Goal: Task Accomplishment & Management: Manage account settings

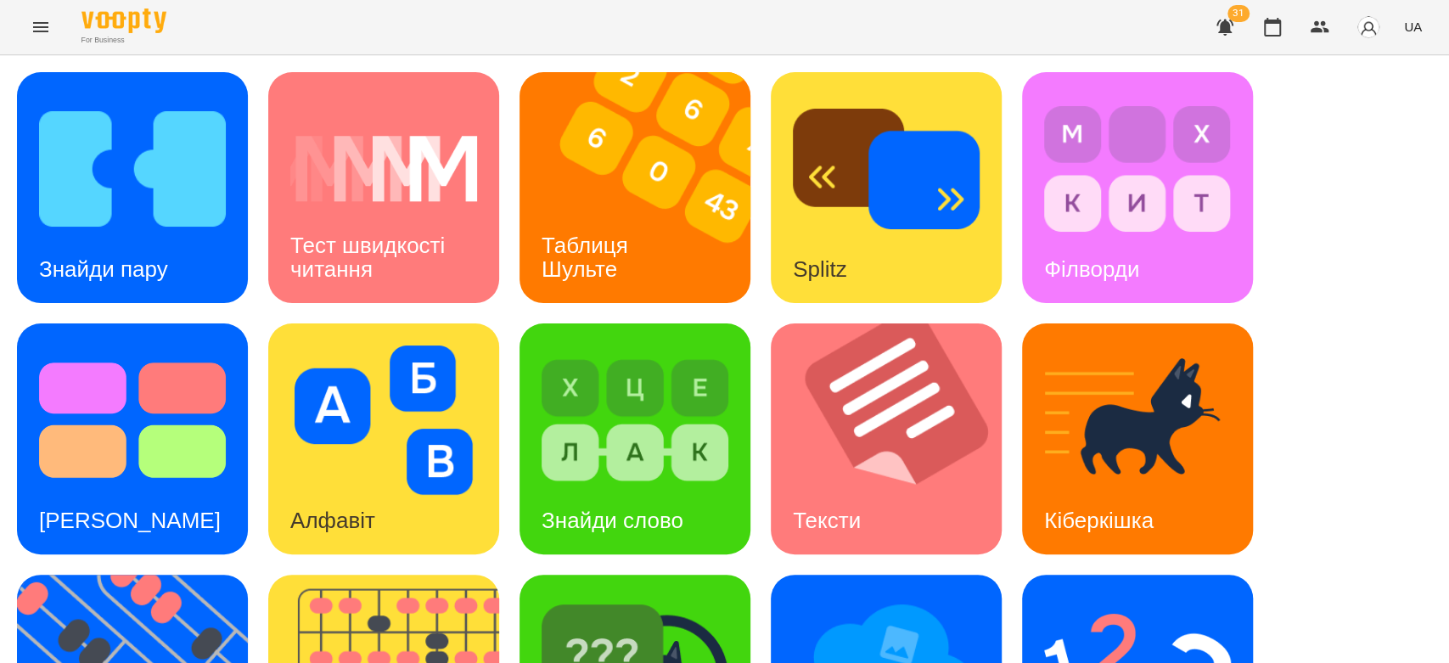
scroll to position [283, 0]
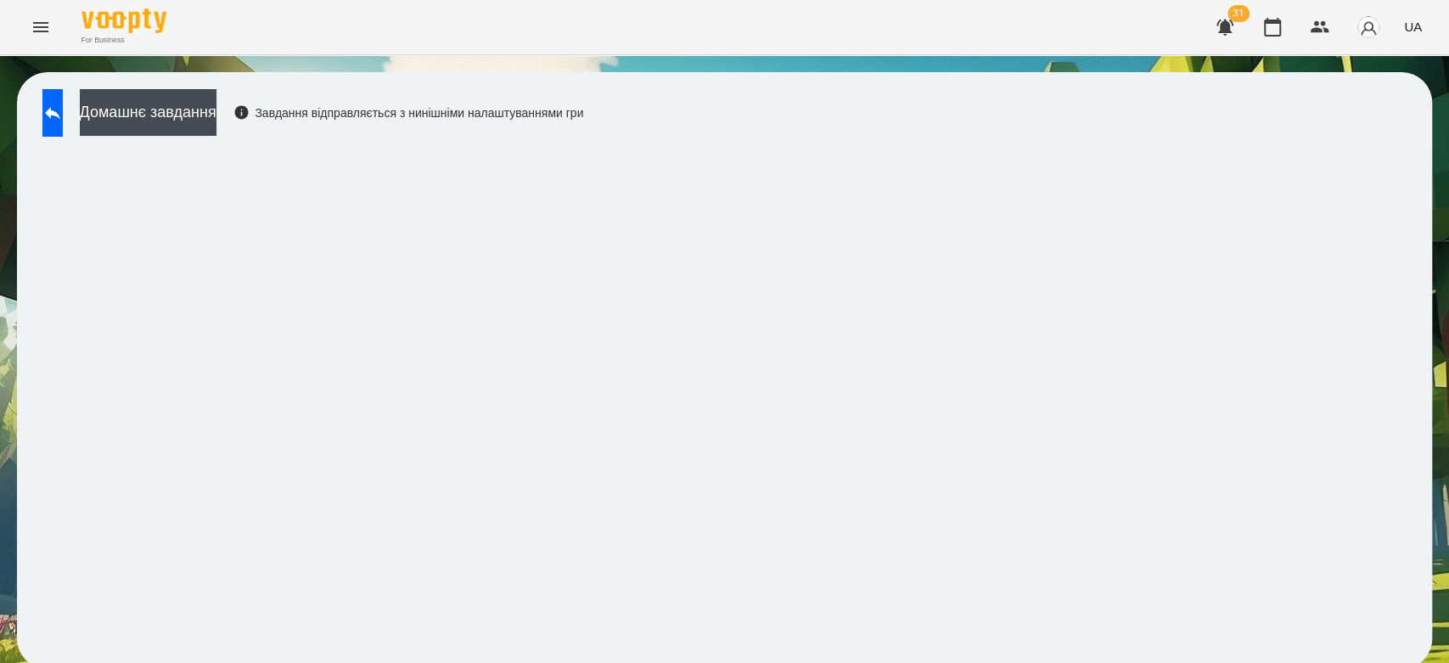
click at [37, 121] on div "Домашнє завдання Завдання відправляється з нинішніми налаштуваннями гри" at bounding box center [308, 117] width 549 height 56
click at [46, 121] on button at bounding box center [52, 113] width 20 height 48
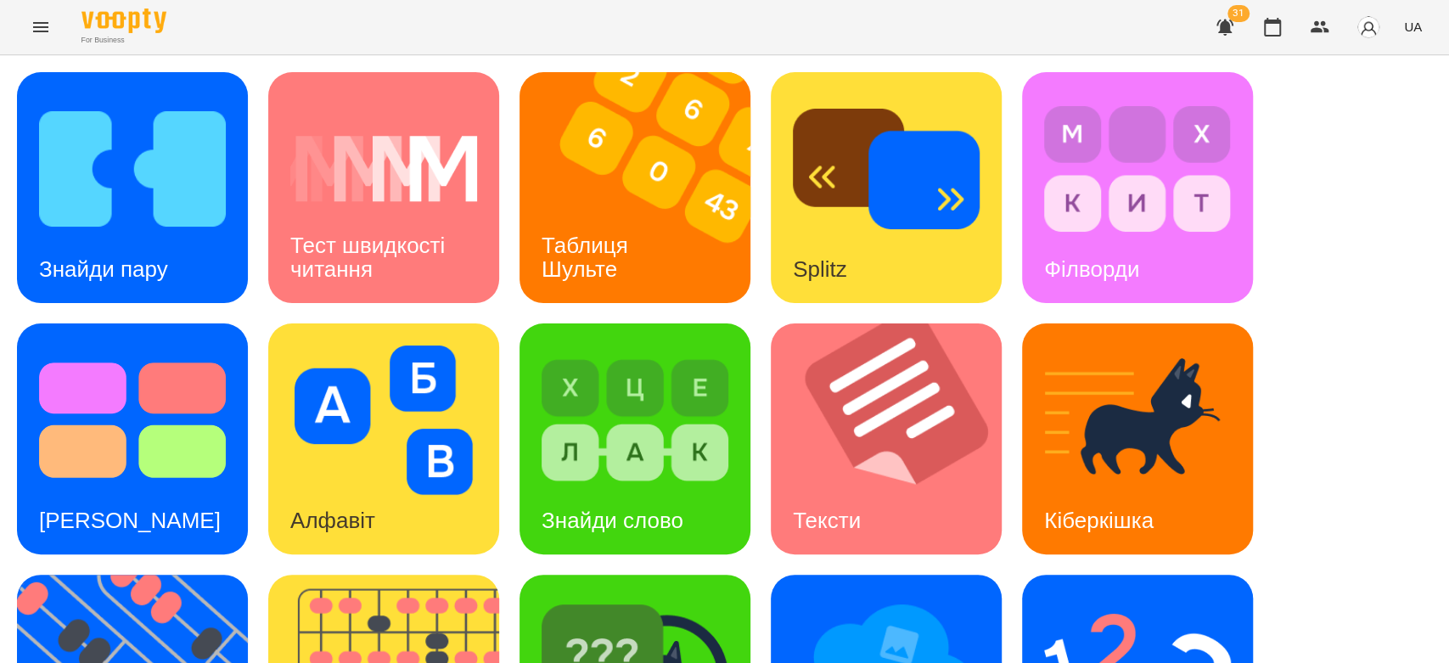
scroll to position [410, 0]
click at [1230, 597] on img at bounding box center [1137, 671] width 187 height 149
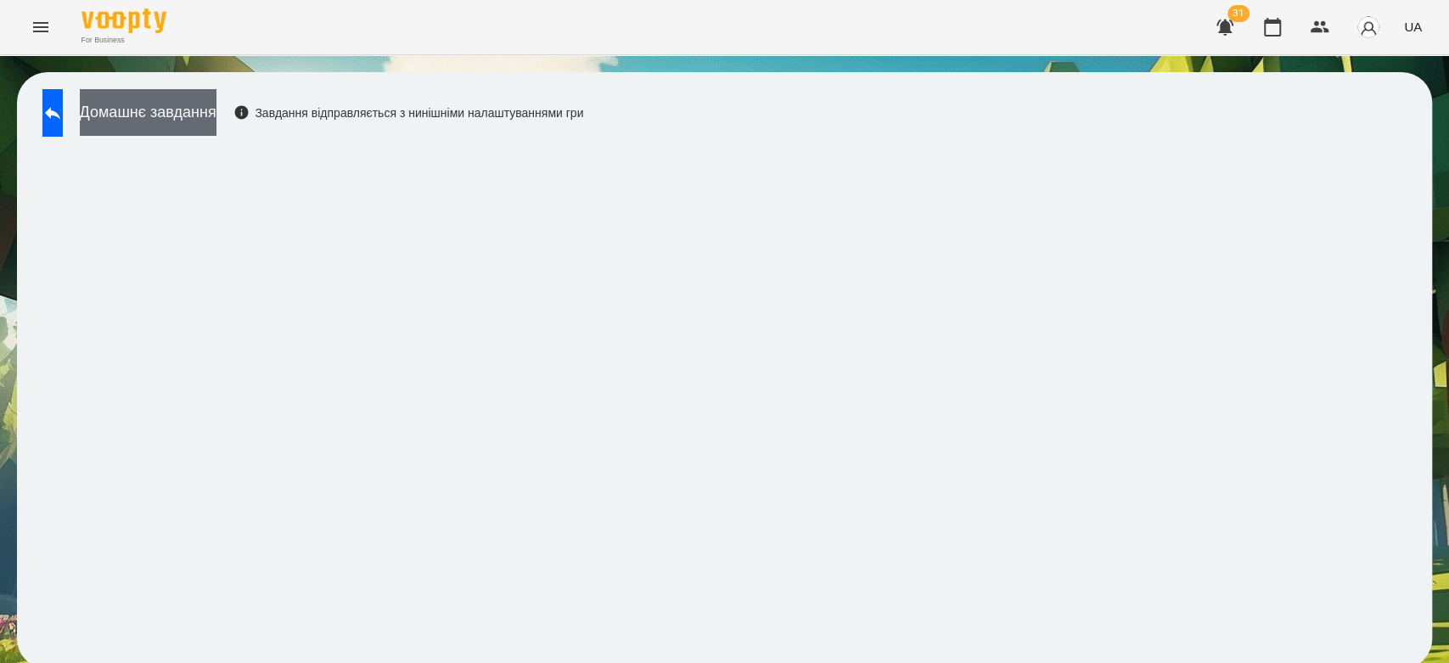
click at [149, 115] on button "Домашнє завдання" at bounding box center [148, 112] width 137 height 47
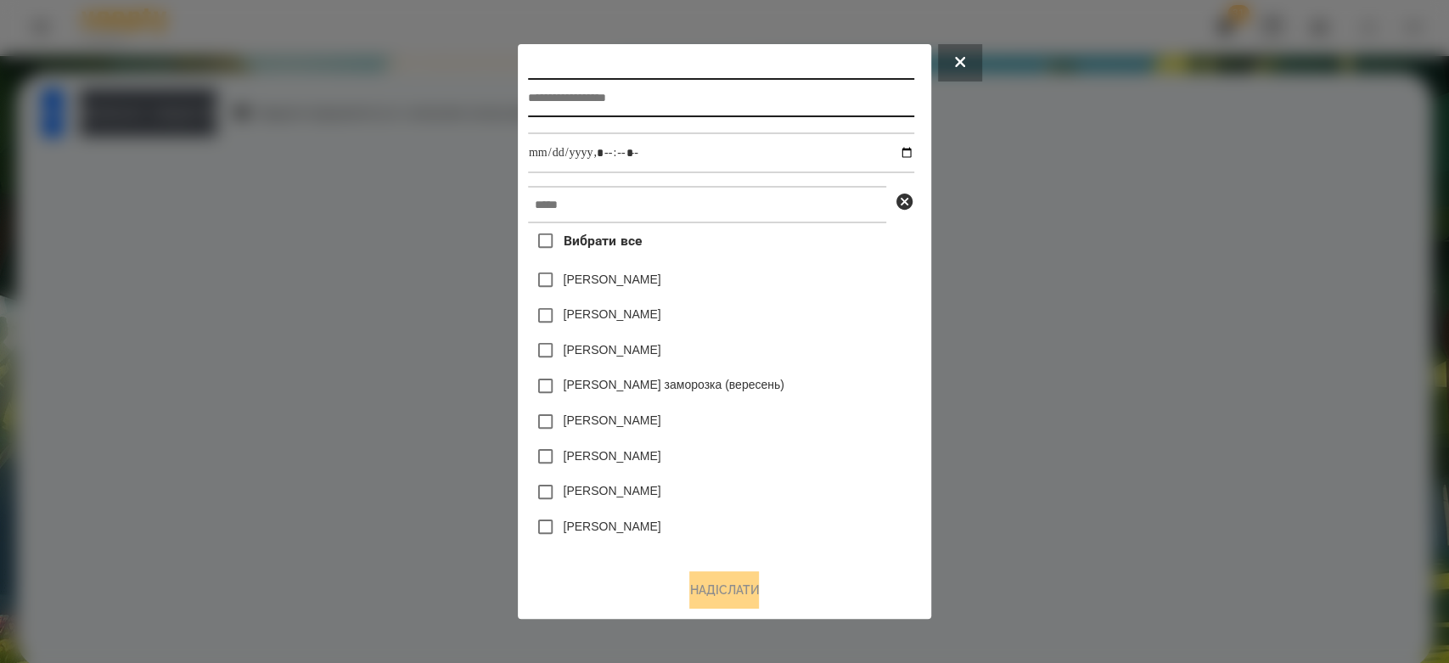
click at [766, 93] on input "text" at bounding box center [721, 97] width 386 height 39
click at [701, 93] on input "***" at bounding box center [721, 97] width 386 height 39
type input "*******"
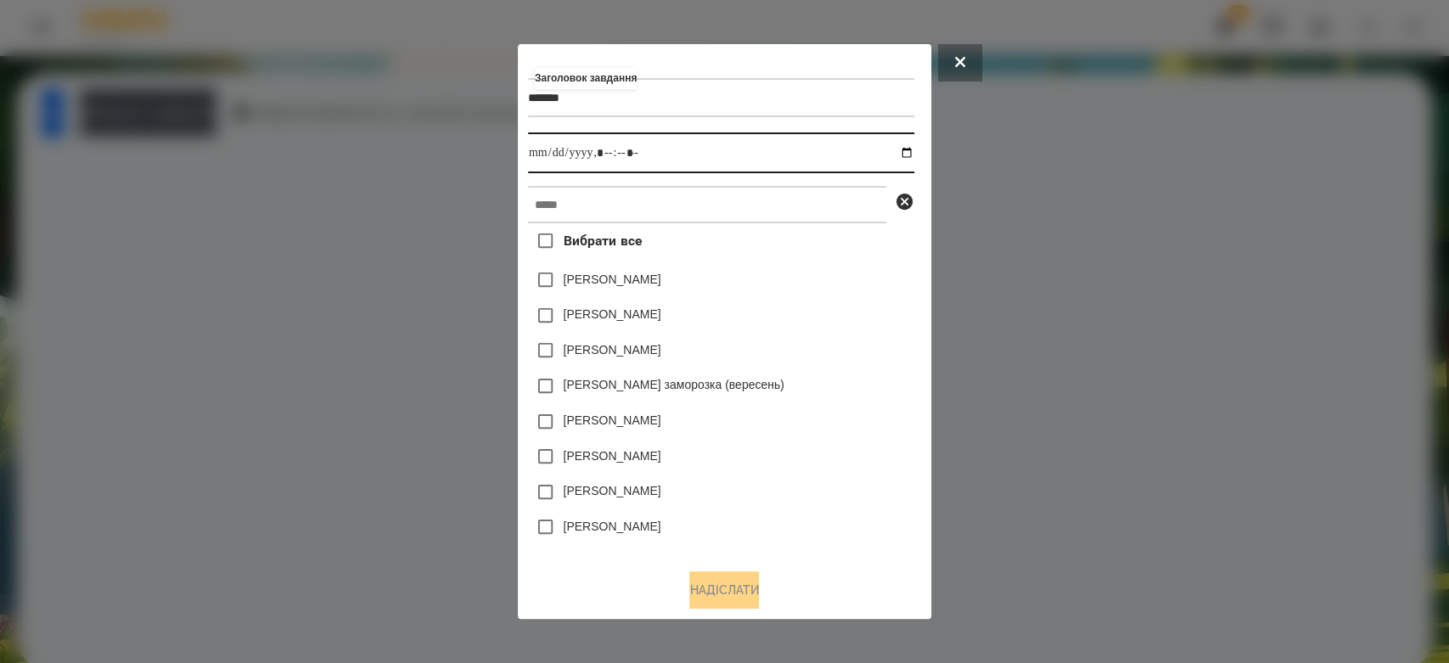
click at [913, 149] on input "datetime-local" at bounding box center [721, 152] width 386 height 41
type input "**********"
click at [818, 311] on div "Емма Северен" at bounding box center [721, 316] width 386 height 36
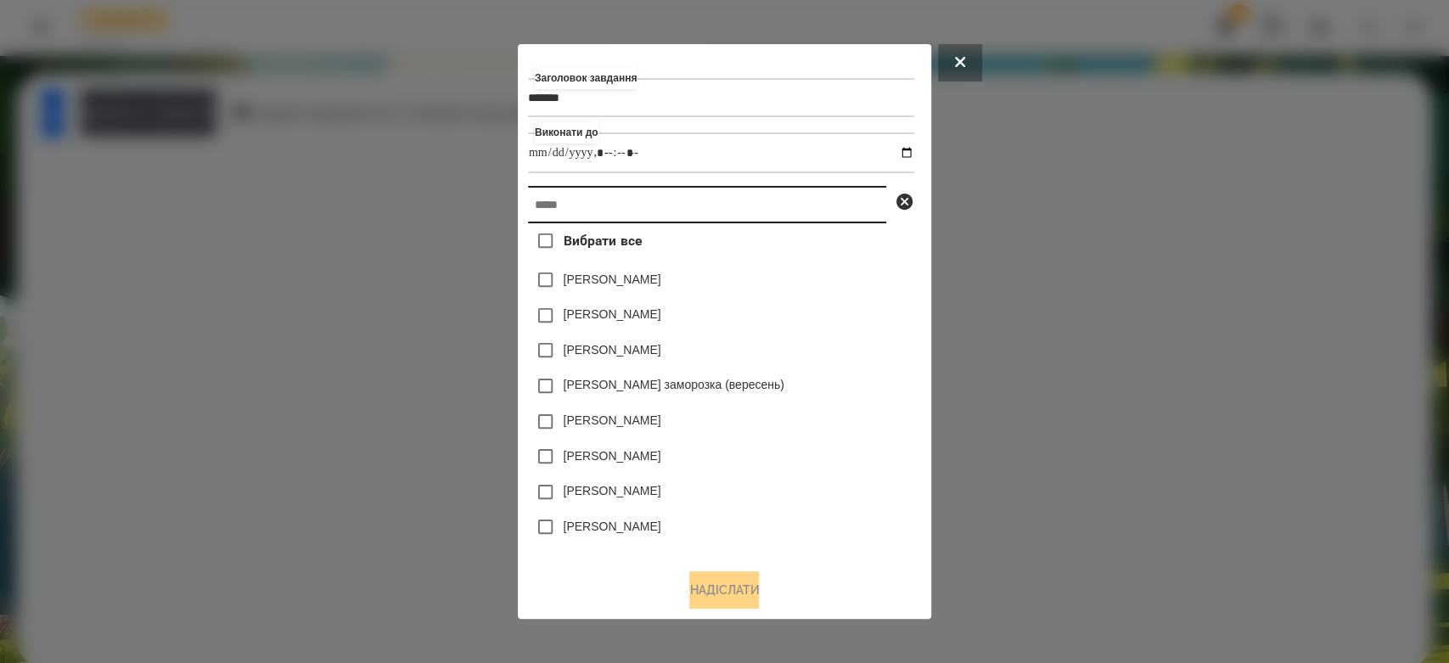
click at [820, 214] on input "text" at bounding box center [707, 204] width 358 height 37
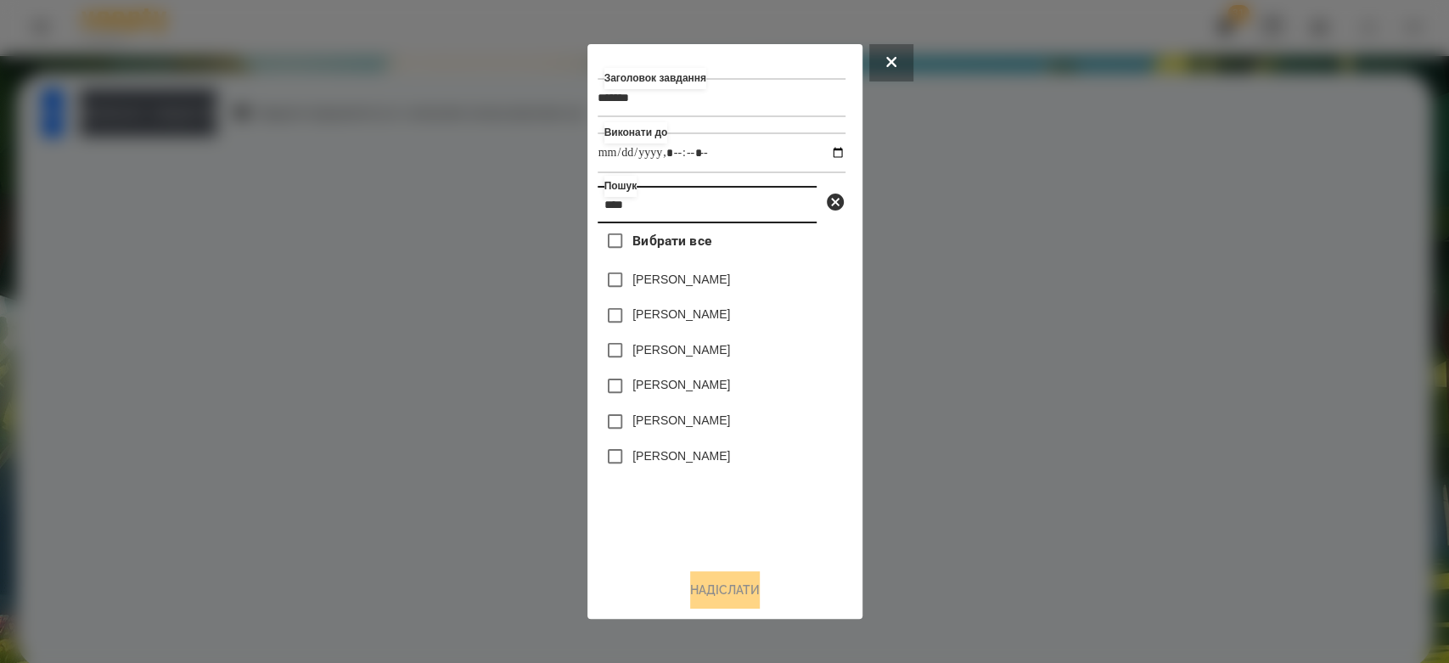
type input "****"
click at [683, 318] on label "Бойко Іван" at bounding box center [682, 314] width 98 height 17
click at [739, 592] on button "Надіслати" at bounding box center [725, 589] width 70 height 37
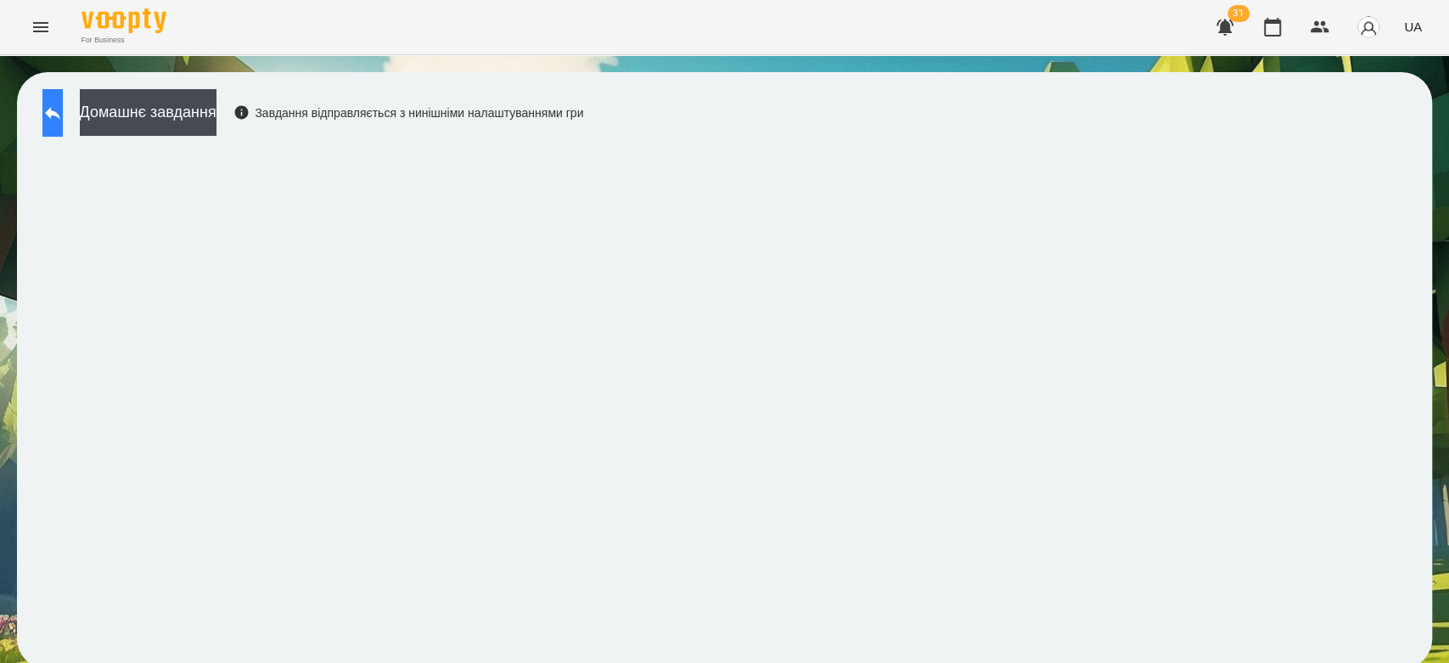
click at [56, 115] on button at bounding box center [52, 113] width 20 height 48
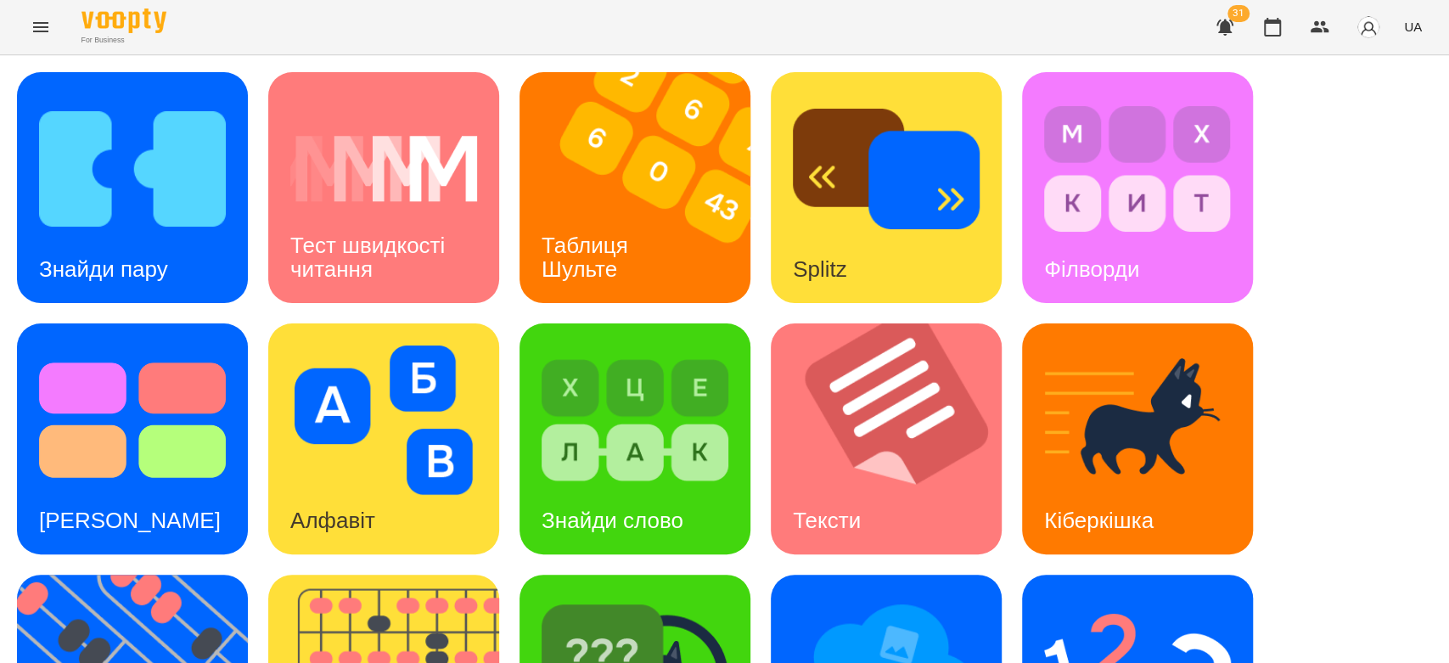
scroll to position [410, 0]
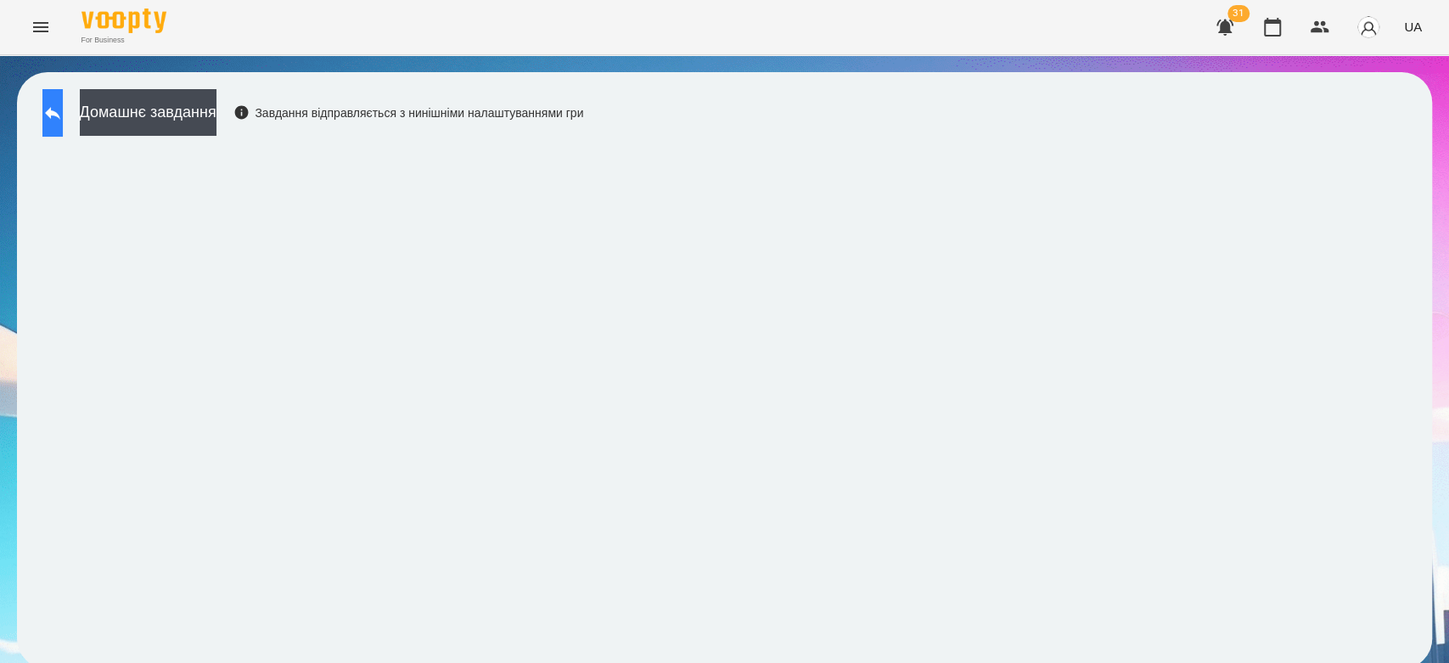
click at [63, 112] on icon at bounding box center [52, 113] width 20 height 20
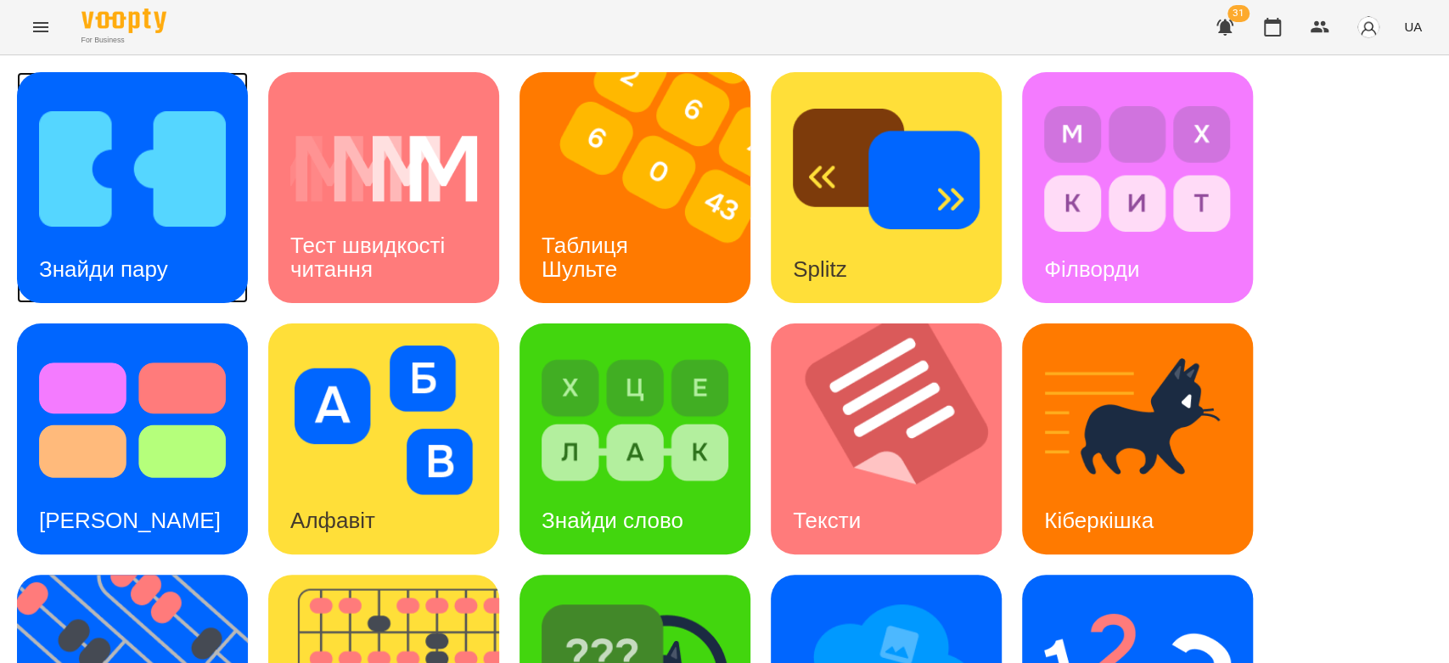
click at [190, 143] on img at bounding box center [132, 168] width 187 height 149
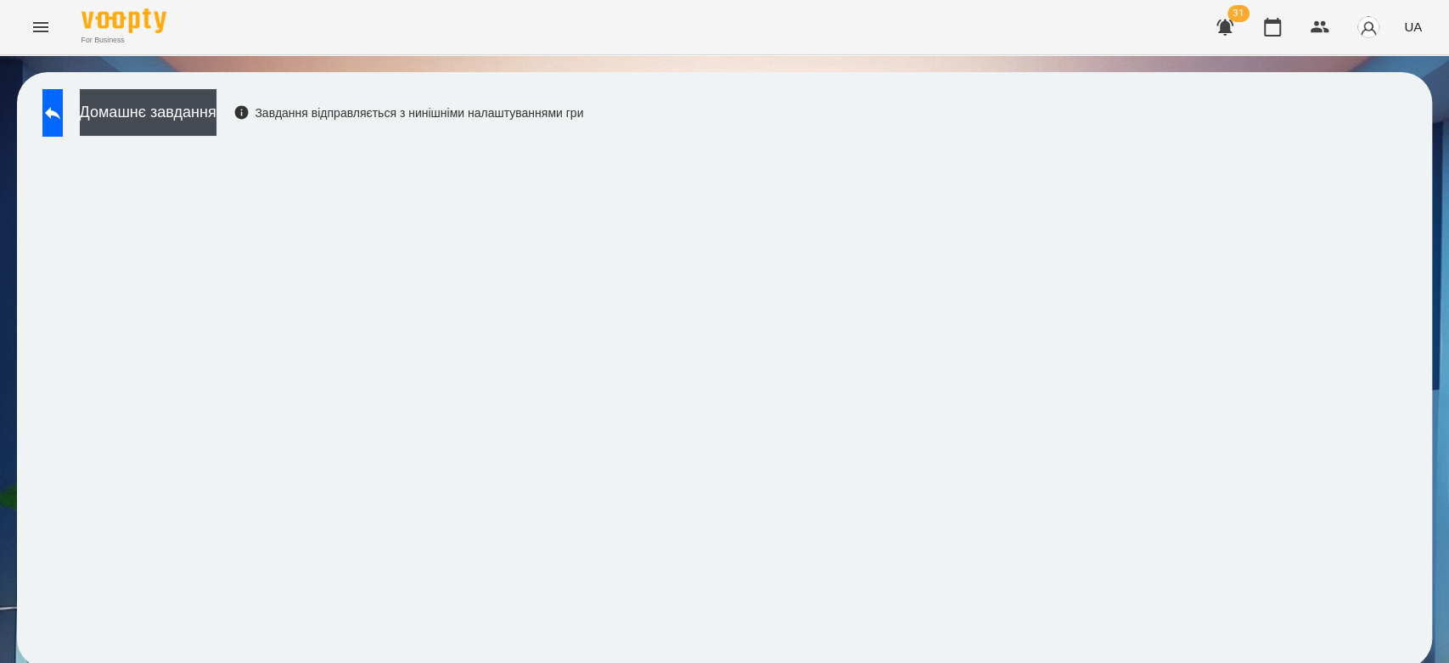
scroll to position [6, 0]
click at [63, 109] on button at bounding box center [52, 113] width 20 height 48
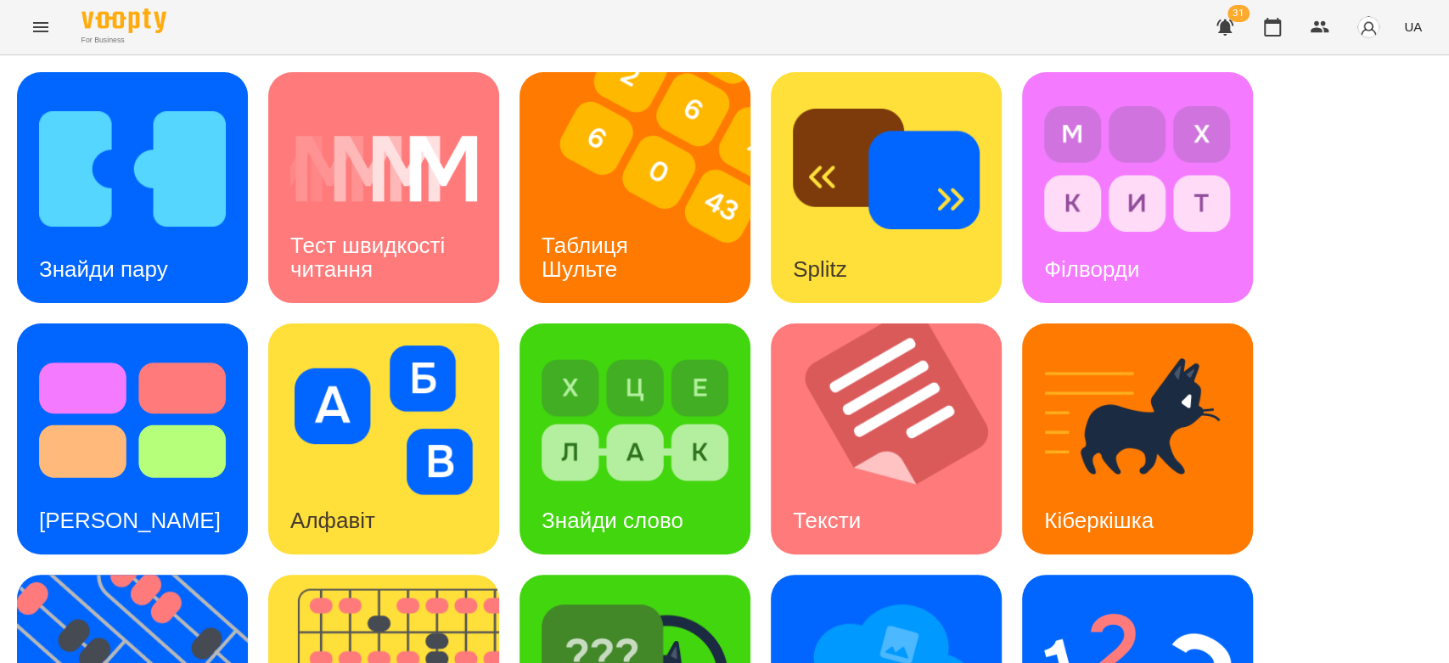
click at [8, 191] on div "Знайди пару Тест швидкості читання Таблиця Шульте Splitz Філворди Тест Струпа А…" at bounding box center [724, 564] width 1449 height 1019
click at [172, 236] on div "Знайди пару" at bounding box center [103, 269] width 173 height 67
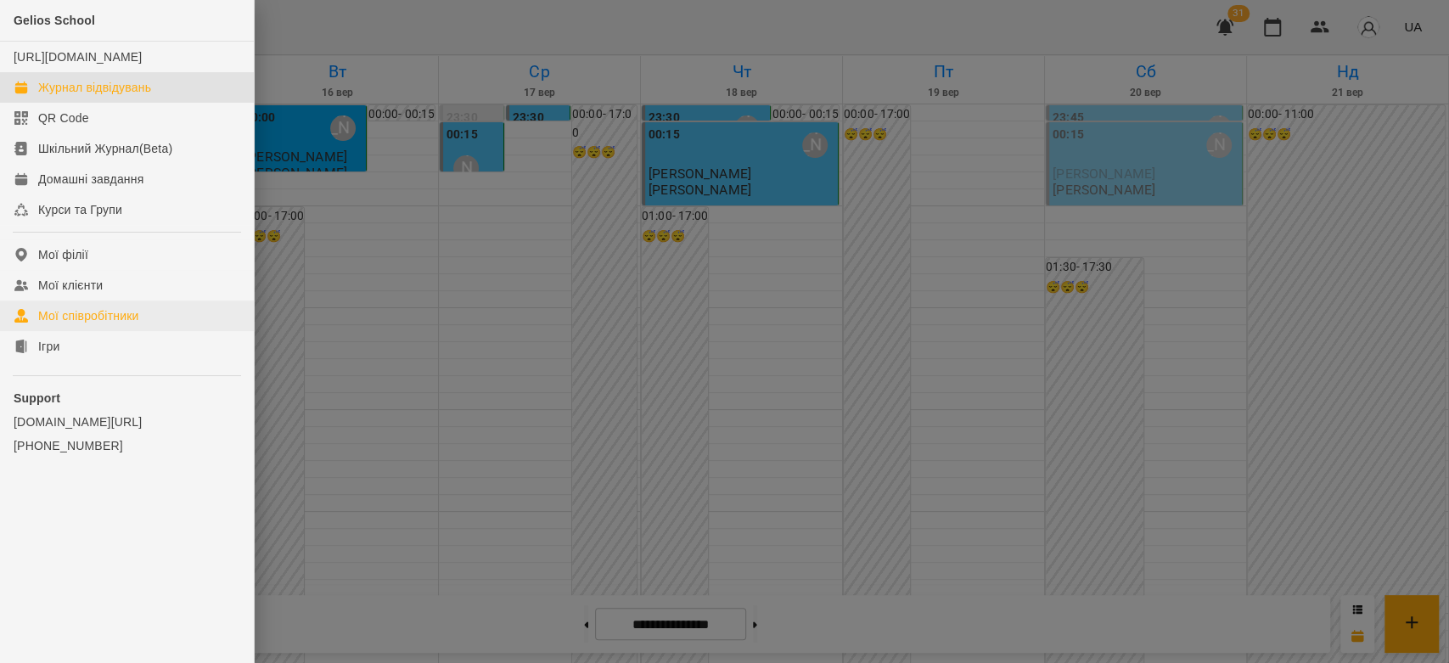
scroll to position [1774, 0]
click at [106, 362] on link "Ігри" at bounding box center [127, 346] width 254 height 31
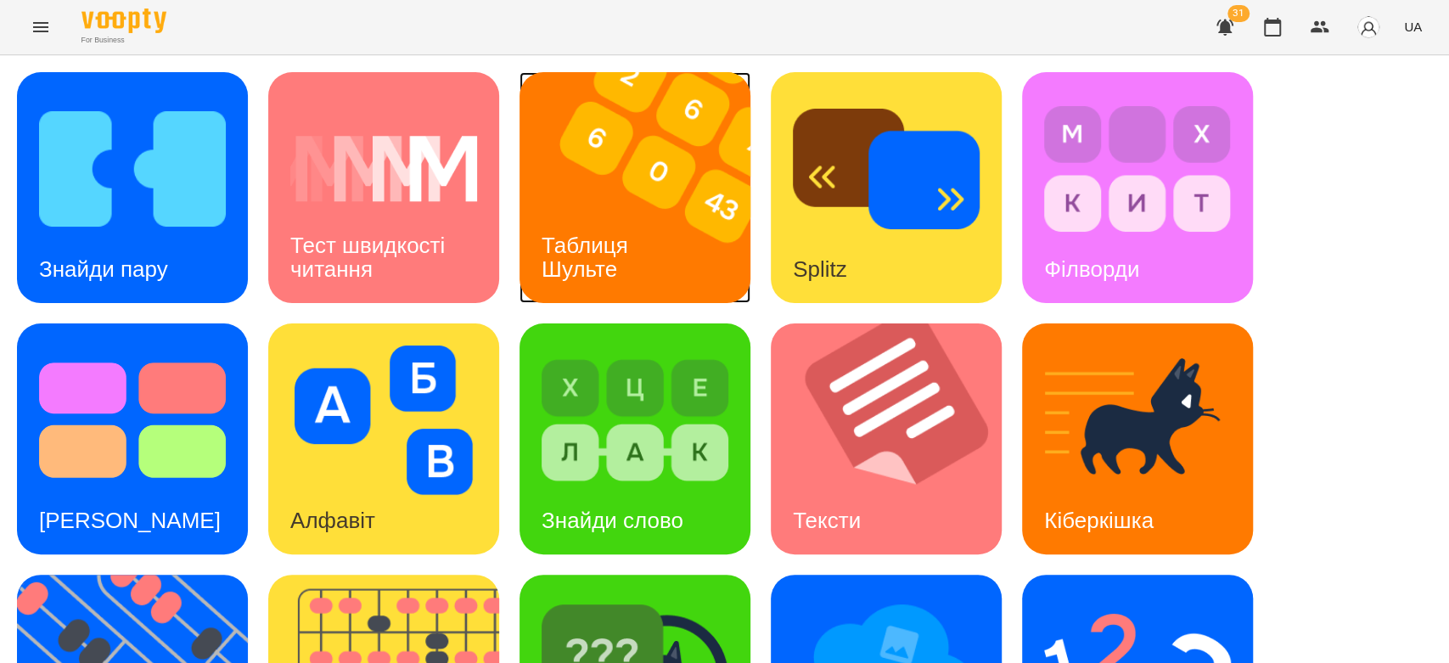
click at [623, 217] on div "Таблиця Шульте" at bounding box center [588, 257] width 137 height 91
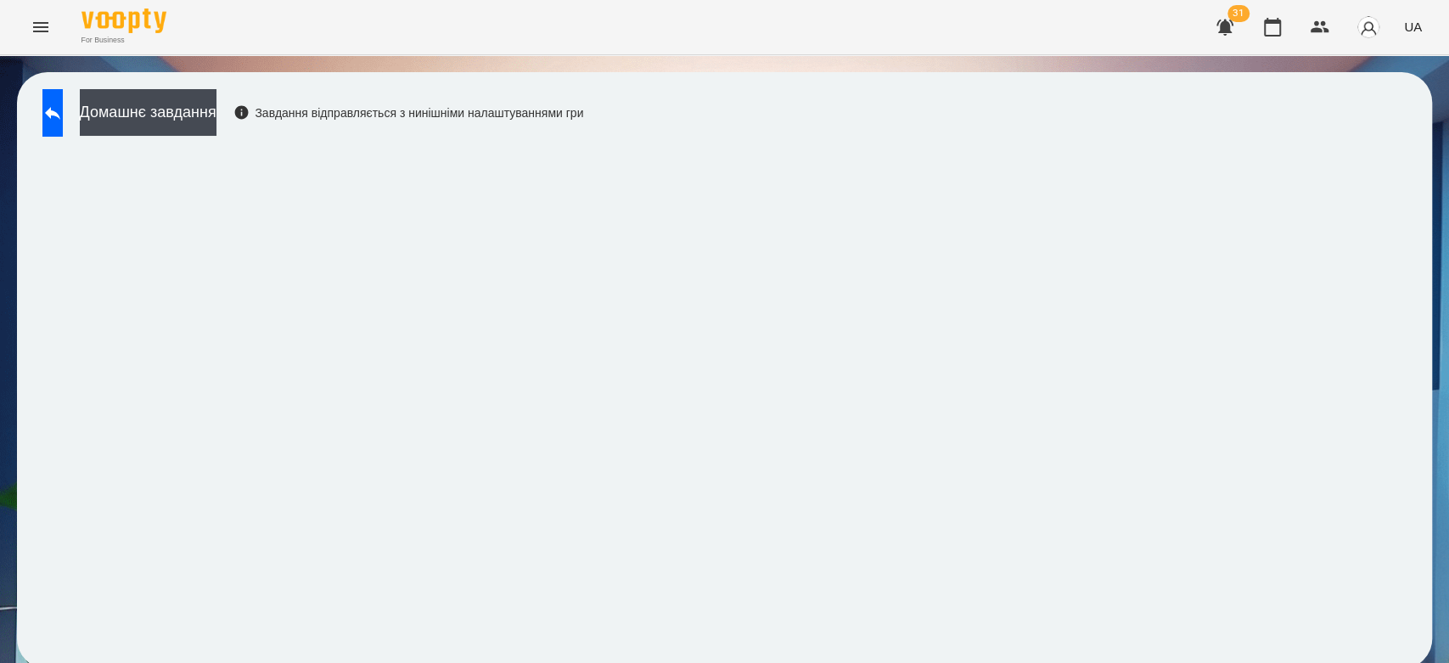
scroll to position [6, 0]
click at [177, 99] on button "Домашнє завдання" at bounding box center [148, 112] width 137 height 47
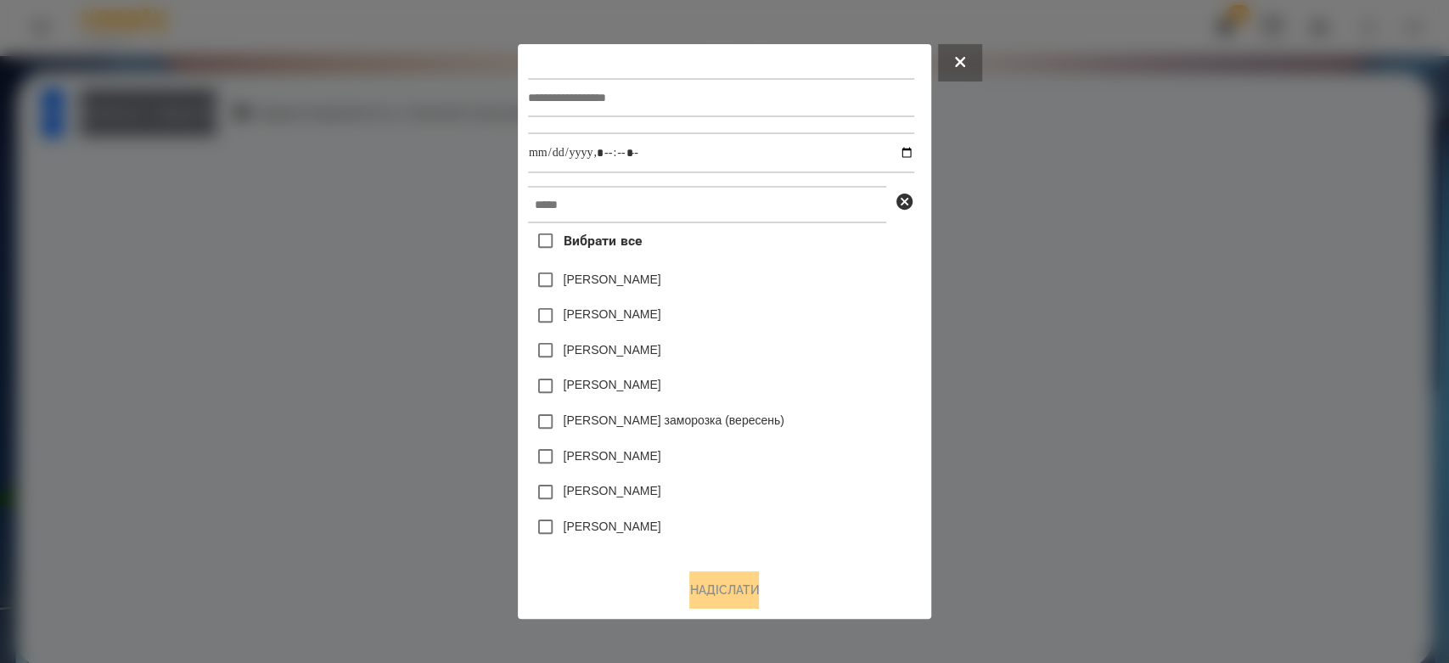
click at [781, 98] on input "text" at bounding box center [721, 97] width 386 height 39
click at [1060, 219] on div at bounding box center [724, 331] width 1449 height 663
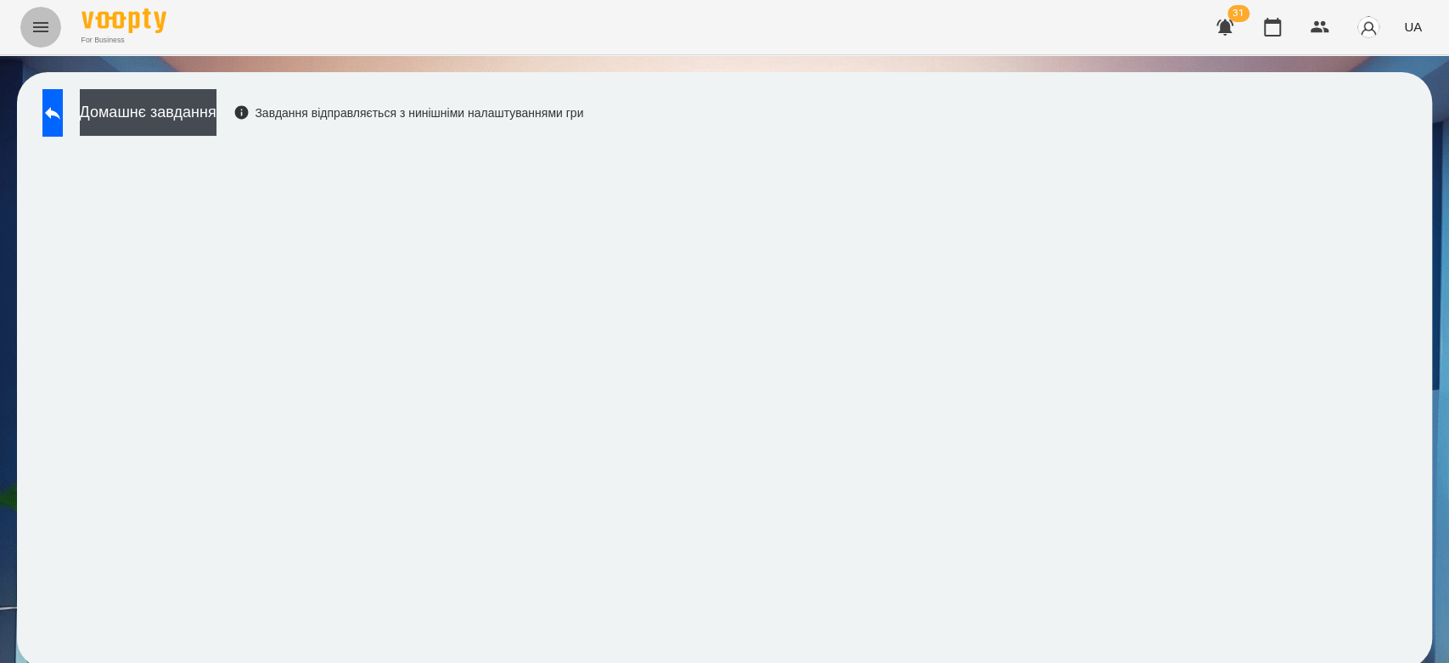
click at [37, 34] on icon "Menu" at bounding box center [41, 27] width 20 height 20
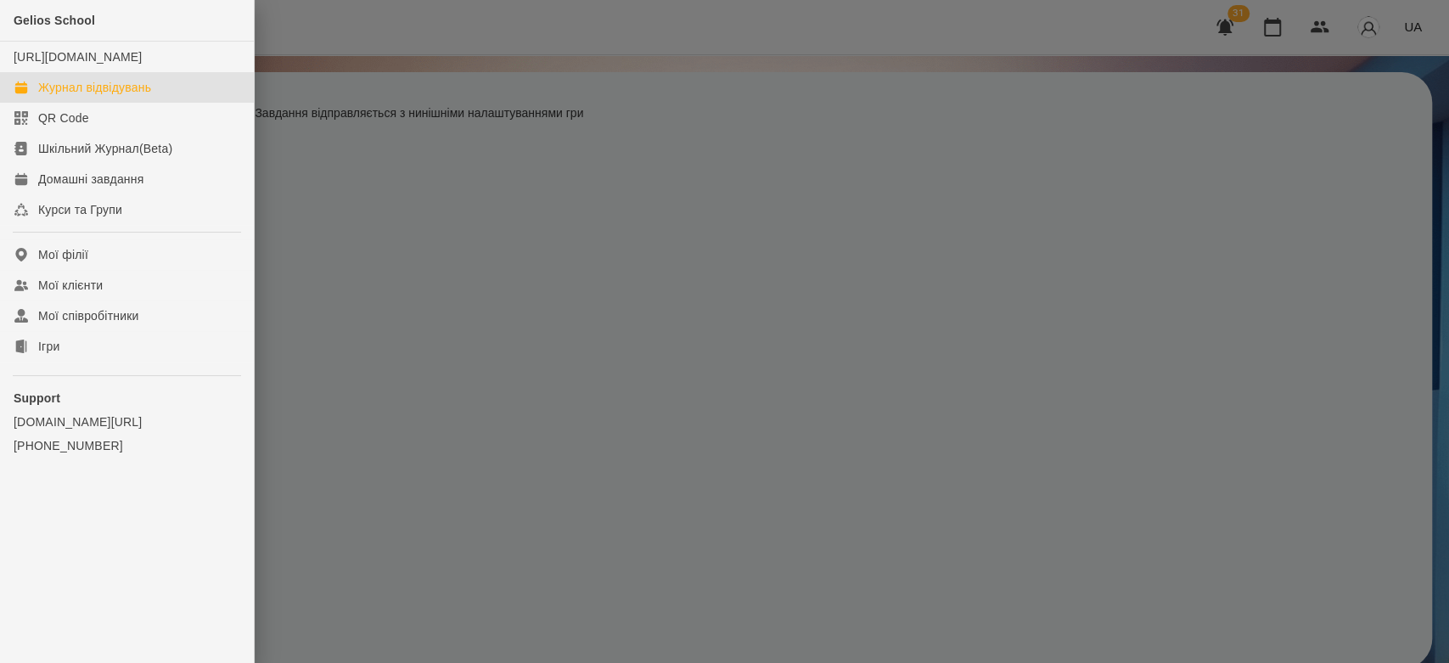
click at [110, 96] on div "Журнал відвідувань" at bounding box center [94, 87] width 113 height 17
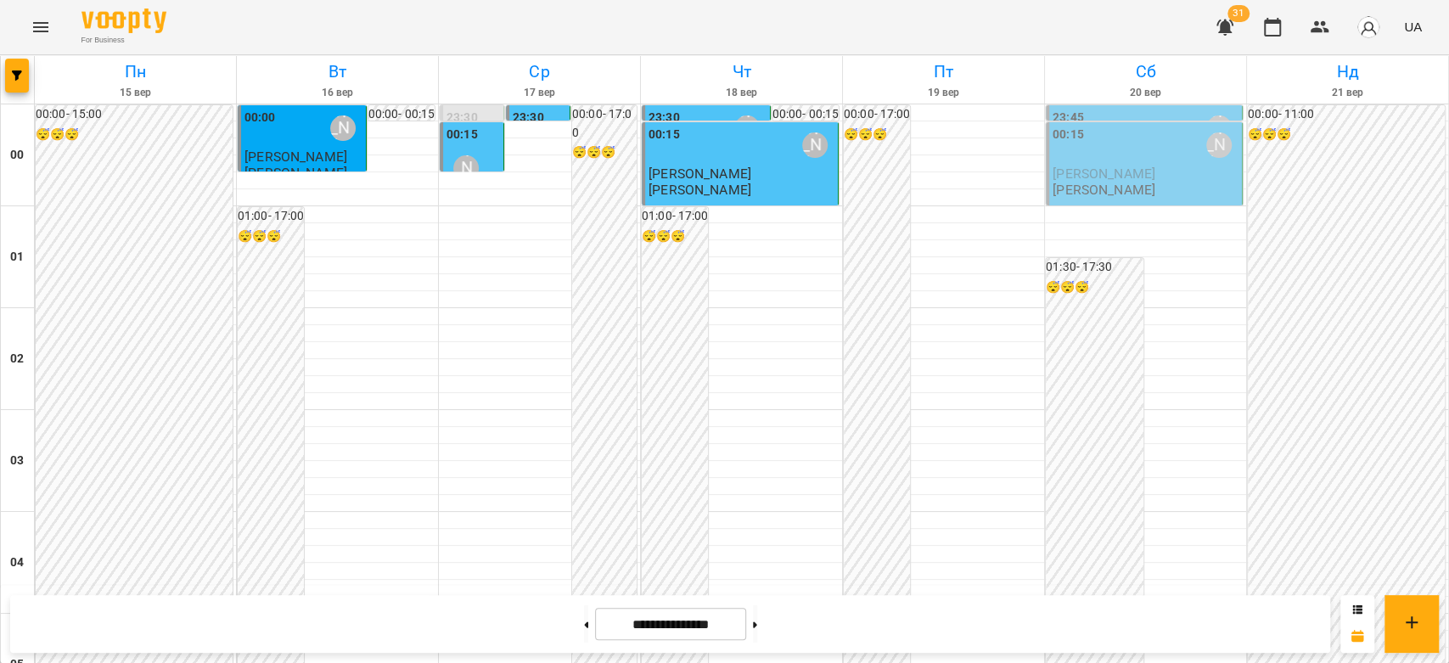
scroll to position [1793, 0]
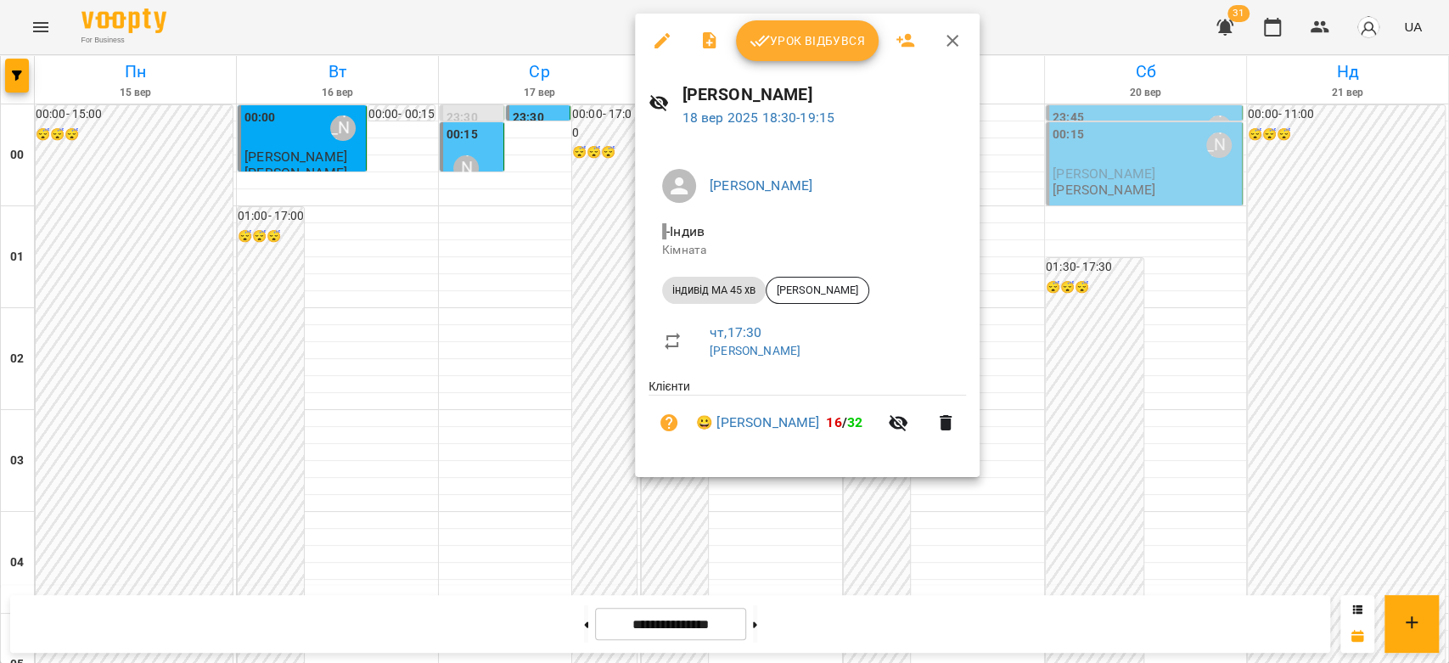
click at [780, 308] on li "індивід МА 45 хв Аріна Григораш" at bounding box center [808, 290] width 318 height 41
click at [805, 297] on span "Аріна Григораш" at bounding box center [818, 290] width 102 height 15
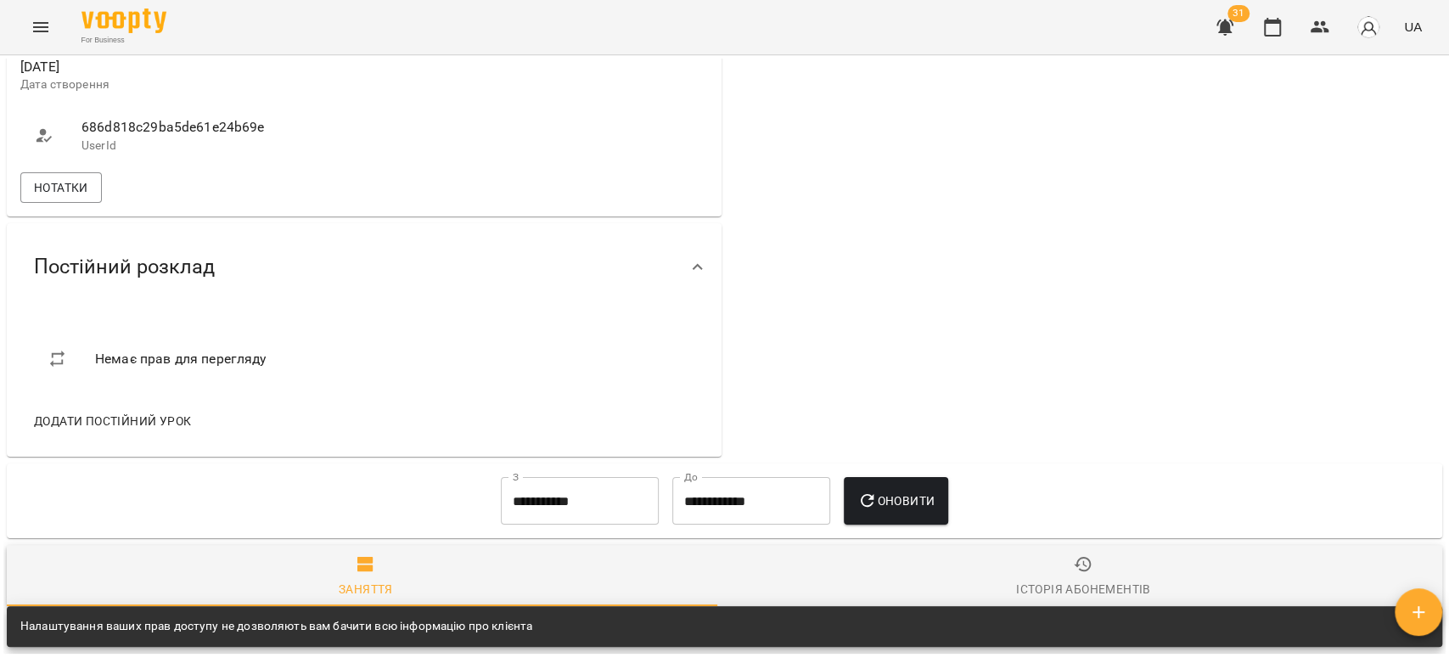
scroll to position [660, 0]
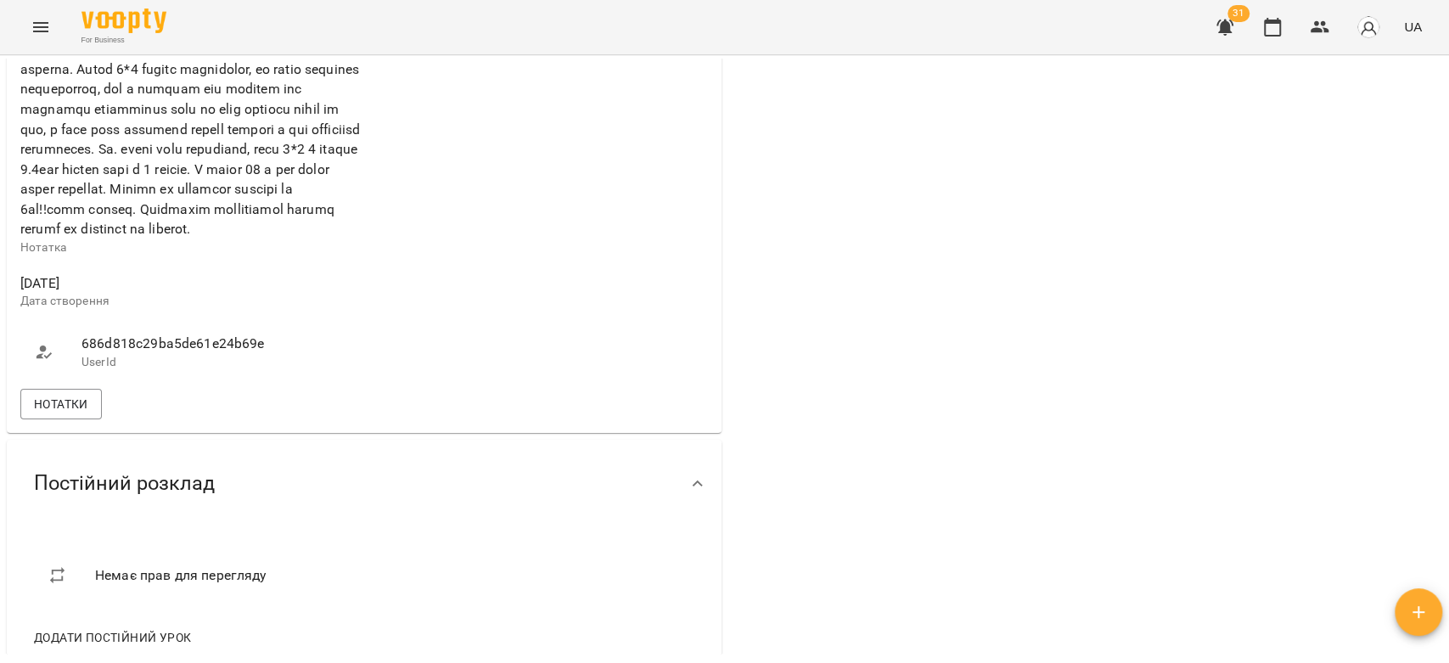
click at [77, 433] on div "Gelios School 667597b9bde32504cdf7dbd7 Клієнт не підписаний на ViberBot! Дату н…" at bounding box center [364, 27] width 715 height 812
click at [76, 414] on span "Нотатки" at bounding box center [61, 404] width 54 height 20
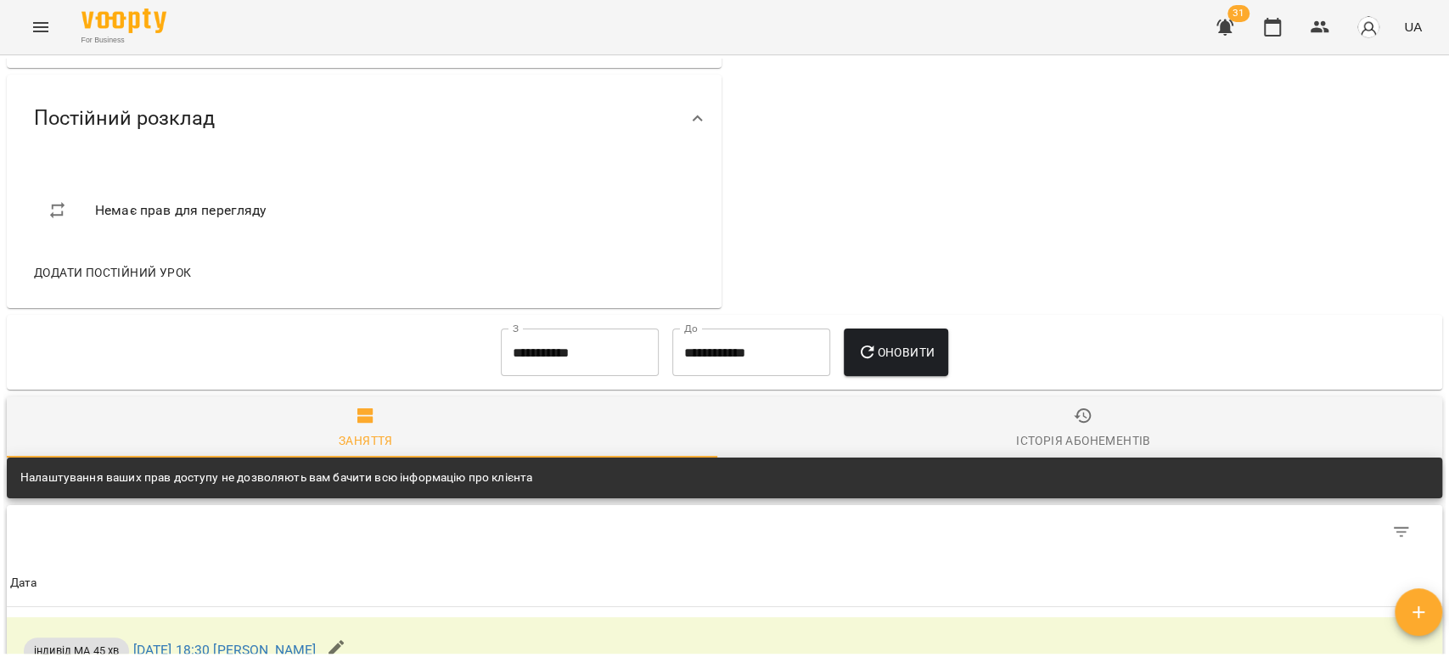
scroll to position [1038, 0]
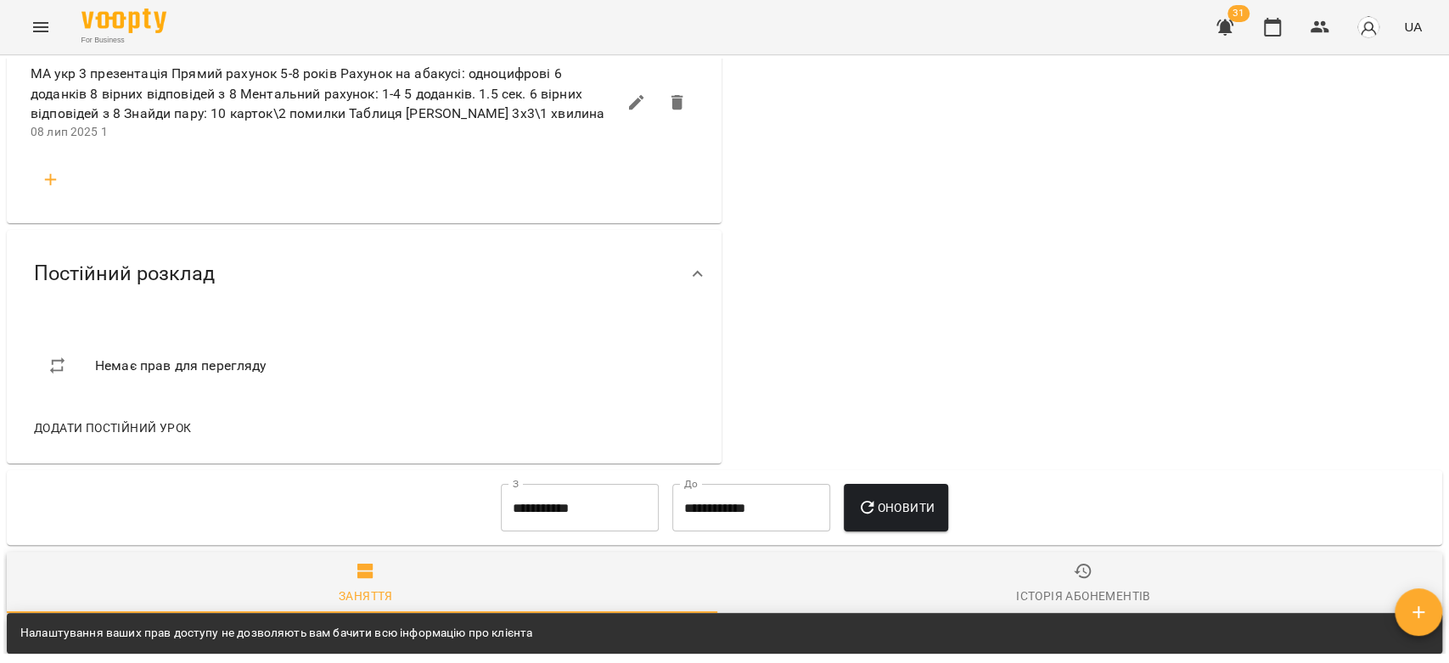
click at [58, 190] on icon "button" at bounding box center [51, 180] width 20 height 20
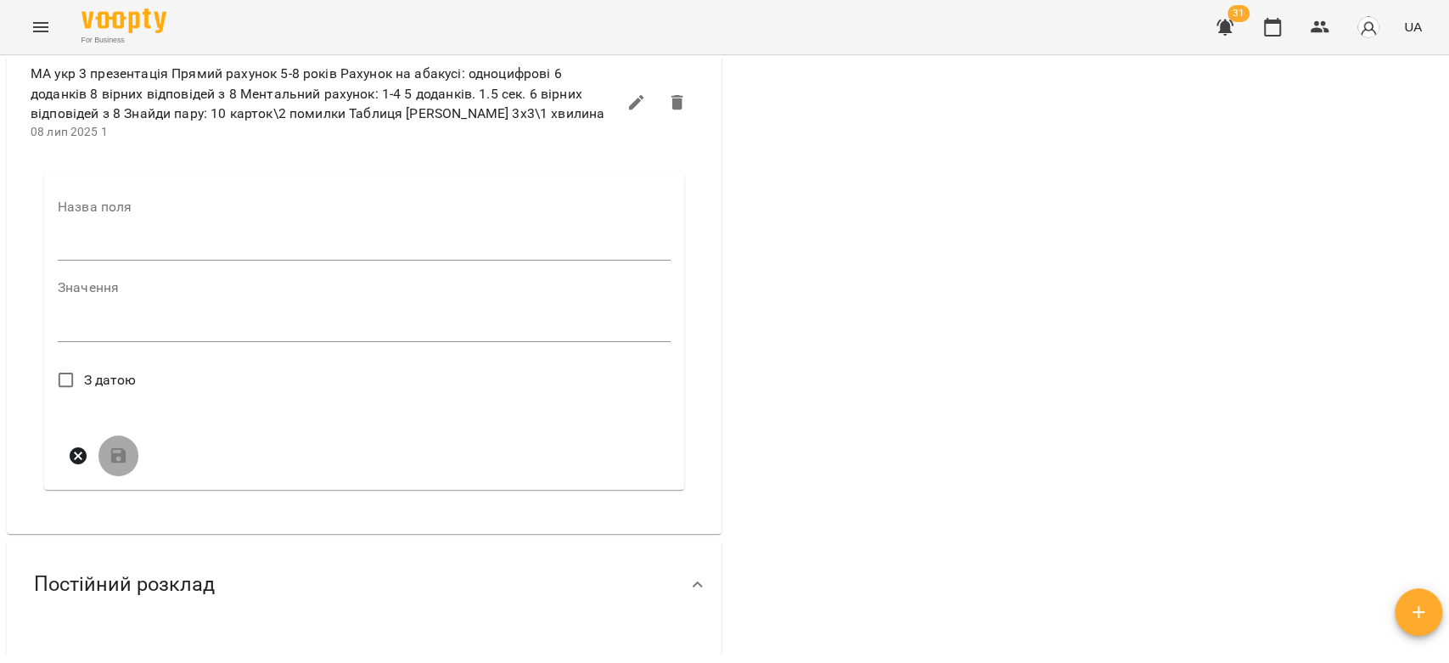
drag, startPoint x: 152, startPoint y: 284, endPoint x: 155, endPoint y: 307, distance: 23.9
click at [152, 261] on input "text" at bounding box center [364, 247] width 613 height 27
type input "****"
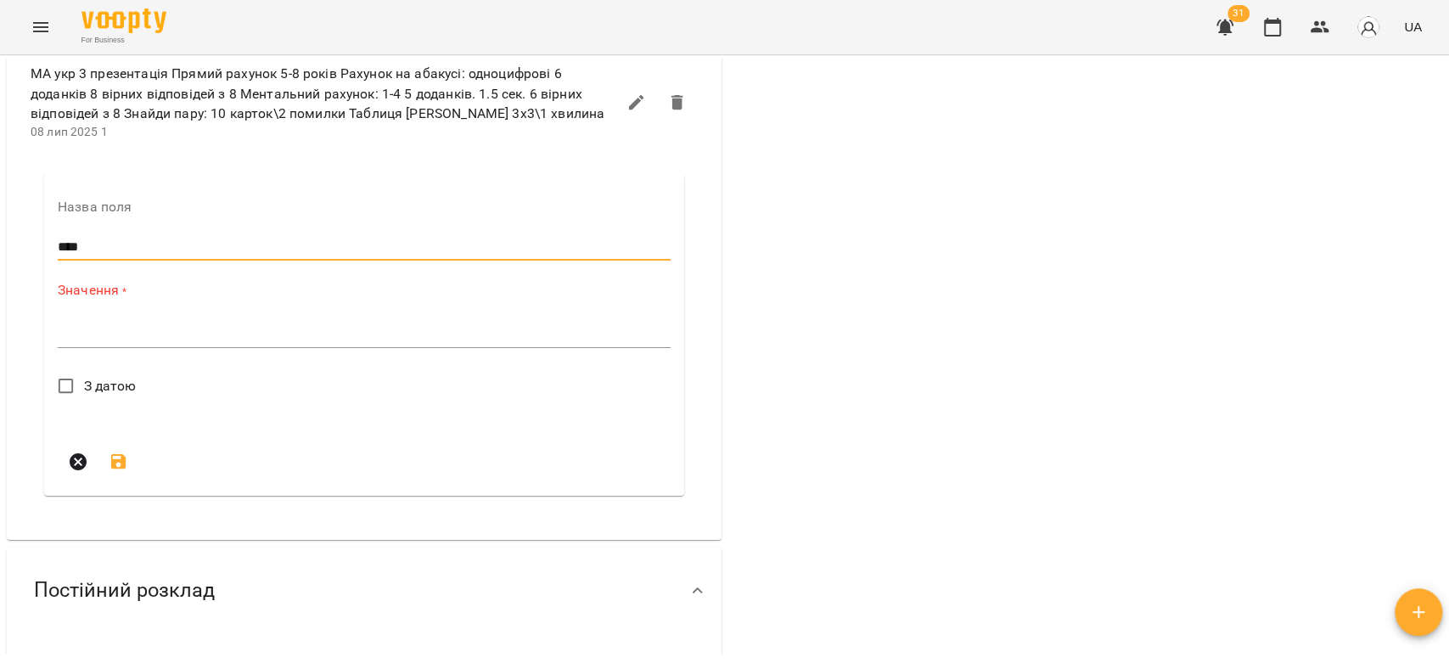
click at [170, 342] on textarea at bounding box center [364, 334] width 613 height 16
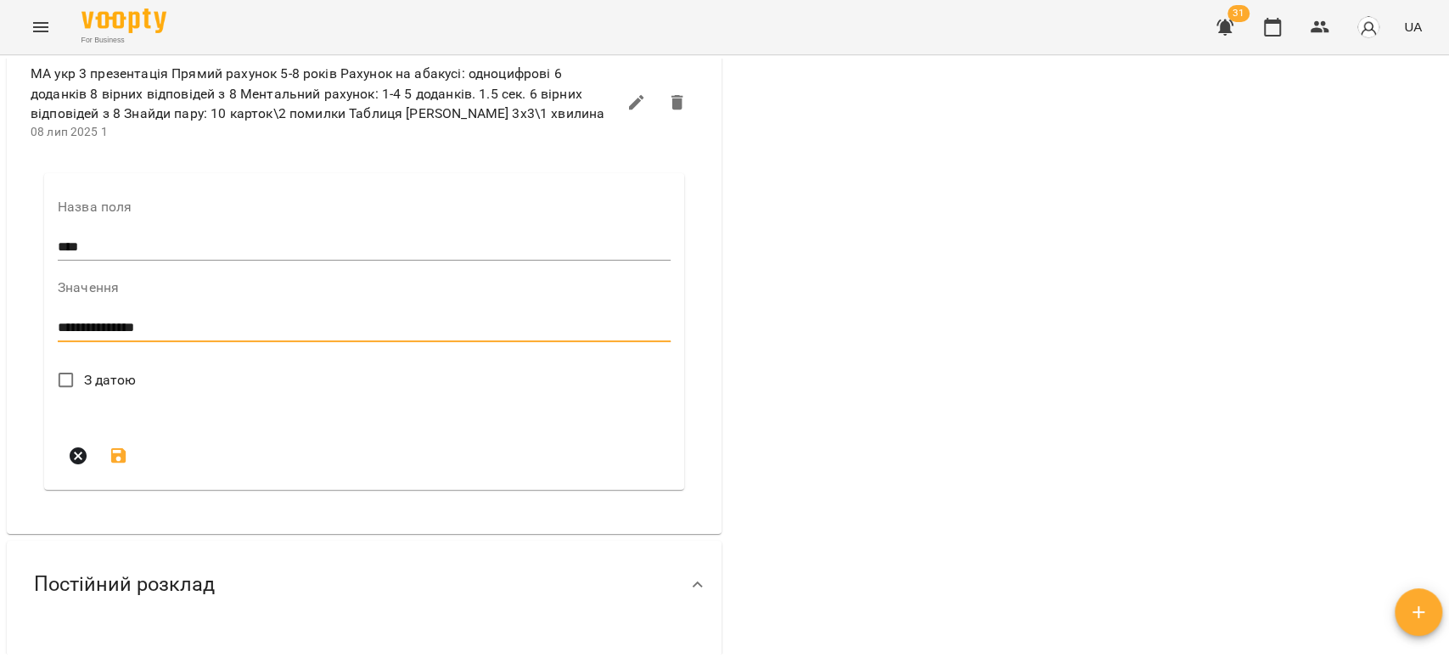
click at [194, 336] on textarea "**********" at bounding box center [360, 328] width 605 height 16
click at [346, 336] on textarea "**********" at bounding box center [360, 328] width 605 height 16
click at [508, 342] on div "**********" at bounding box center [364, 328] width 613 height 27
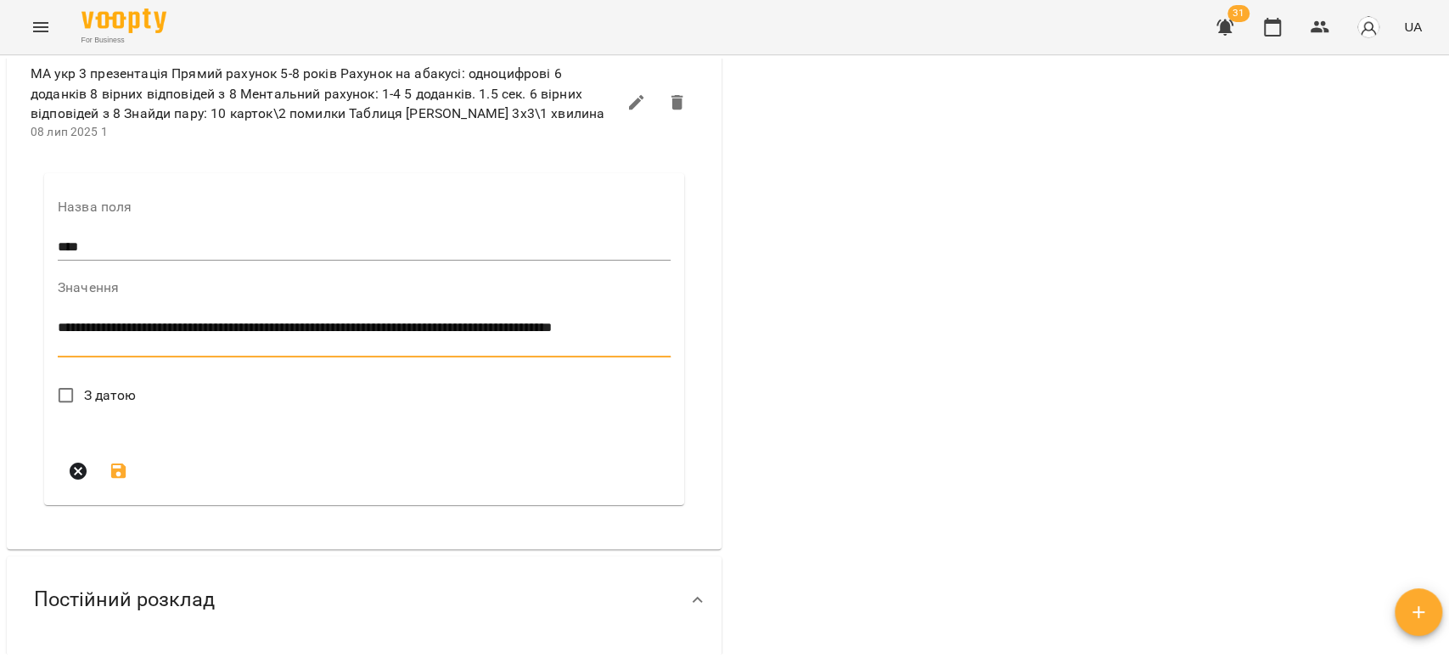
click at [109, 352] on textarea "**********" at bounding box center [360, 335] width 605 height 31
click at [279, 357] on div "**********" at bounding box center [364, 336] width 613 height 42
click at [260, 357] on div "**********" at bounding box center [364, 336] width 613 height 42
click at [334, 352] on textarea "**********" at bounding box center [360, 335] width 605 height 31
type textarea "**********"
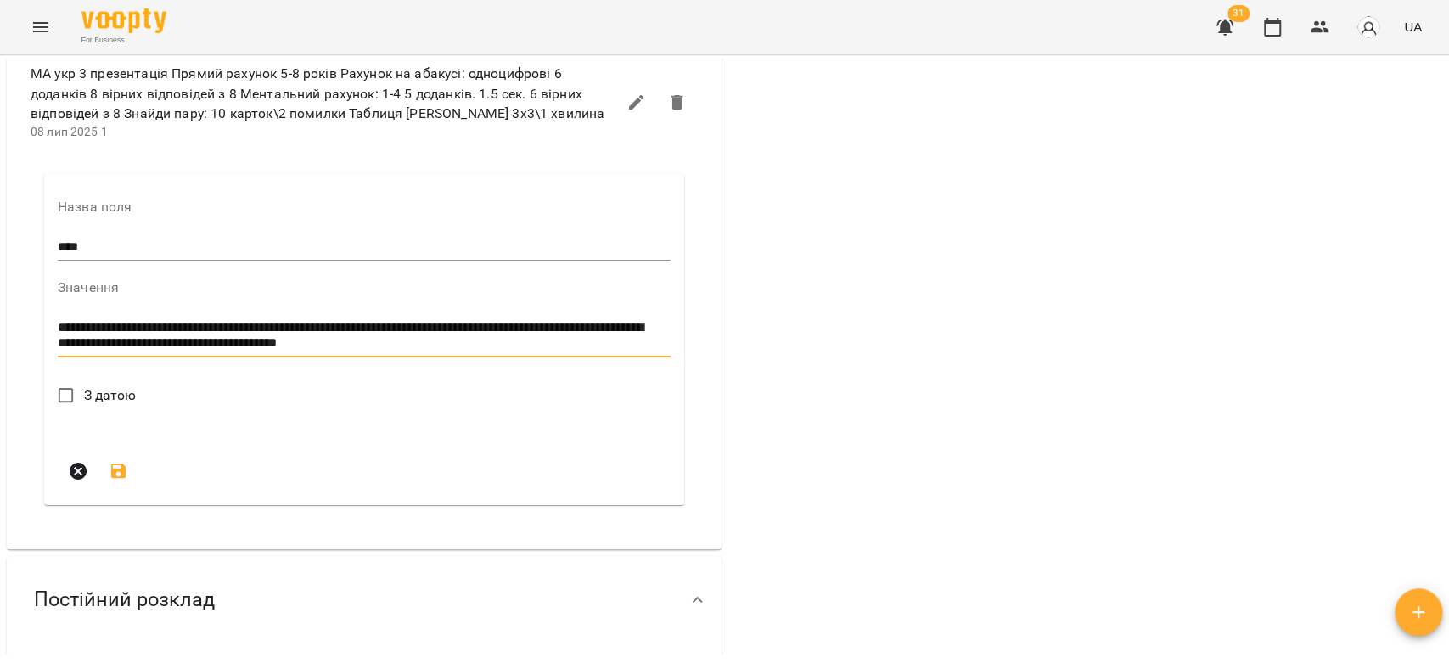
click at [102, 406] on span "З датою" at bounding box center [110, 396] width 53 height 20
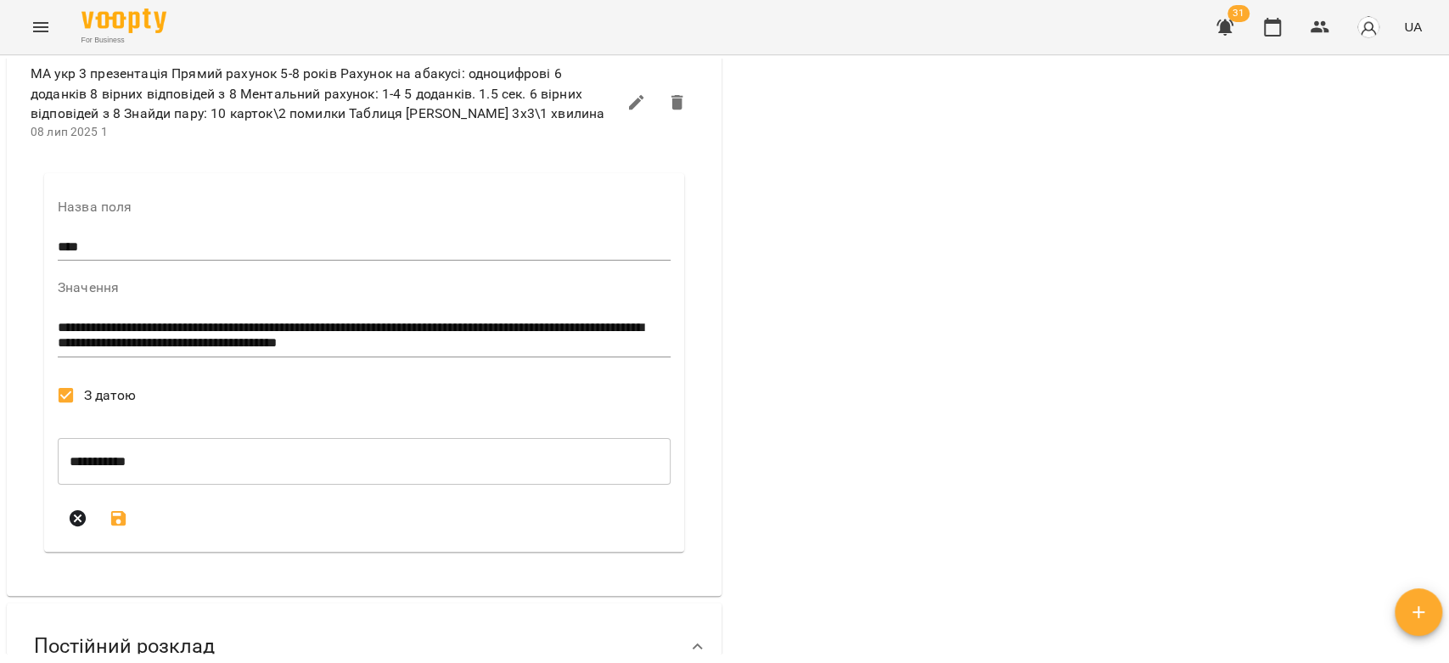
click at [118, 539] on button "submit" at bounding box center [119, 518] width 41 height 41
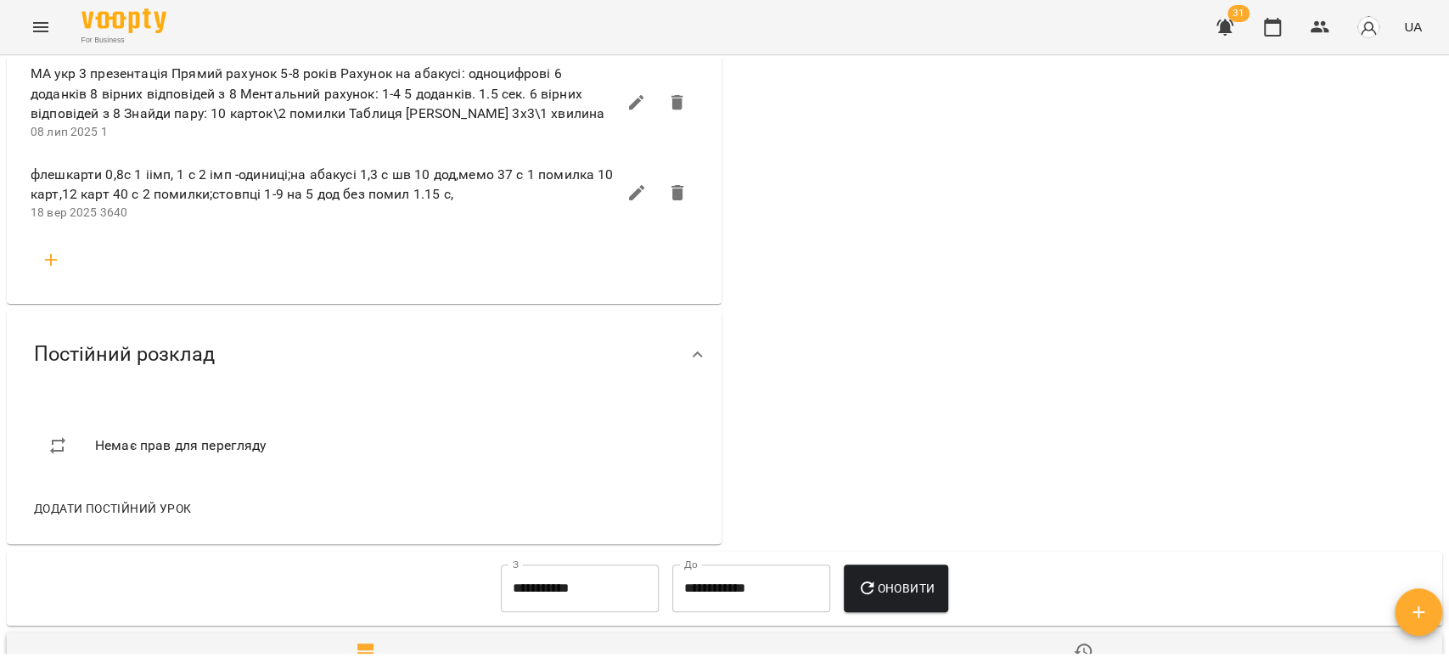
click at [35, 19] on icon "Menu" at bounding box center [41, 27] width 20 height 20
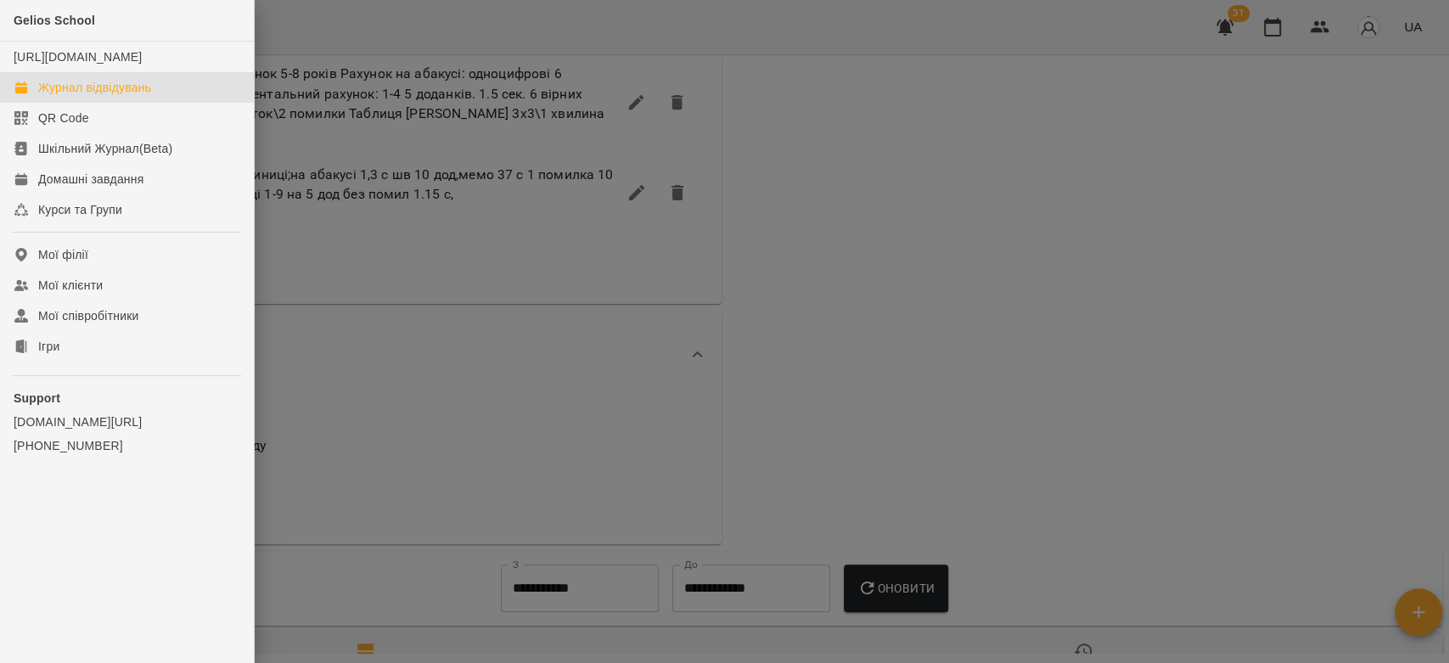
click at [85, 96] on div "Журнал відвідувань" at bounding box center [94, 87] width 113 height 17
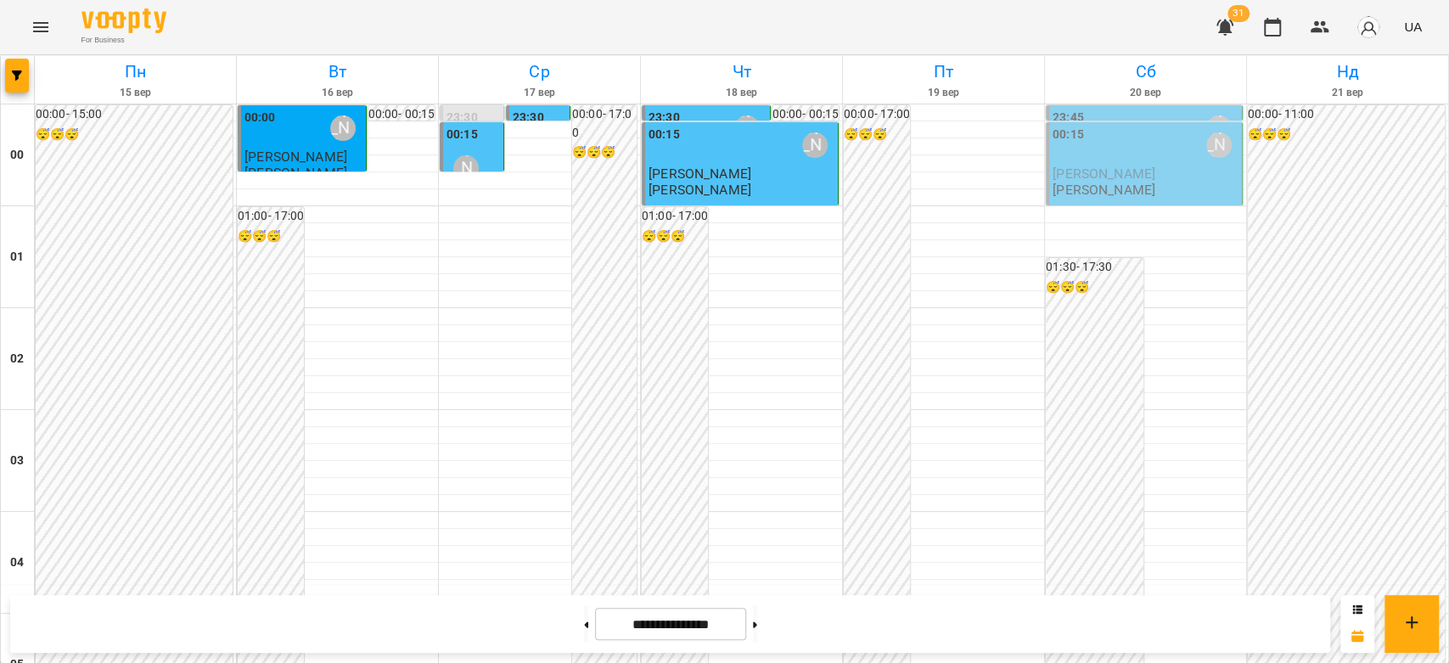
scroll to position [1887, 0]
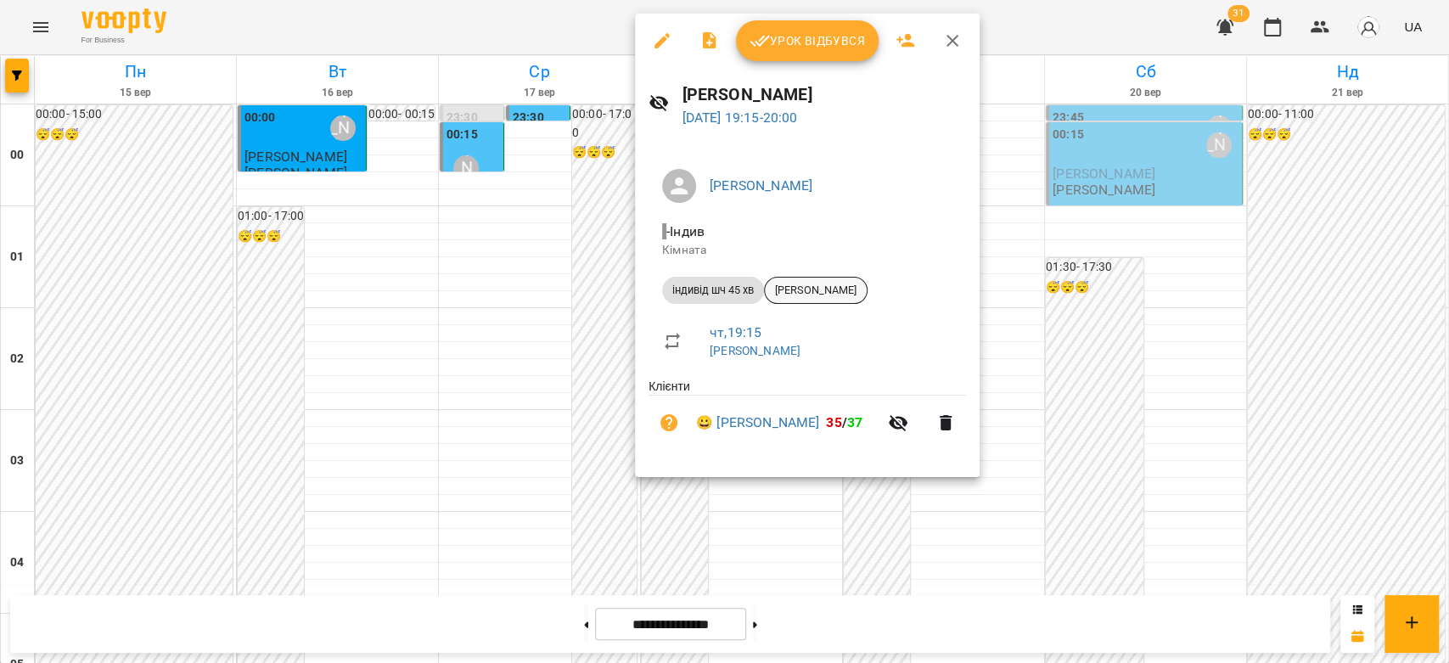
click at [850, 280] on div "Варвара Мартиненко" at bounding box center [816, 290] width 104 height 27
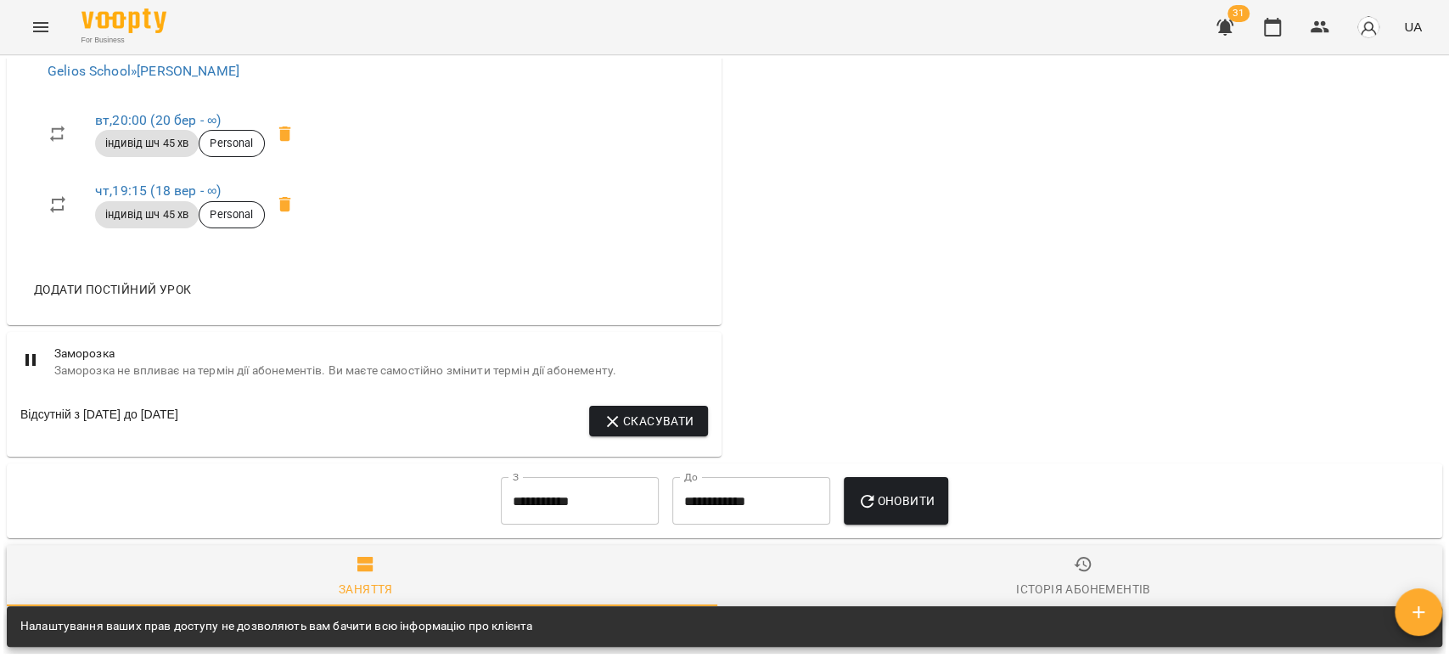
scroll to position [660, 0]
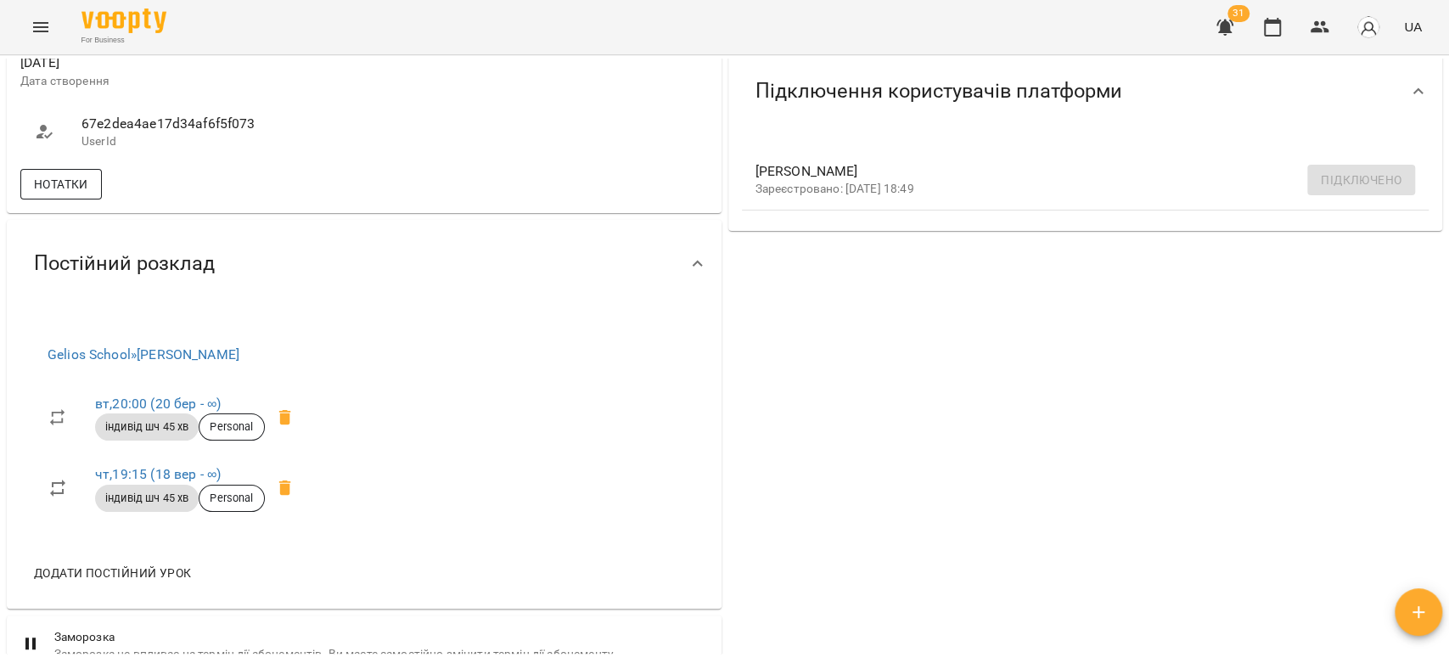
click at [65, 174] on span "Нотатки" at bounding box center [61, 184] width 54 height 20
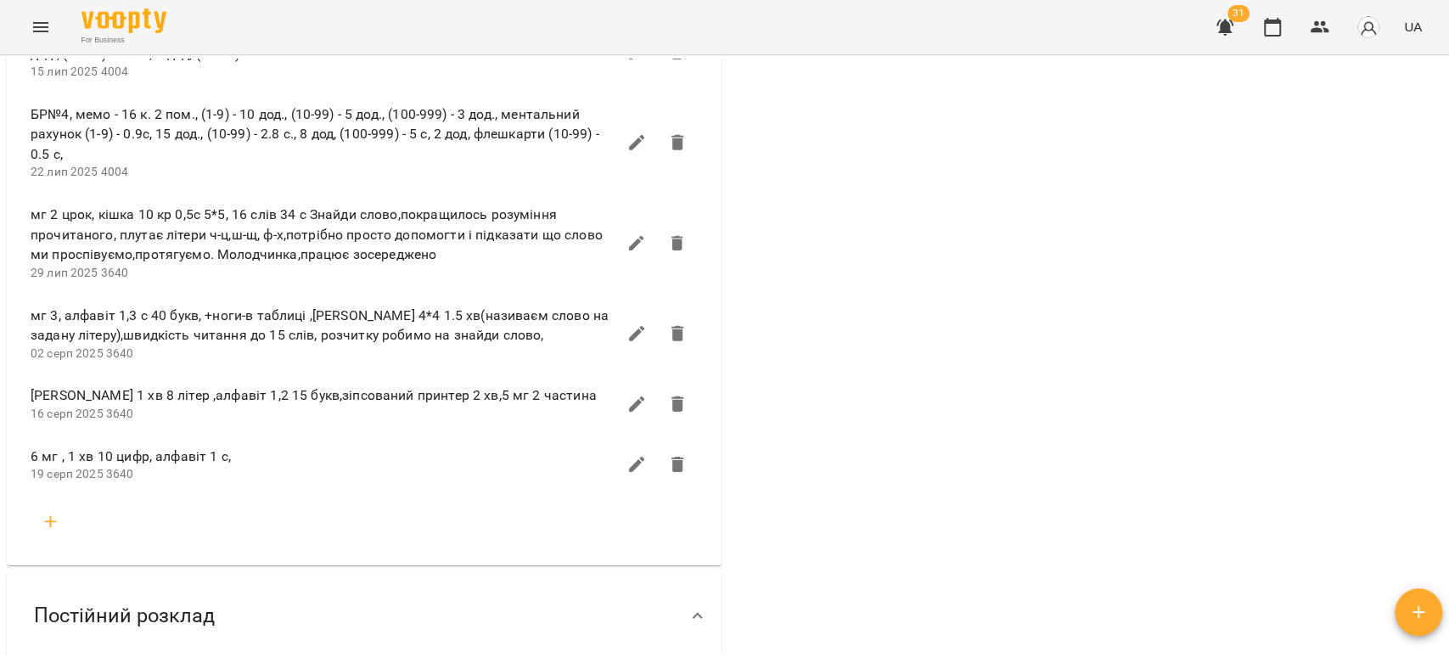
scroll to position [3679, 0]
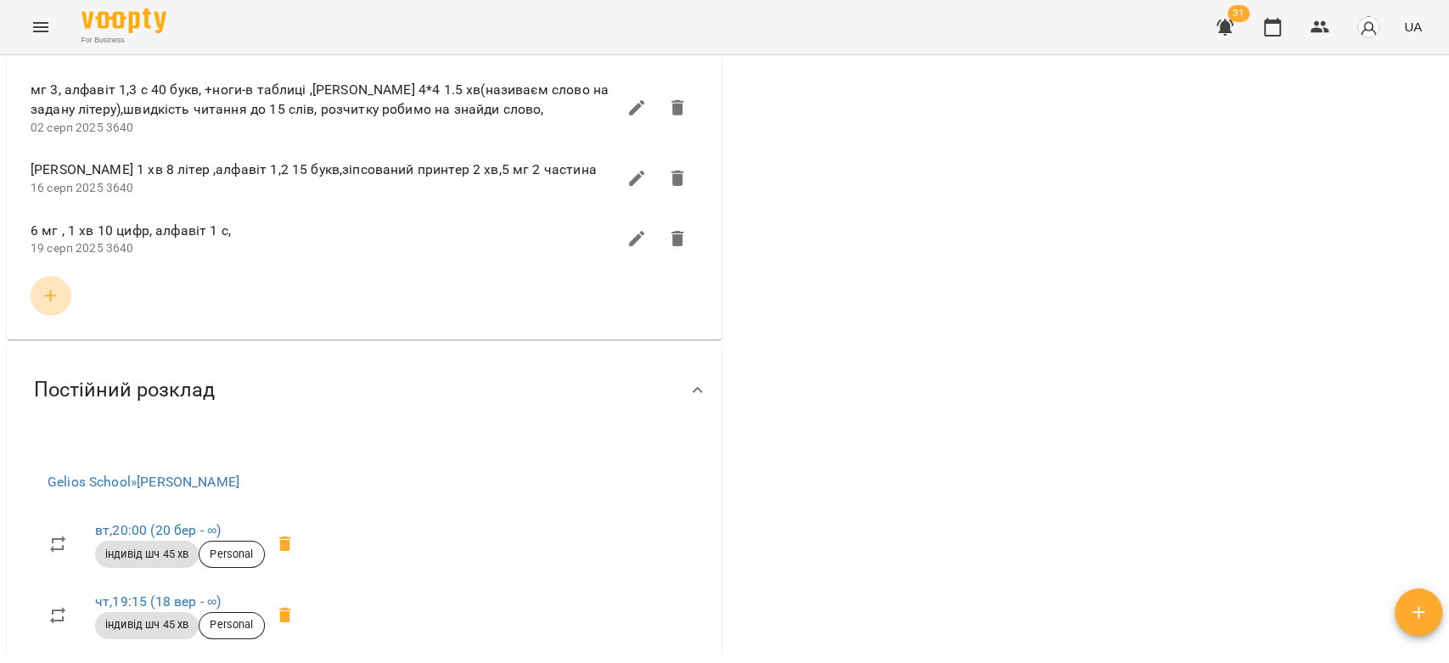
click at [56, 286] on icon "button" at bounding box center [51, 296] width 20 height 20
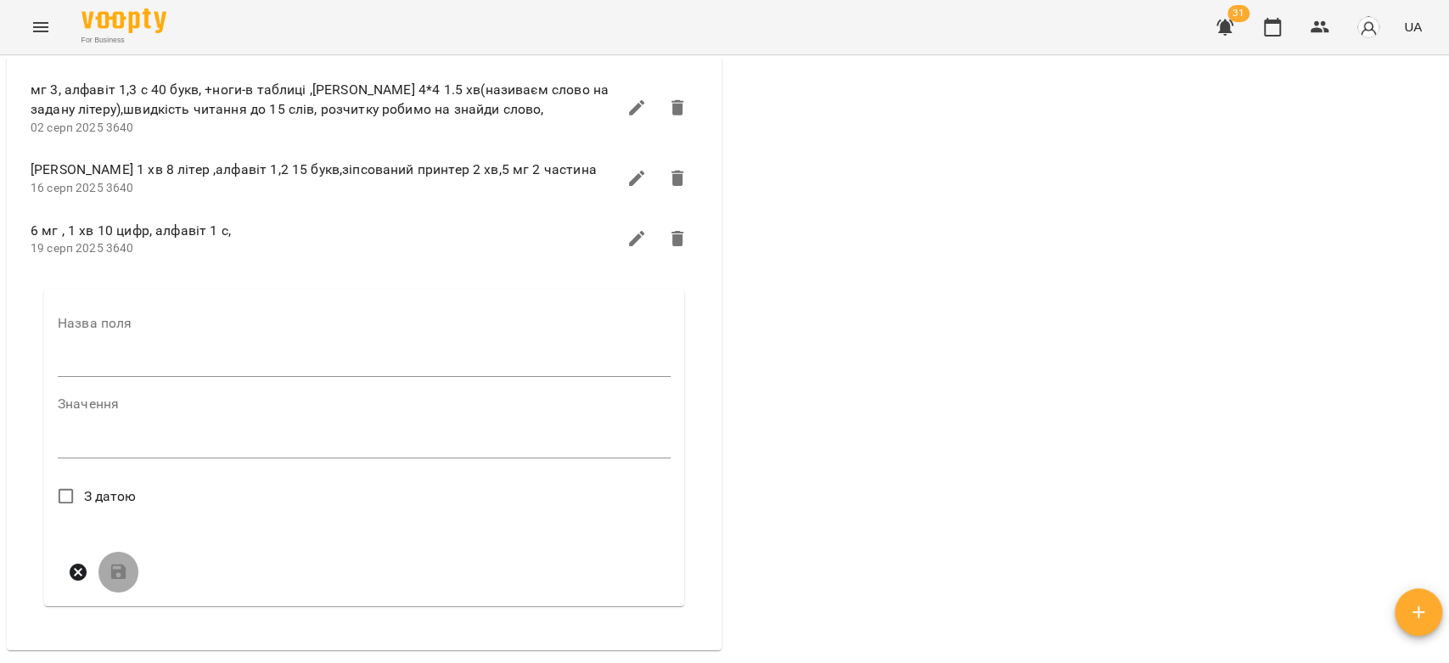
click at [120, 334] on div "Назва поля" at bounding box center [364, 350] width 613 height 67
click at [138, 365] on div "Назва поля" at bounding box center [364, 350] width 613 height 67
click at [150, 356] on input "text" at bounding box center [364, 364] width 613 height 27
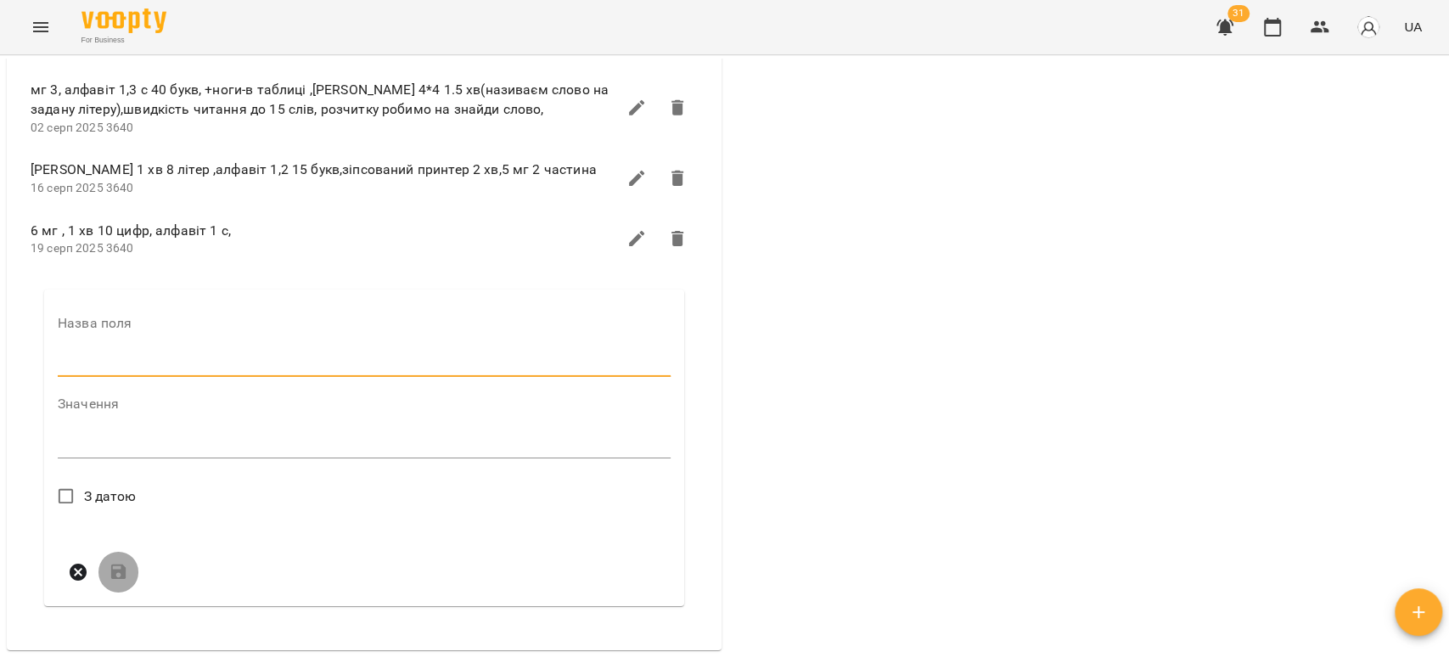
type input "****"
click at [194, 442] on textarea at bounding box center [364, 450] width 613 height 16
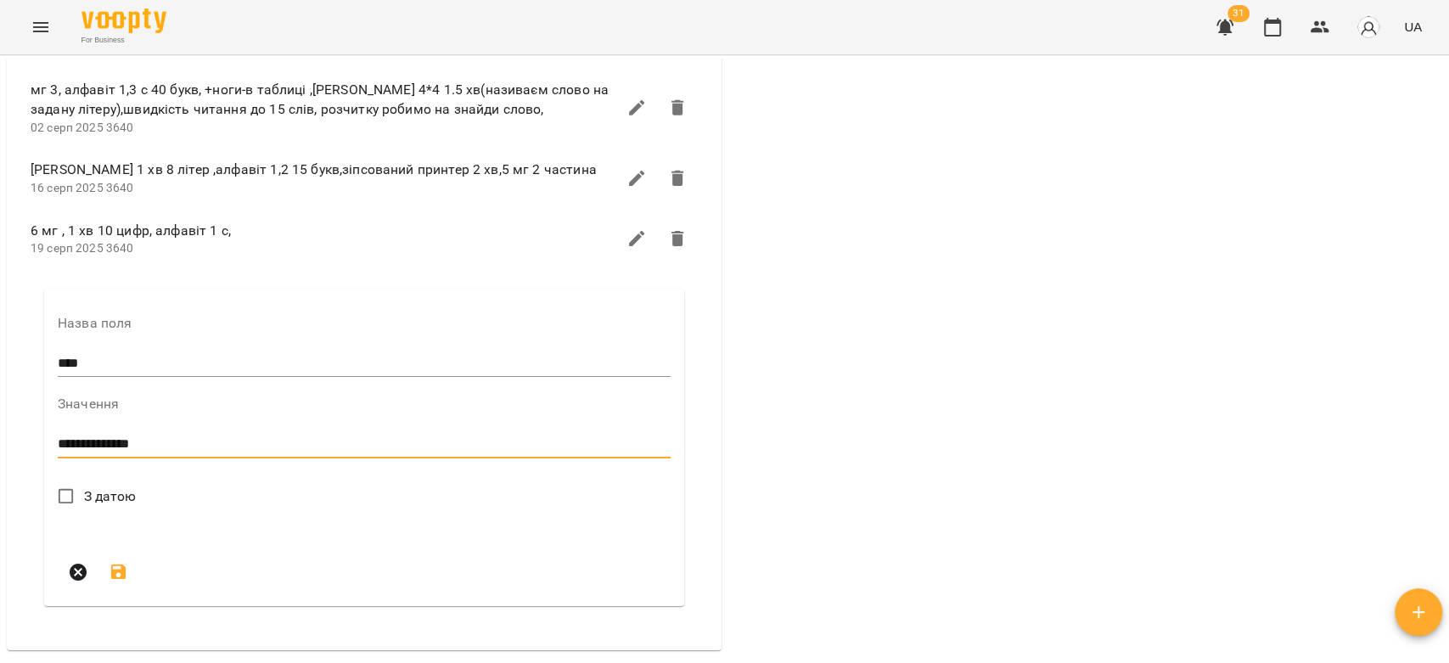
click at [192, 436] on textarea "**********" at bounding box center [360, 444] width 605 height 16
click at [204, 436] on textarea "**********" at bounding box center [360, 444] width 605 height 16
click at [238, 436] on textarea "**********" at bounding box center [360, 444] width 605 height 16
type textarea "**********"
click at [121, 479] on label "З датою" at bounding box center [92, 497] width 88 height 36
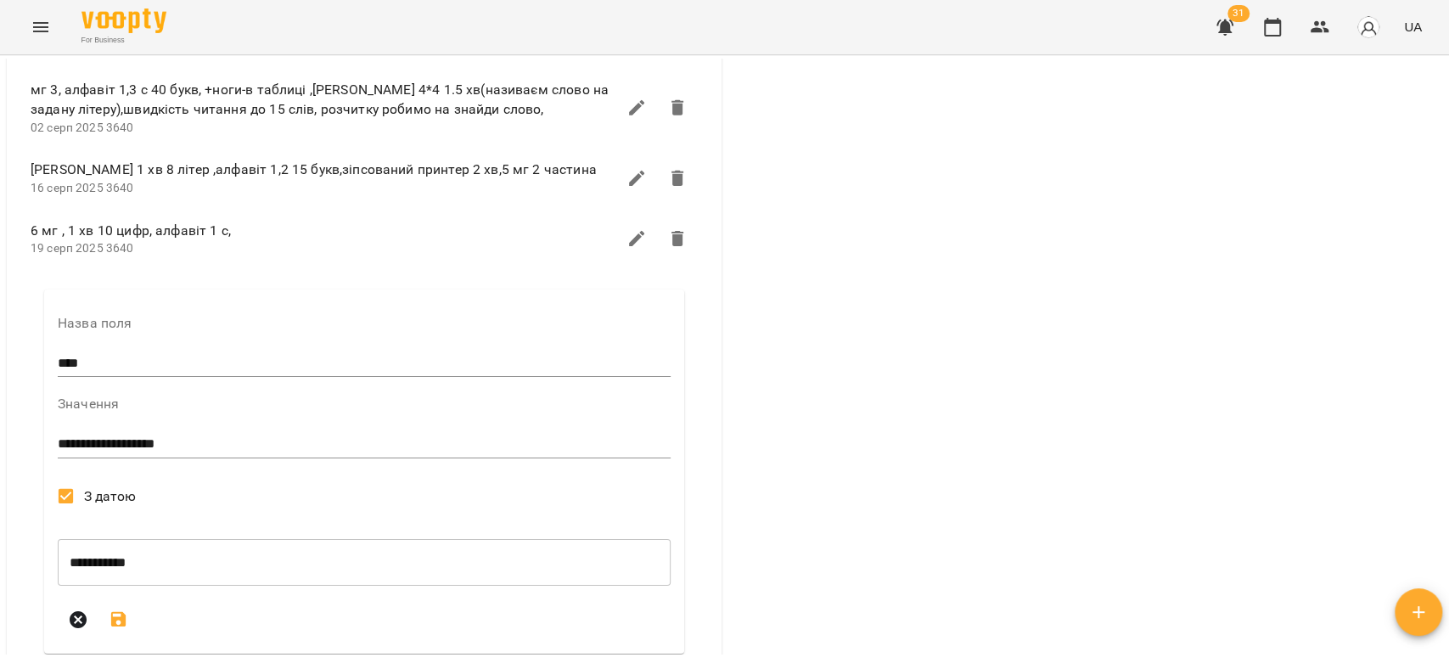
click at [116, 610] on icon "submit" at bounding box center [119, 620] width 20 height 20
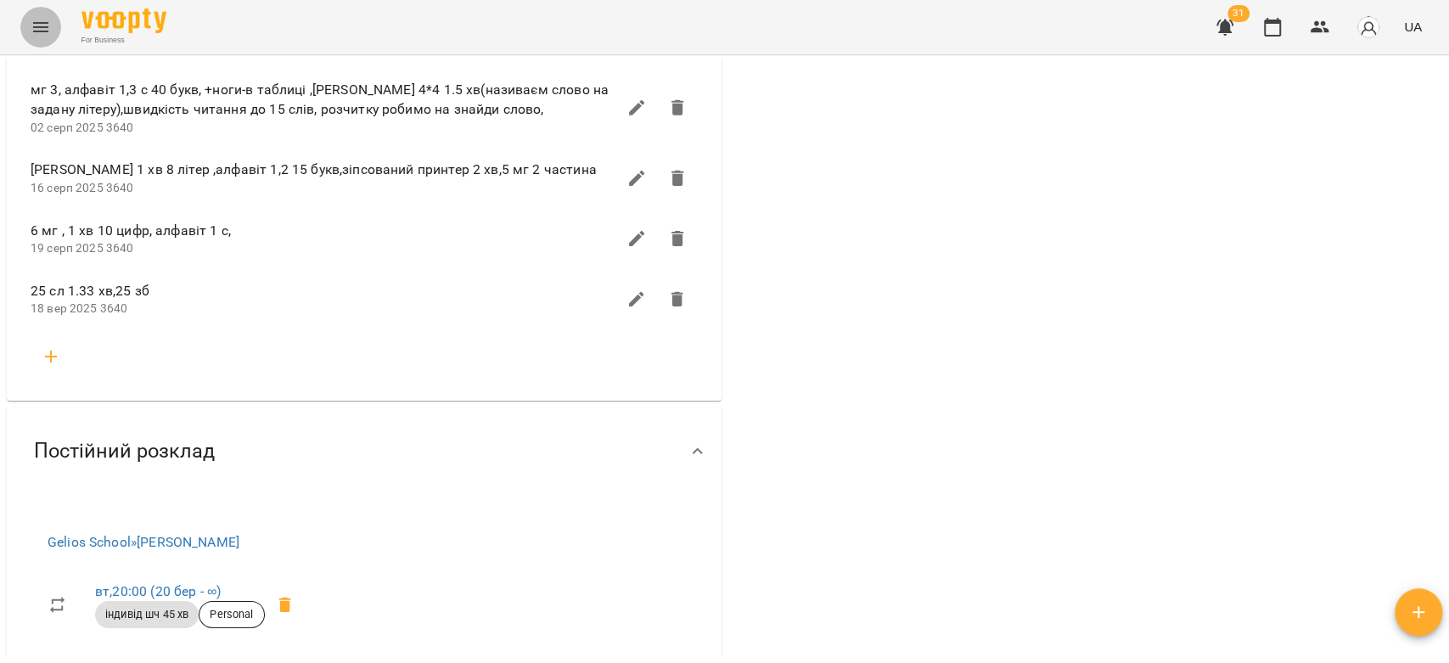
click at [36, 30] on icon "Menu" at bounding box center [41, 27] width 20 height 20
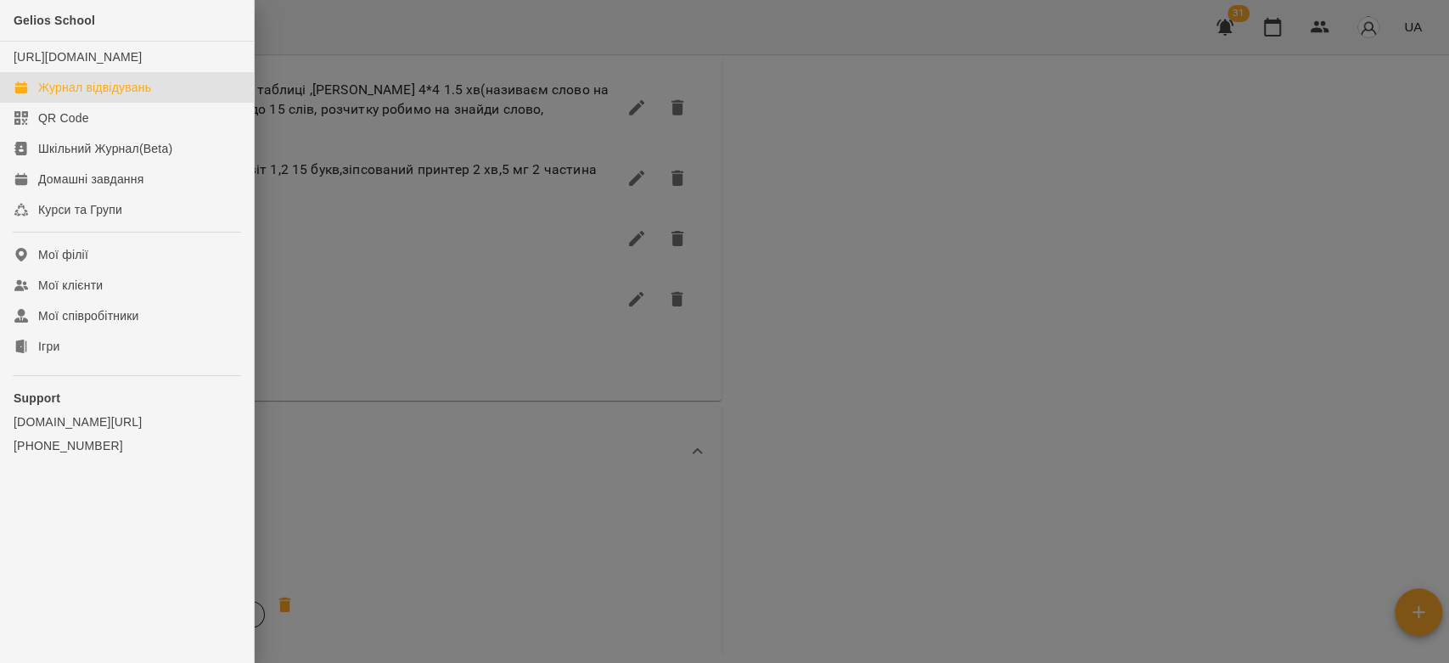
click at [82, 96] on div "Журнал відвідувань" at bounding box center [94, 87] width 113 height 17
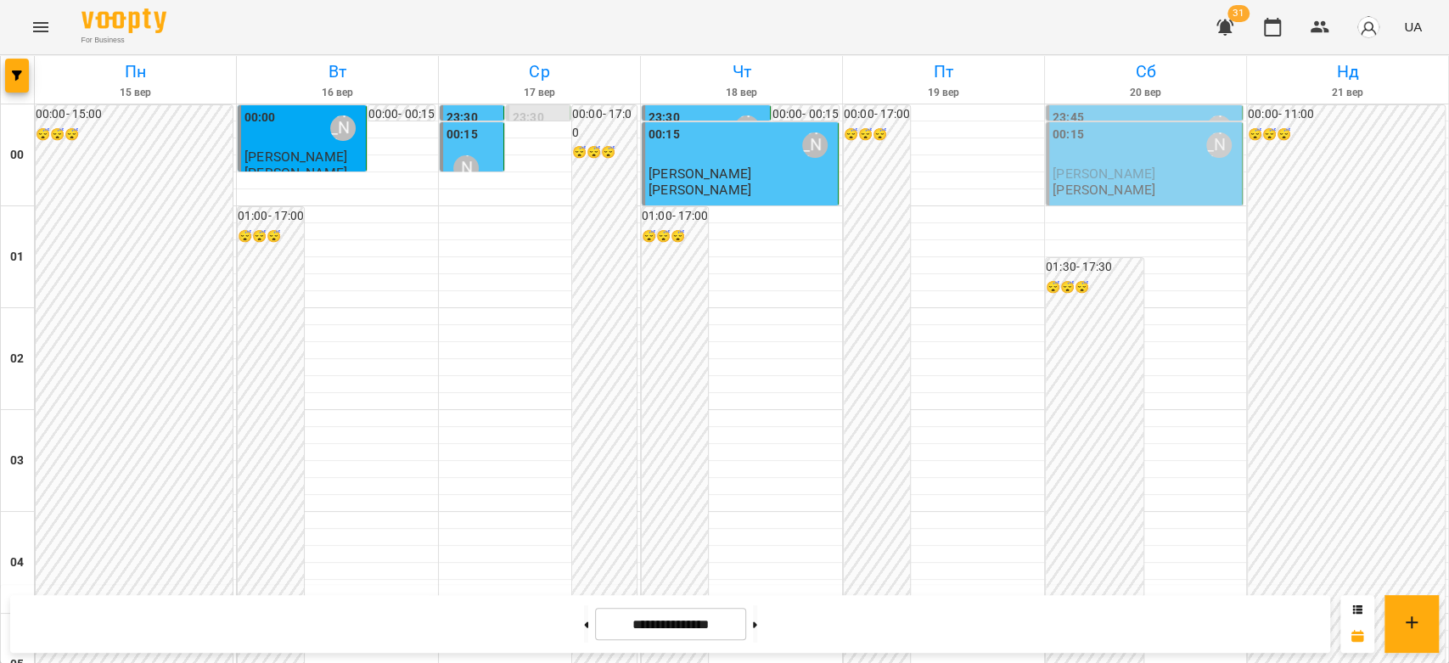
scroll to position [1491, 0]
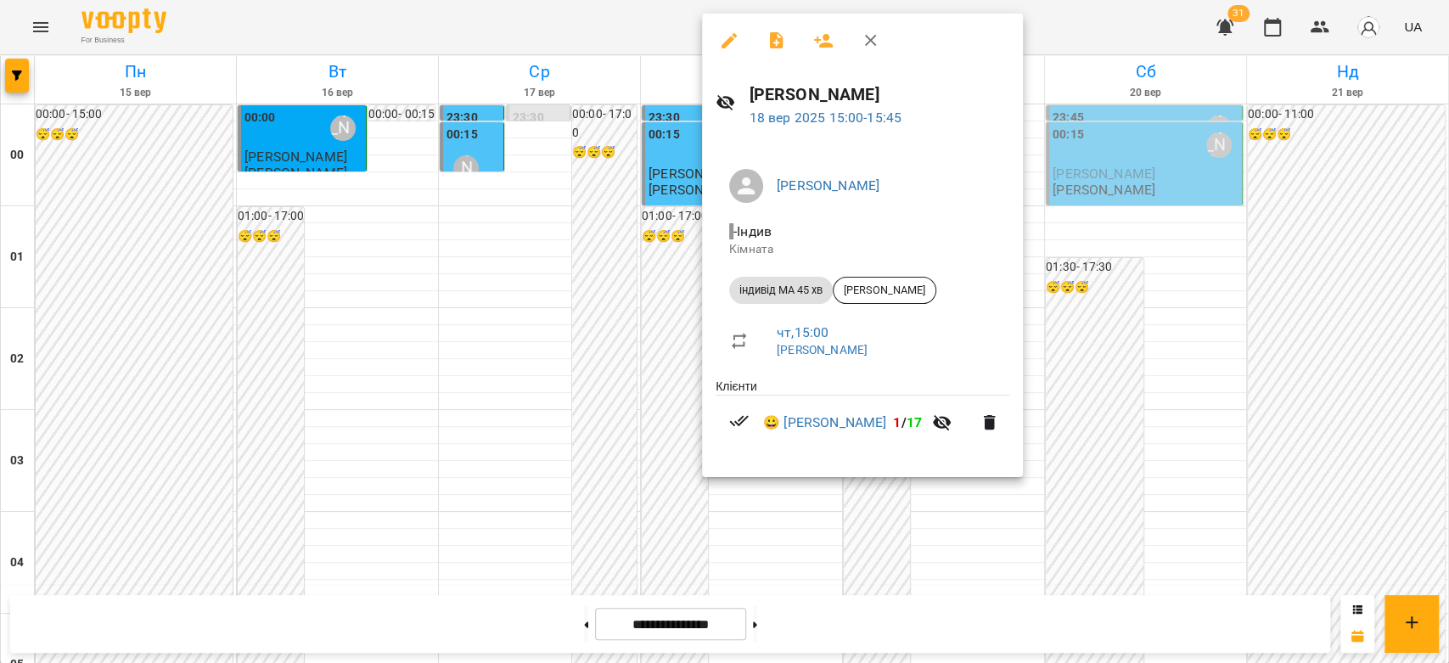
drag, startPoint x: 560, startPoint y: 264, endPoint x: 581, endPoint y: 285, distance: 29.4
click at [562, 266] on div at bounding box center [724, 331] width 1449 height 663
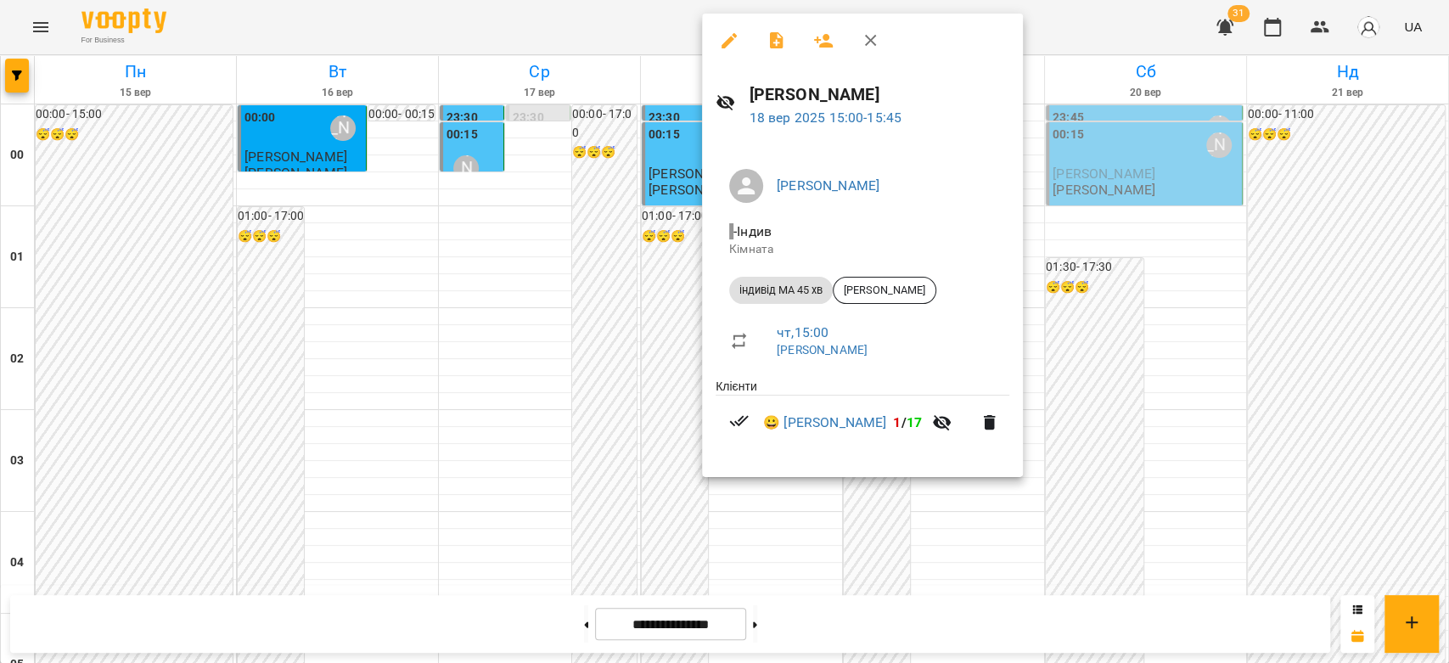
click at [648, 282] on div at bounding box center [724, 331] width 1449 height 663
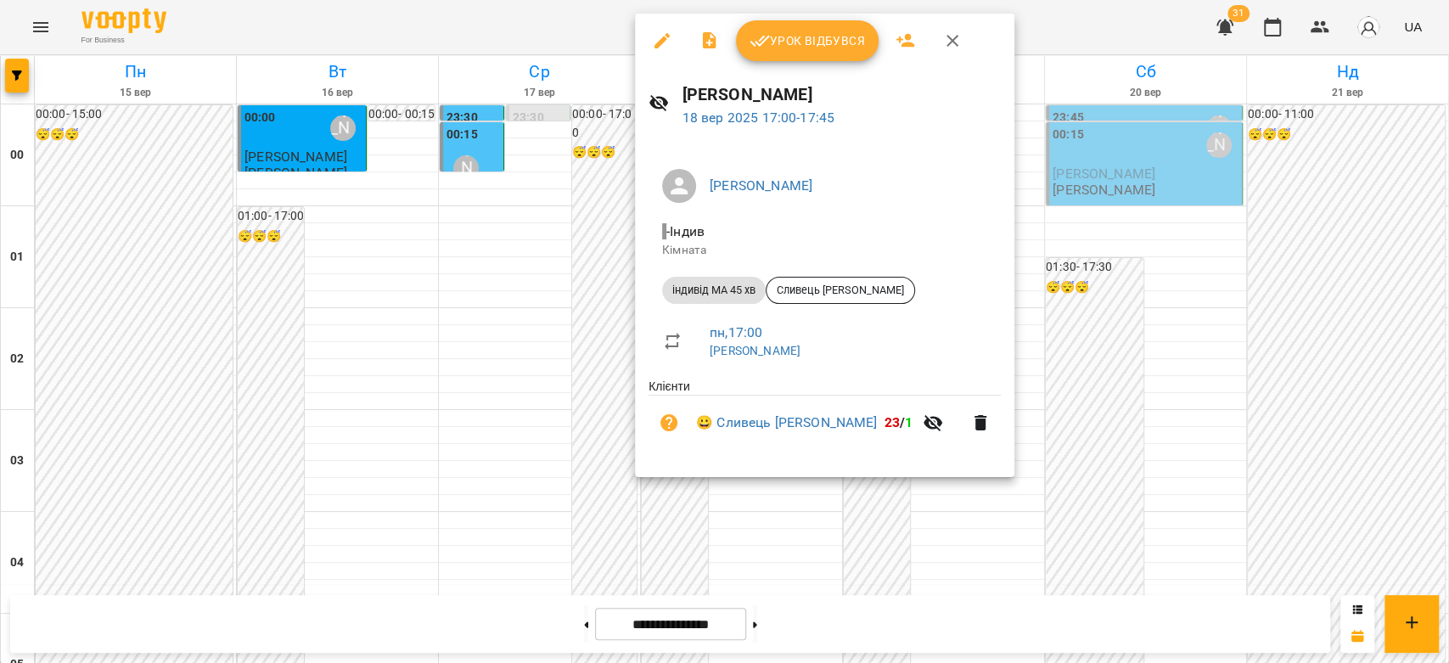
click at [777, 47] on span "Урок відбувся" at bounding box center [807, 41] width 115 height 20
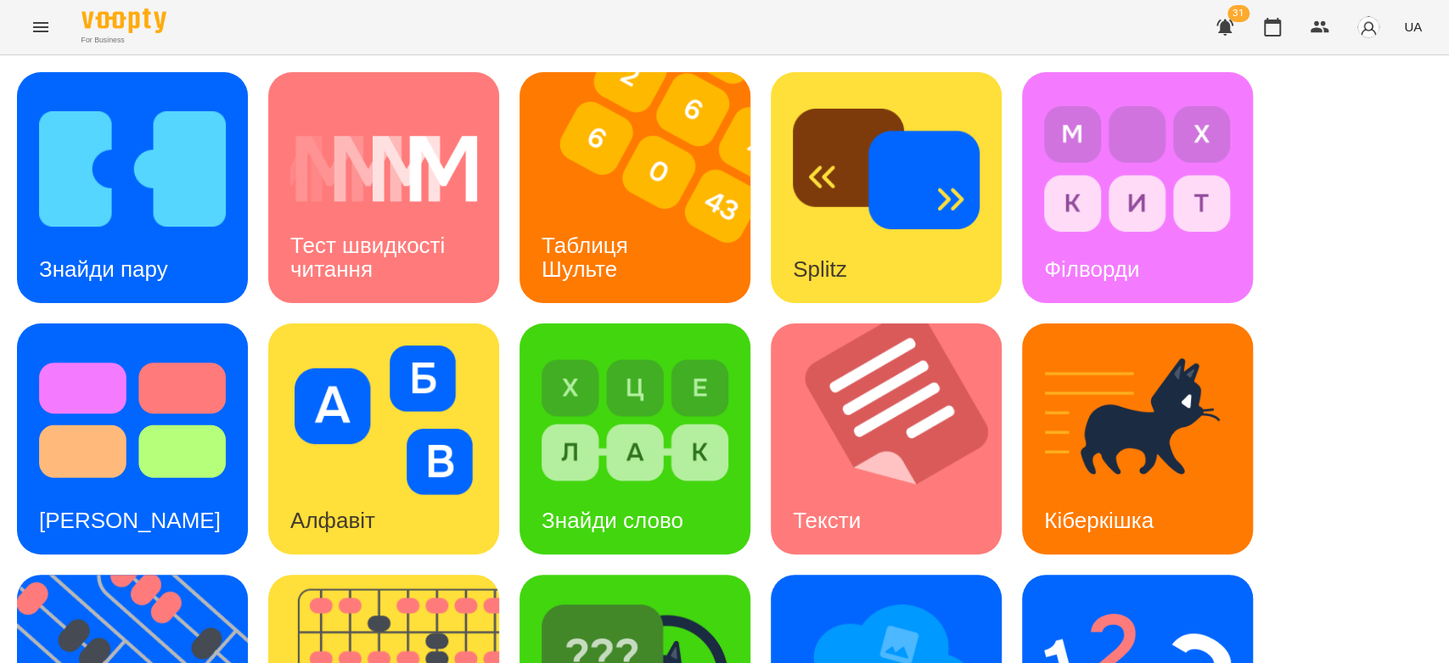
scroll to position [410, 0]
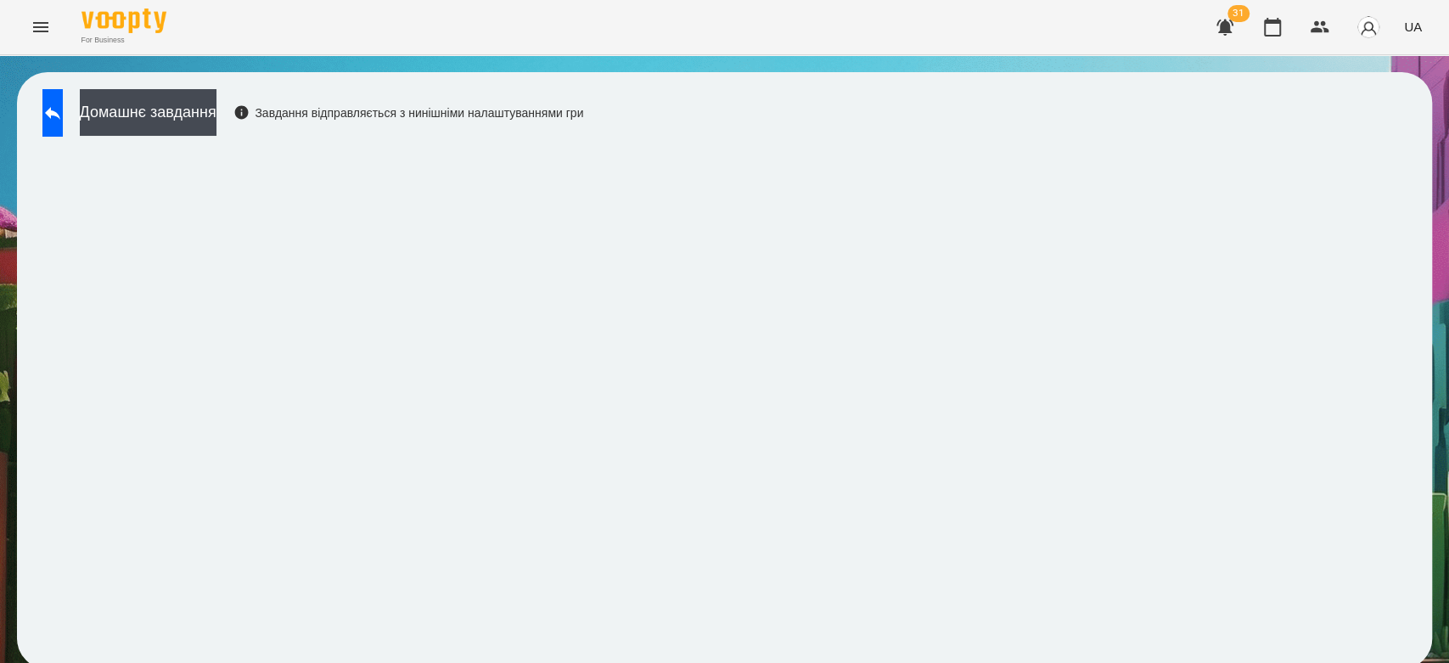
scroll to position [6, 0]
click at [163, 123] on button "Домашнє завдання" at bounding box center [148, 112] width 137 height 47
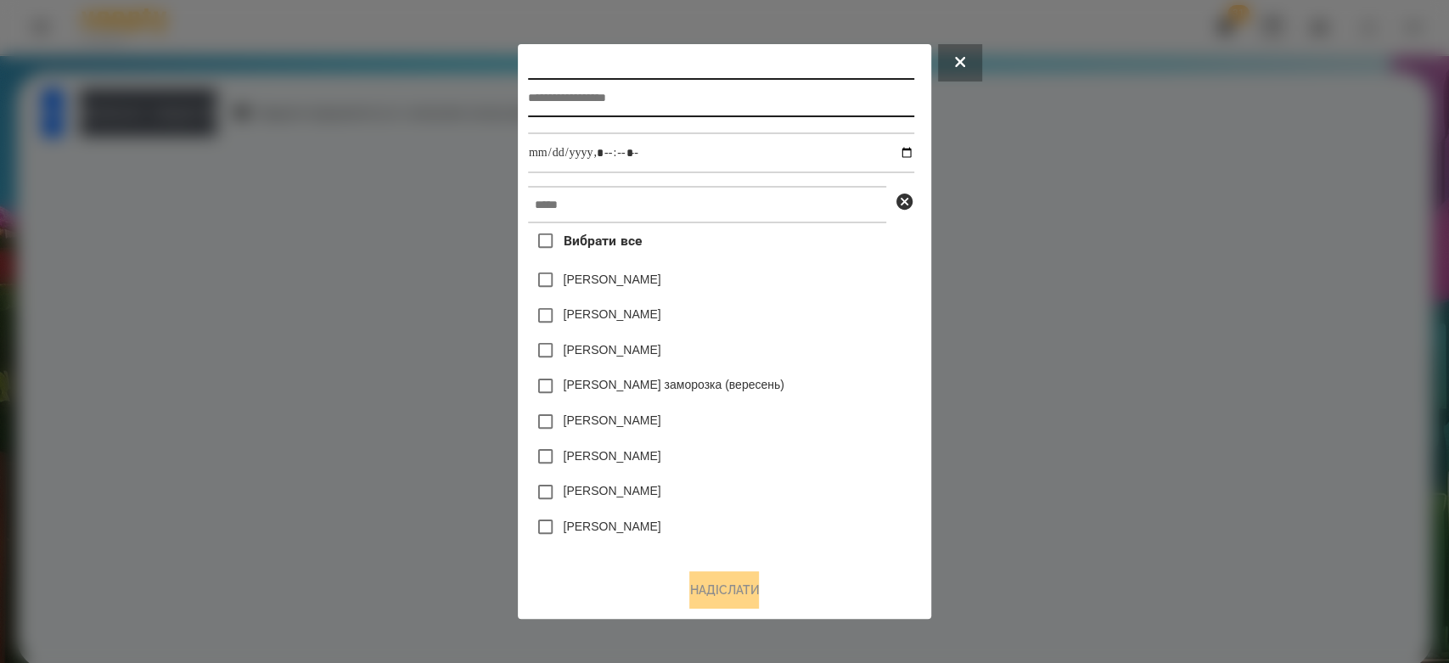
click at [771, 104] on input "text" at bounding box center [721, 97] width 386 height 39
type input "*********"
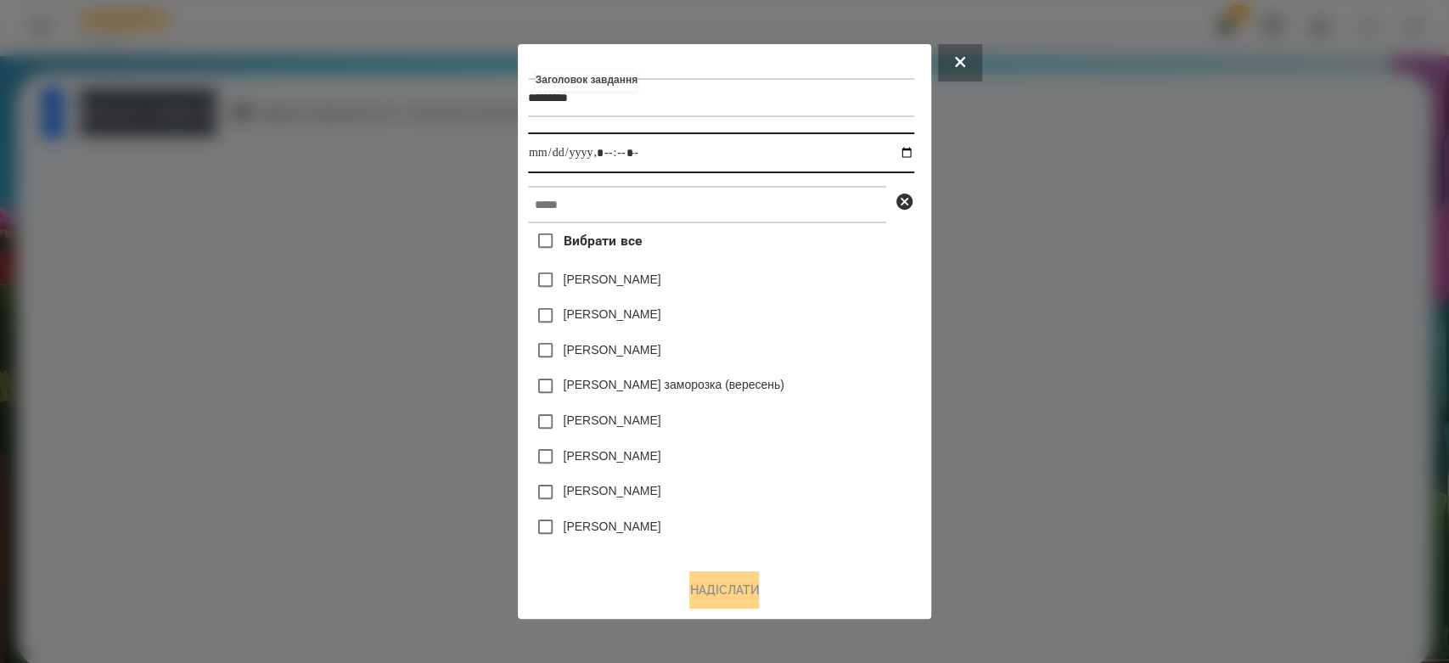
click at [910, 151] on input "datetime-local" at bounding box center [721, 152] width 386 height 41
type input "**********"
click at [819, 290] on div "Коля Главач" at bounding box center [721, 280] width 386 height 36
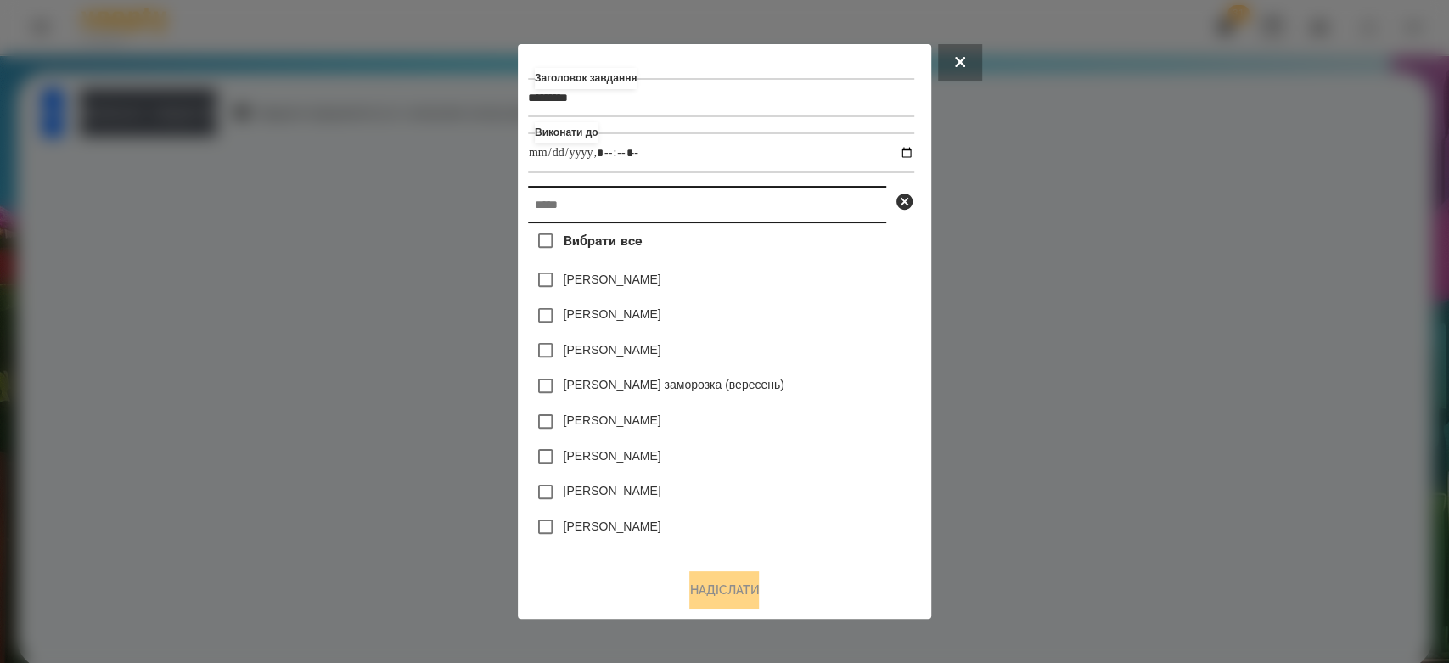
click at [821, 222] on input "text" at bounding box center [707, 204] width 358 height 37
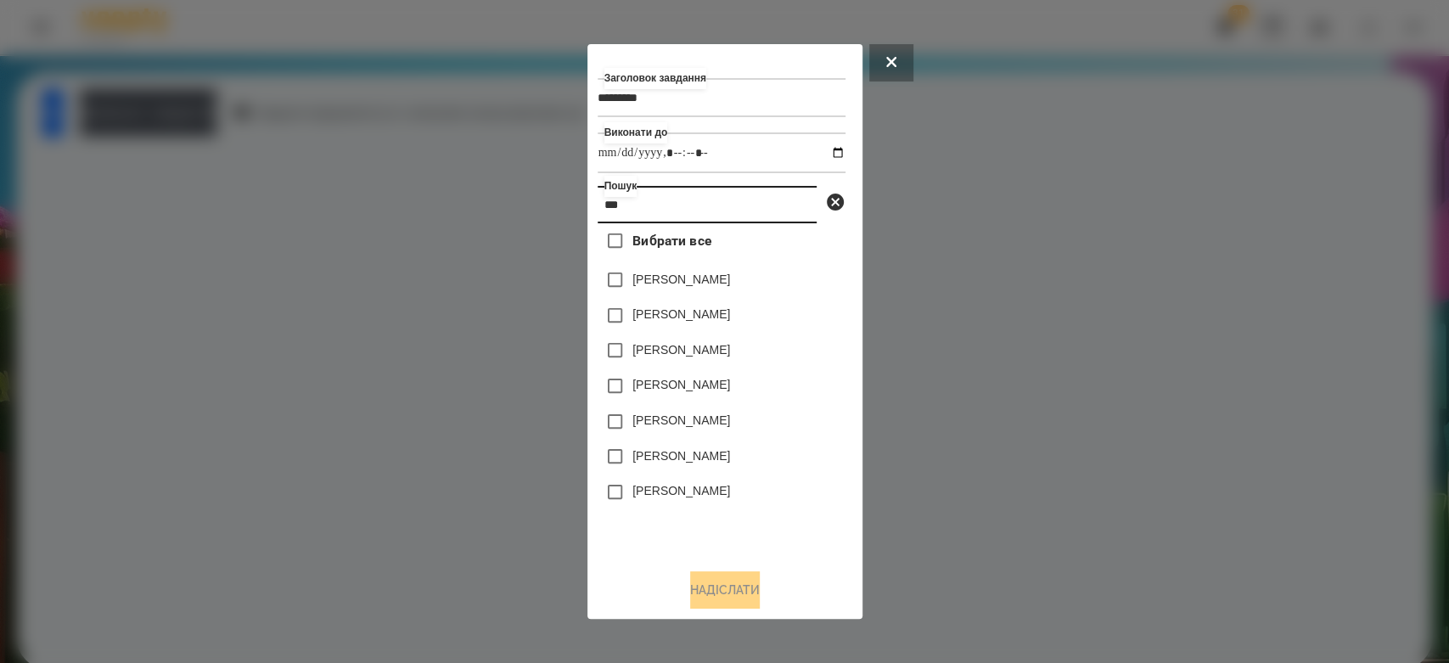
type input "***"
click at [688, 344] on label "Бойко Іван" at bounding box center [682, 349] width 98 height 17
click at [737, 600] on button "Надіслати" at bounding box center [725, 589] width 70 height 37
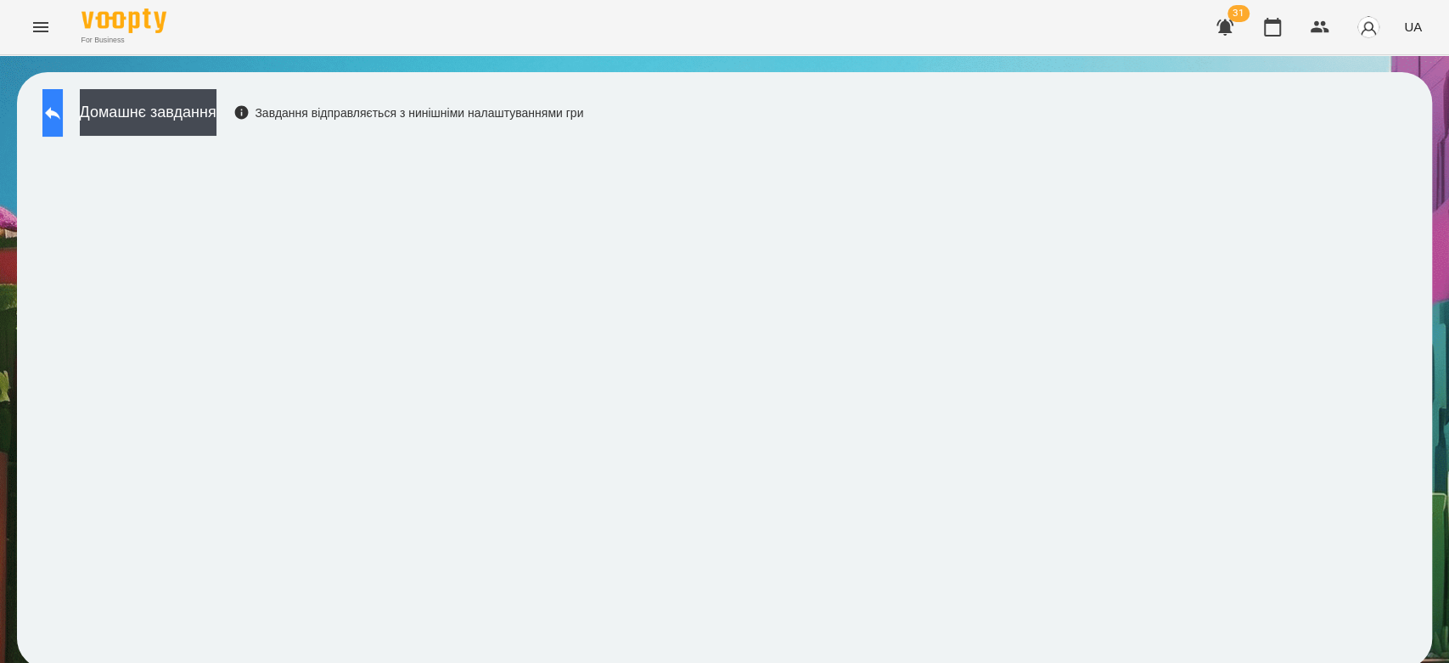
click at [63, 110] on icon at bounding box center [52, 113] width 20 height 20
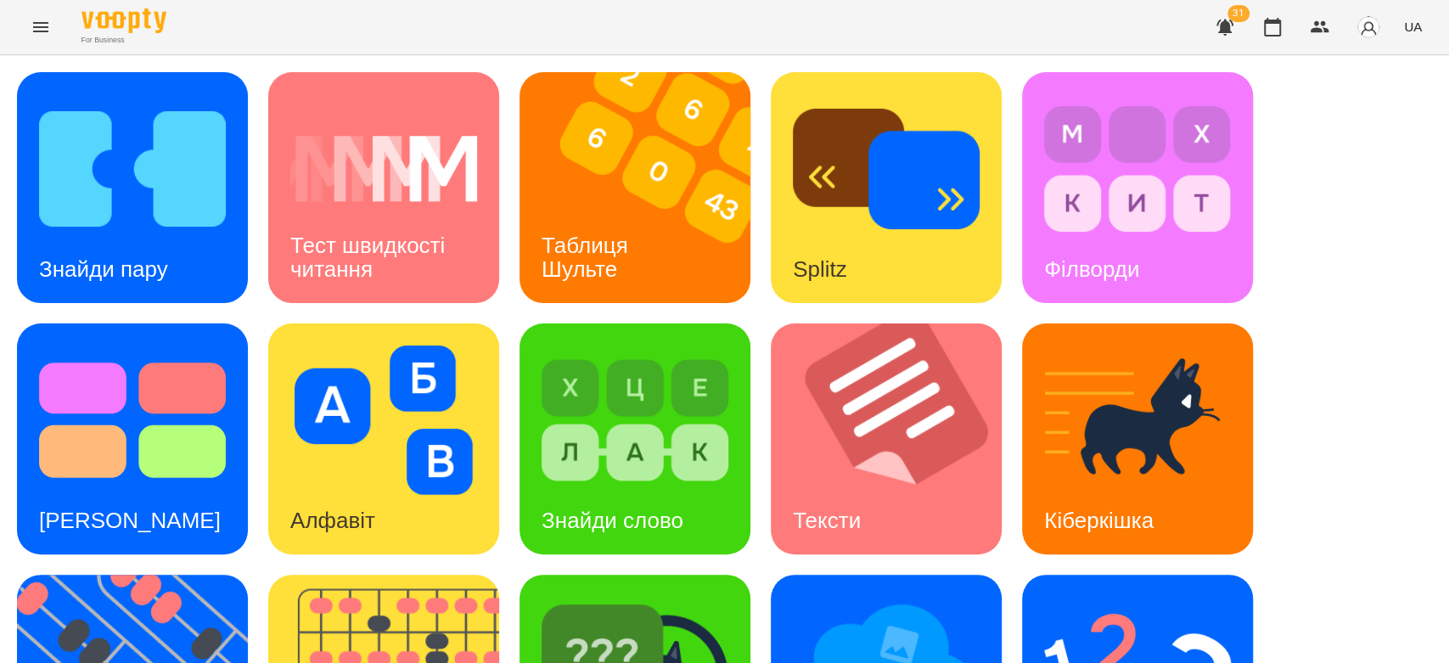
scroll to position [410, 0]
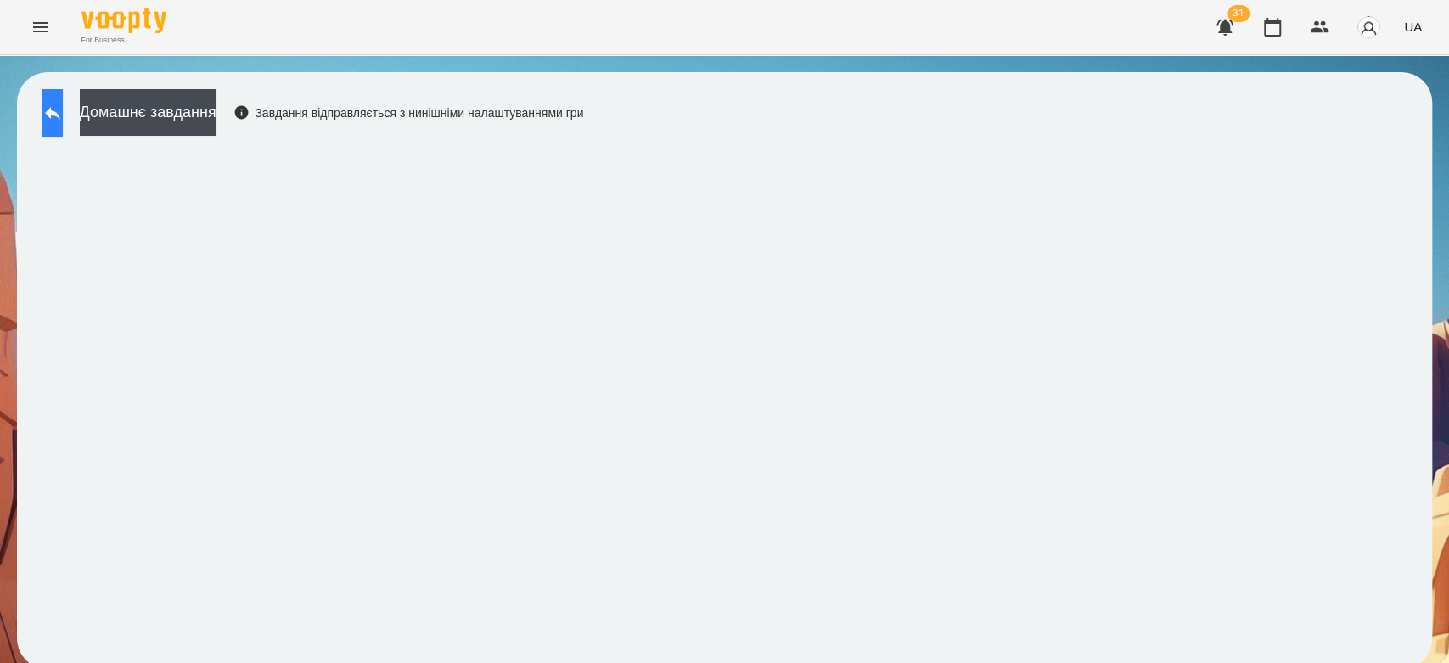
click at [63, 120] on icon at bounding box center [52, 113] width 20 height 20
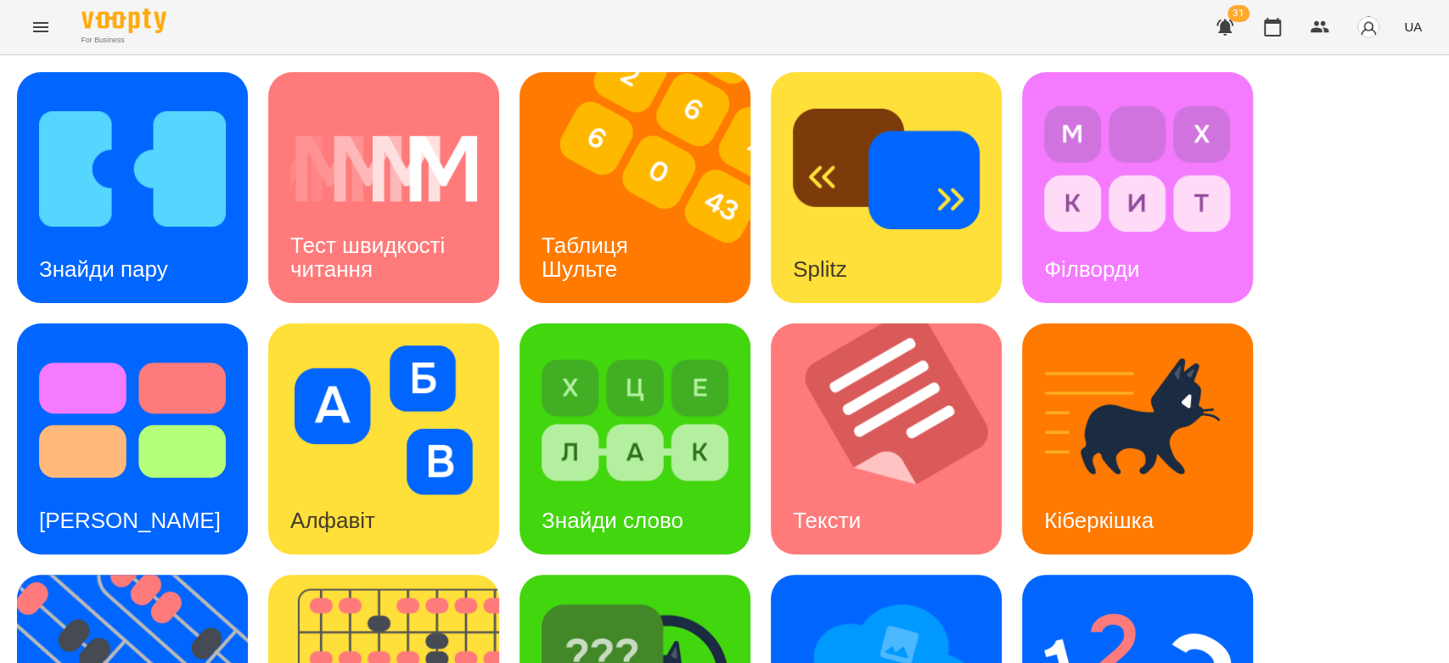
click at [751, 209] on div "Знайди пару Тест швидкості читання Таблиця Шульте Splitz Філворди Тест Струпа А…" at bounding box center [725, 564] width 1416 height 985
click at [677, 234] on img at bounding box center [646, 187] width 252 height 231
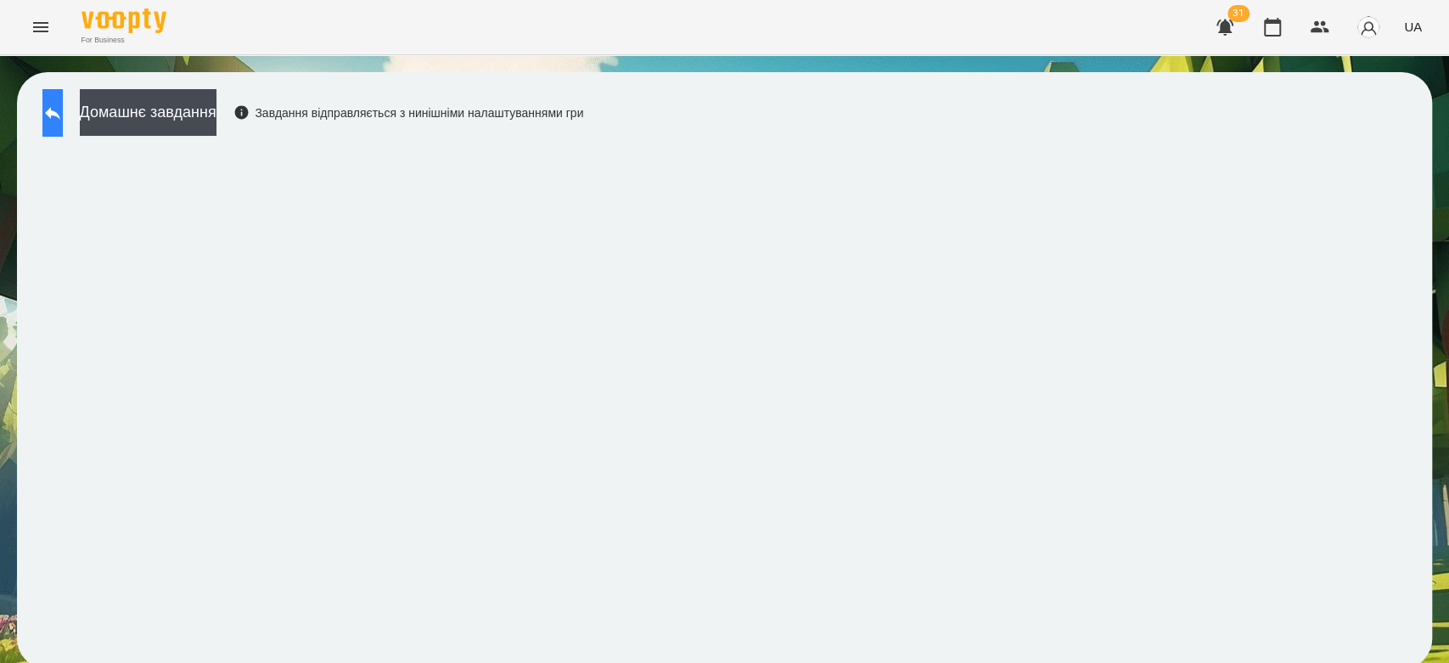
click at [63, 115] on icon at bounding box center [52, 113] width 20 height 20
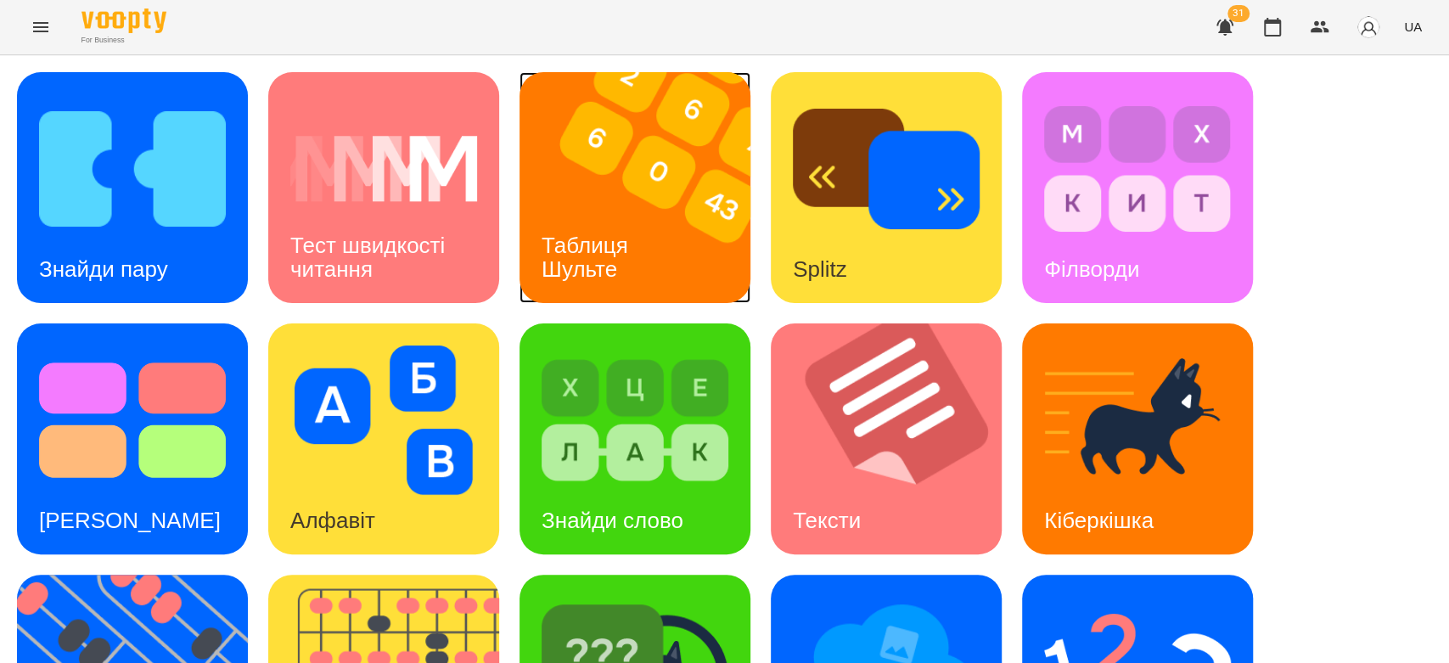
click at [581, 174] on img at bounding box center [646, 187] width 252 height 231
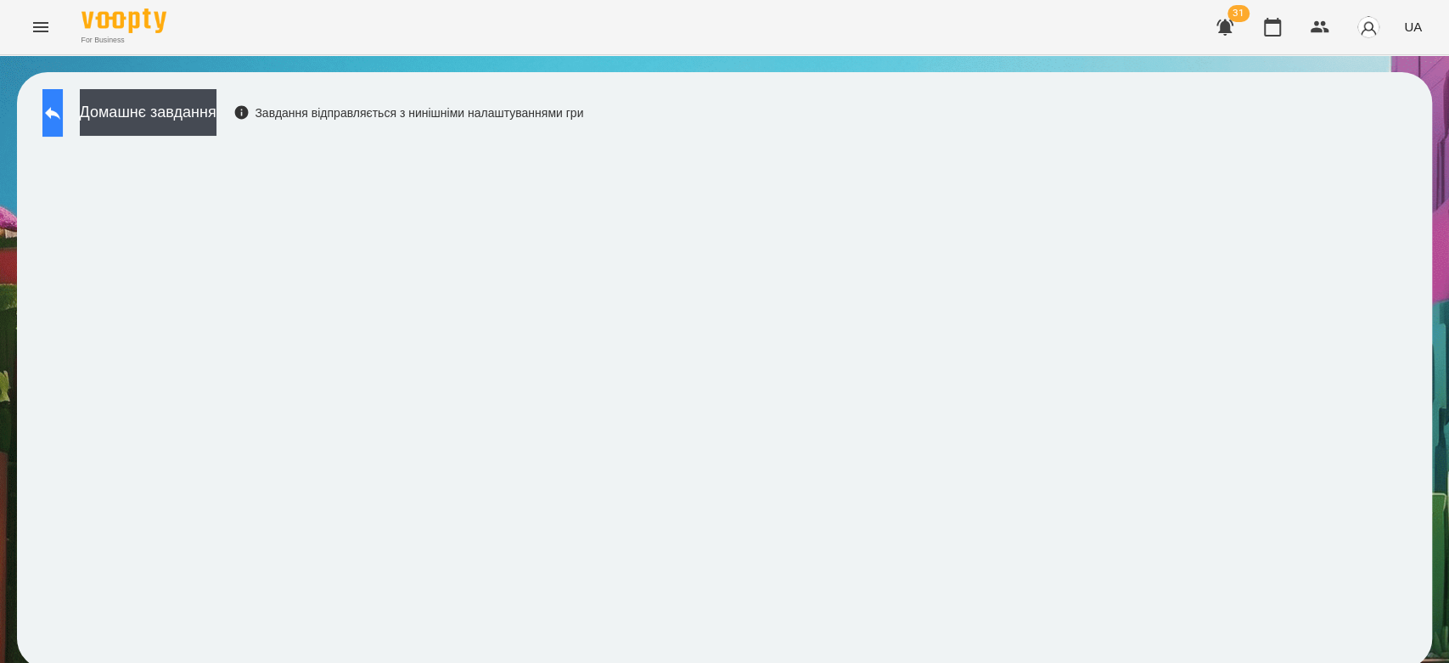
click at [63, 117] on icon at bounding box center [52, 113] width 20 height 20
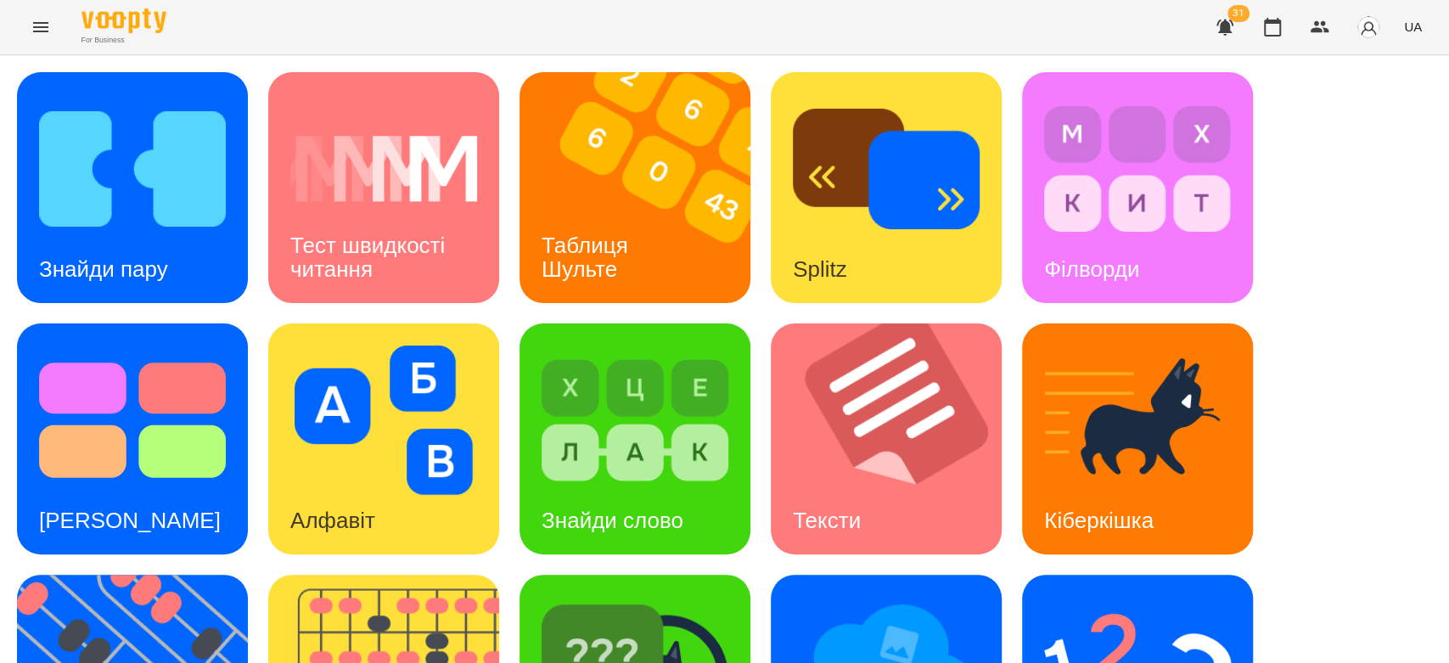
scroll to position [410, 0]
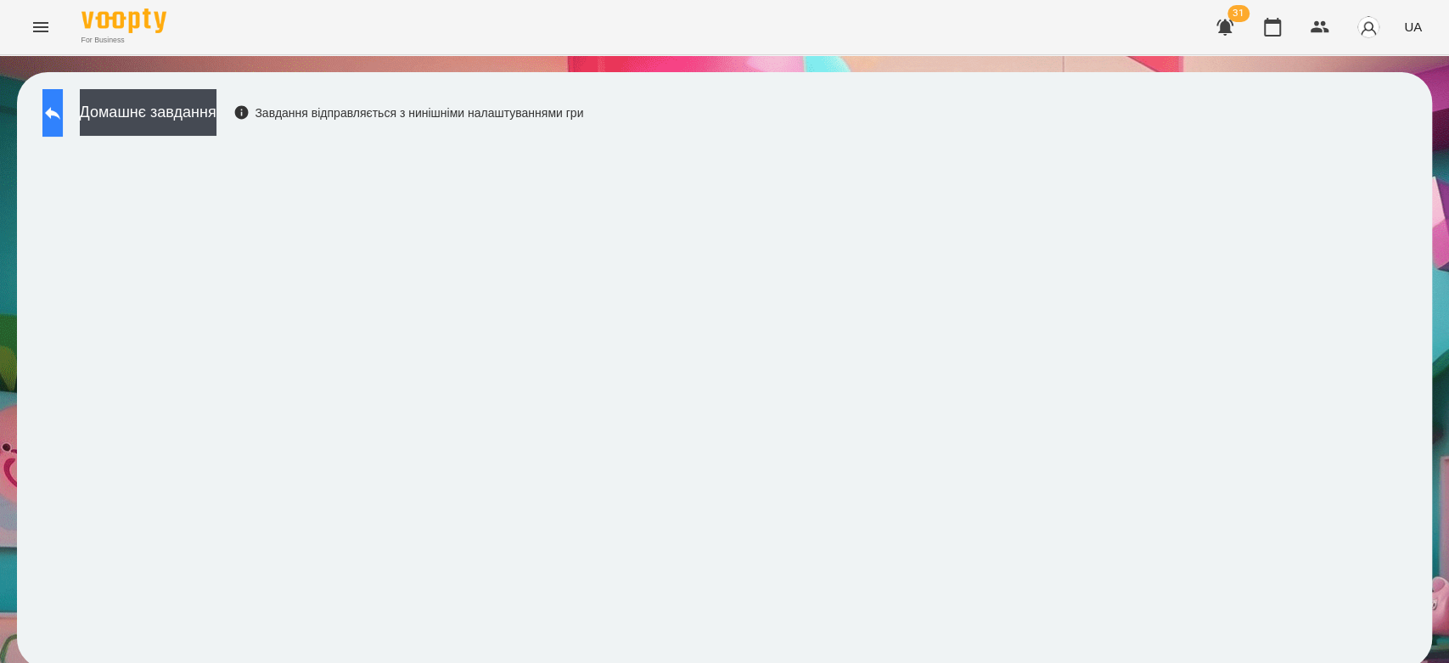
click at [62, 116] on icon at bounding box center [52, 113] width 20 height 20
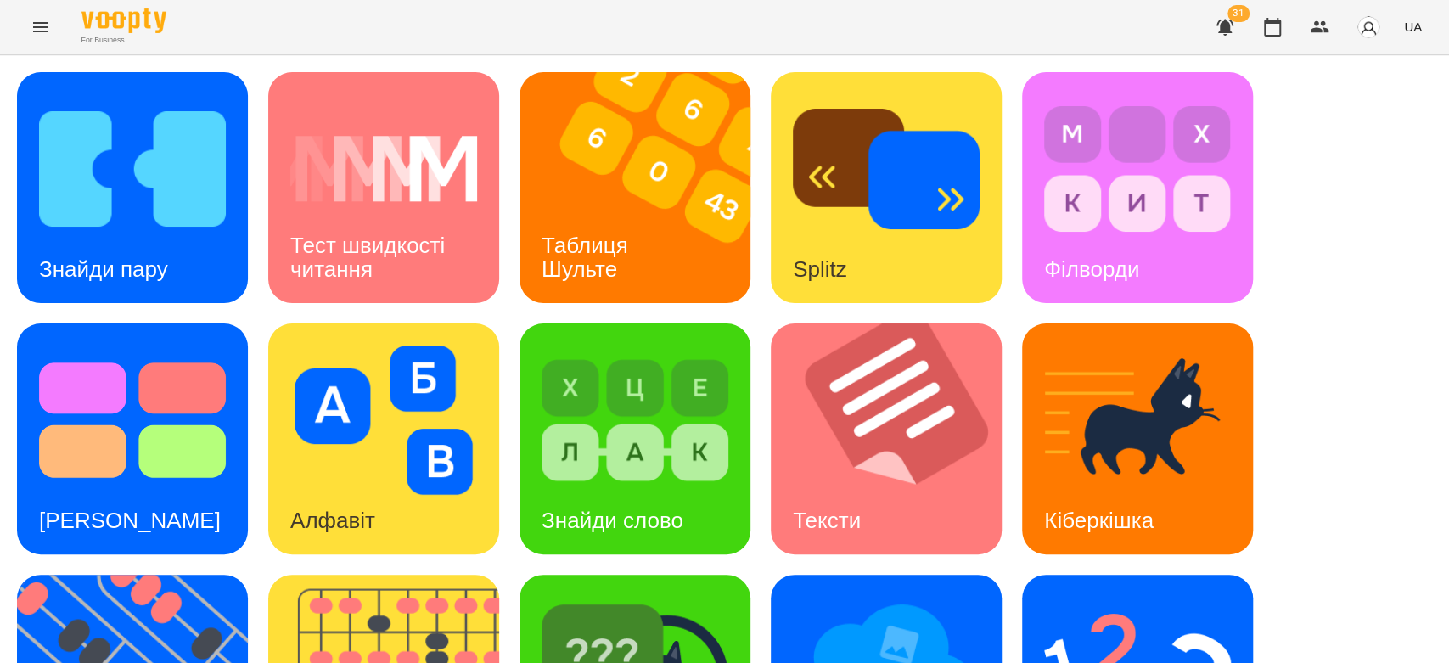
scroll to position [410, 0]
click at [1133, 597] on img at bounding box center [1137, 671] width 187 height 149
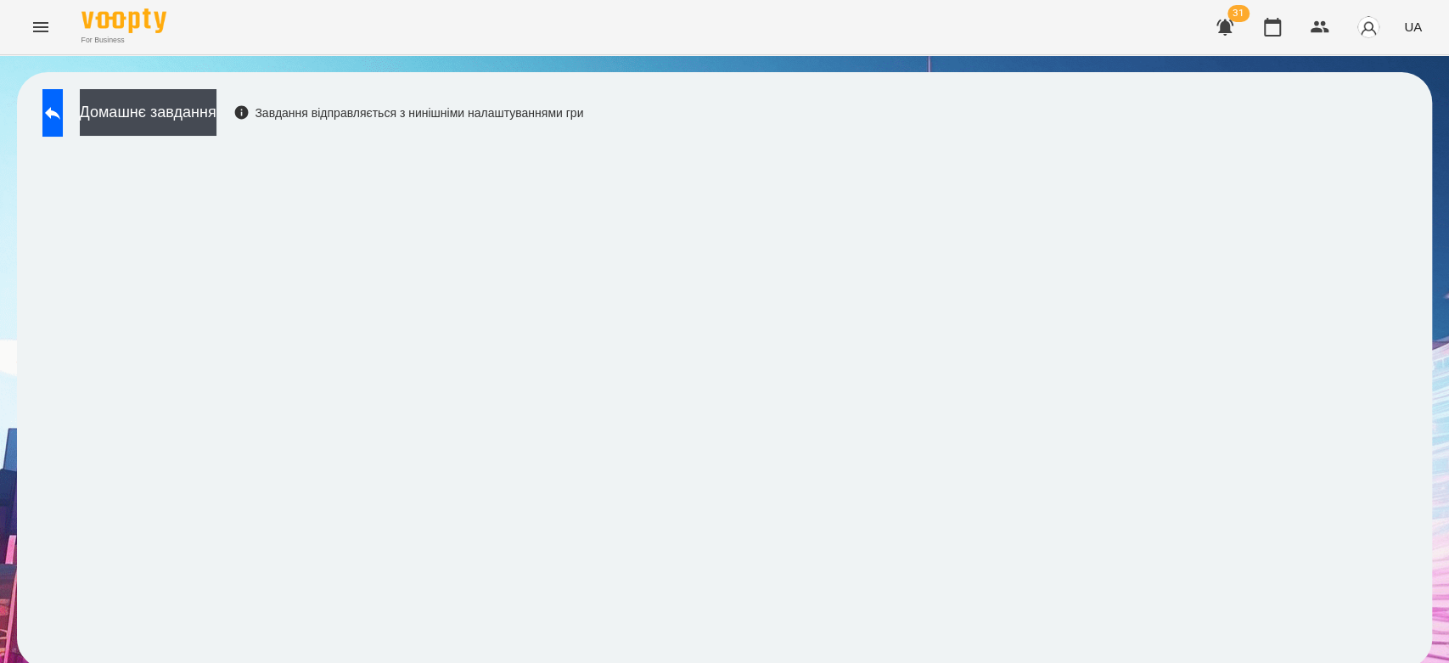
scroll to position [6, 0]
click at [55, 100] on button at bounding box center [52, 113] width 20 height 48
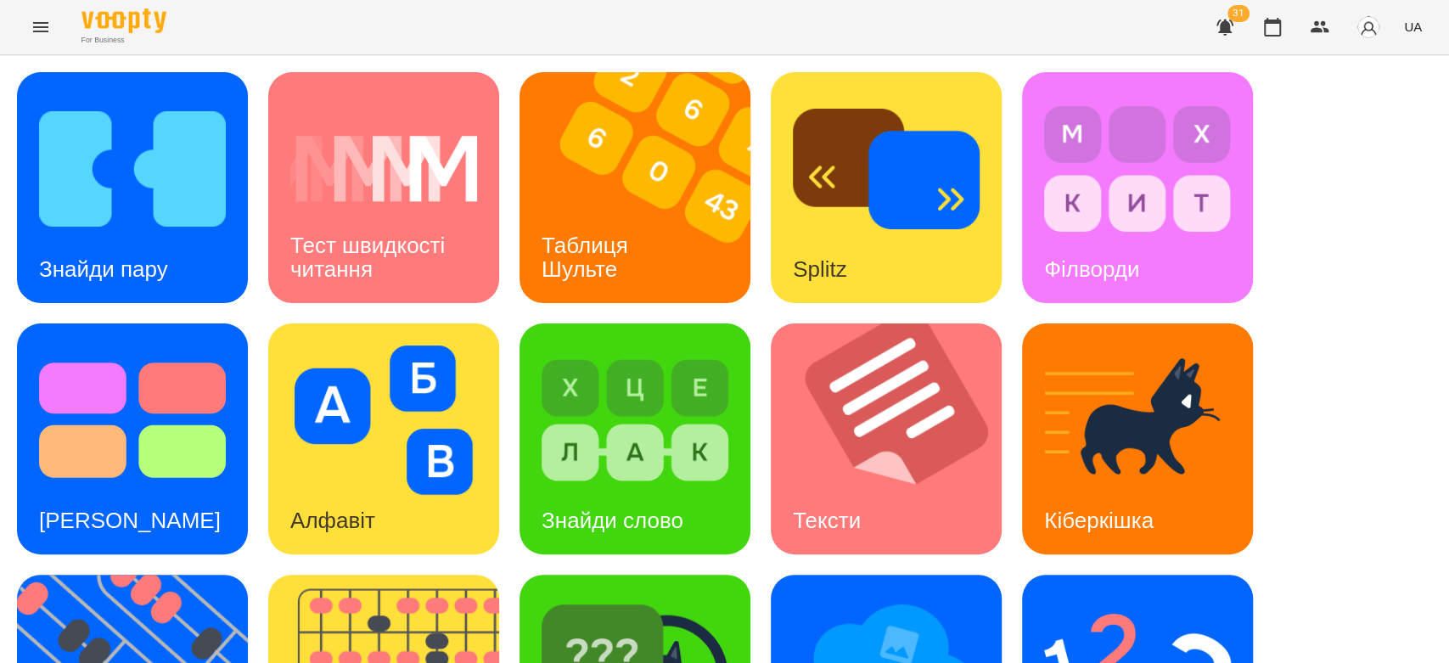
scroll to position [410, 0]
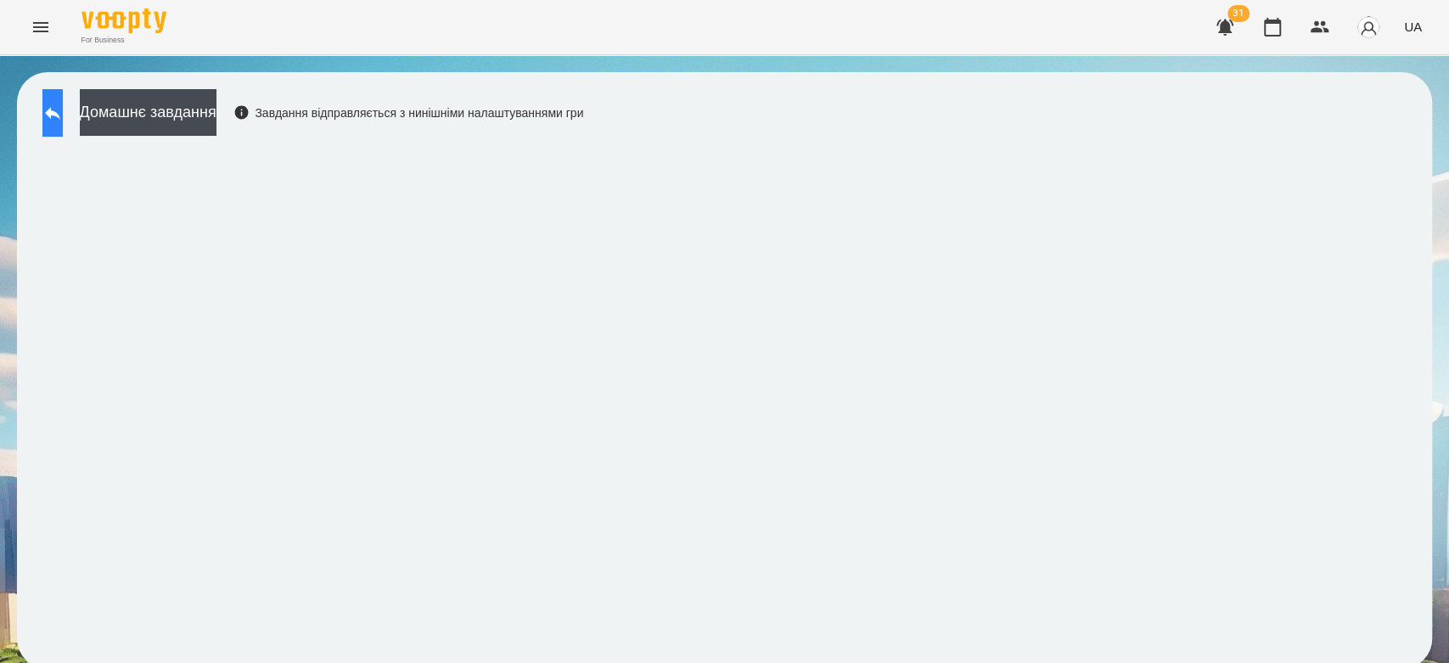
click at [63, 119] on icon at bounding box center [52, 113] width 20 height 20
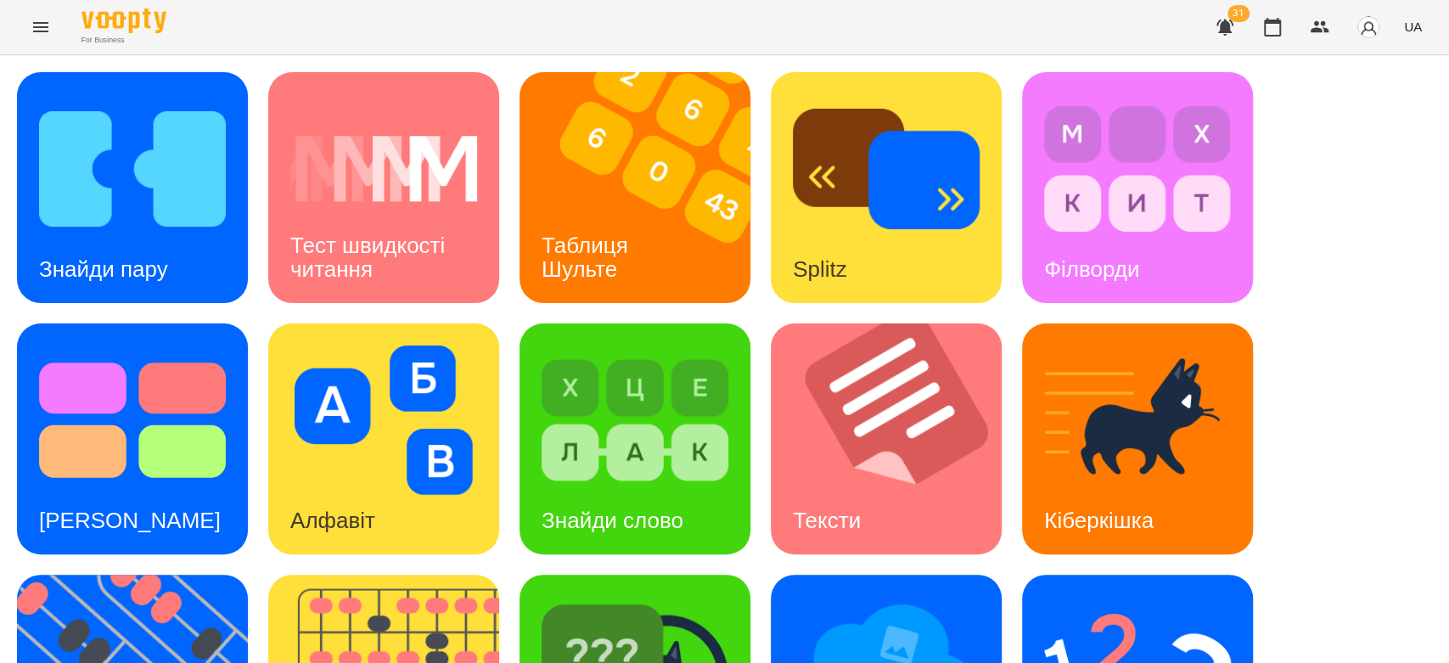
scroll to position [410, 0]
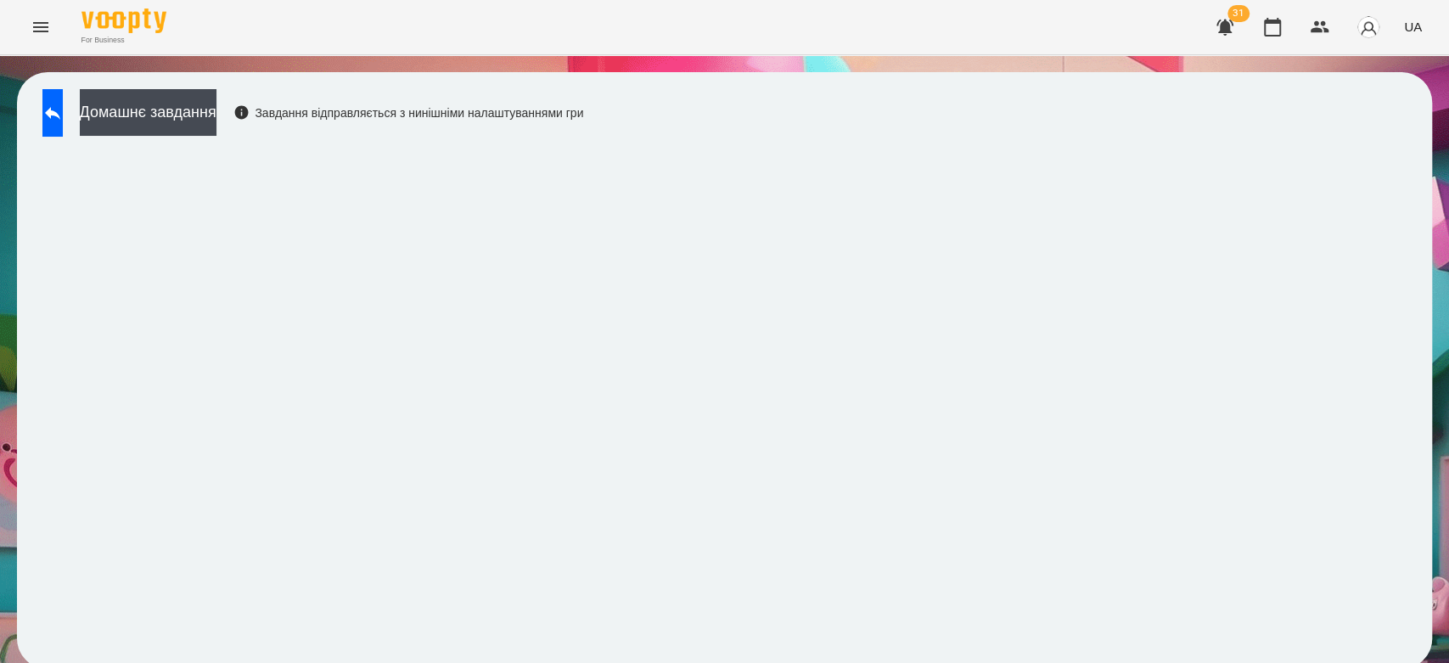
scroll to position [6, 0]
click at [63, 103] on icon at bounding box center [52, 113] width 20 height 20
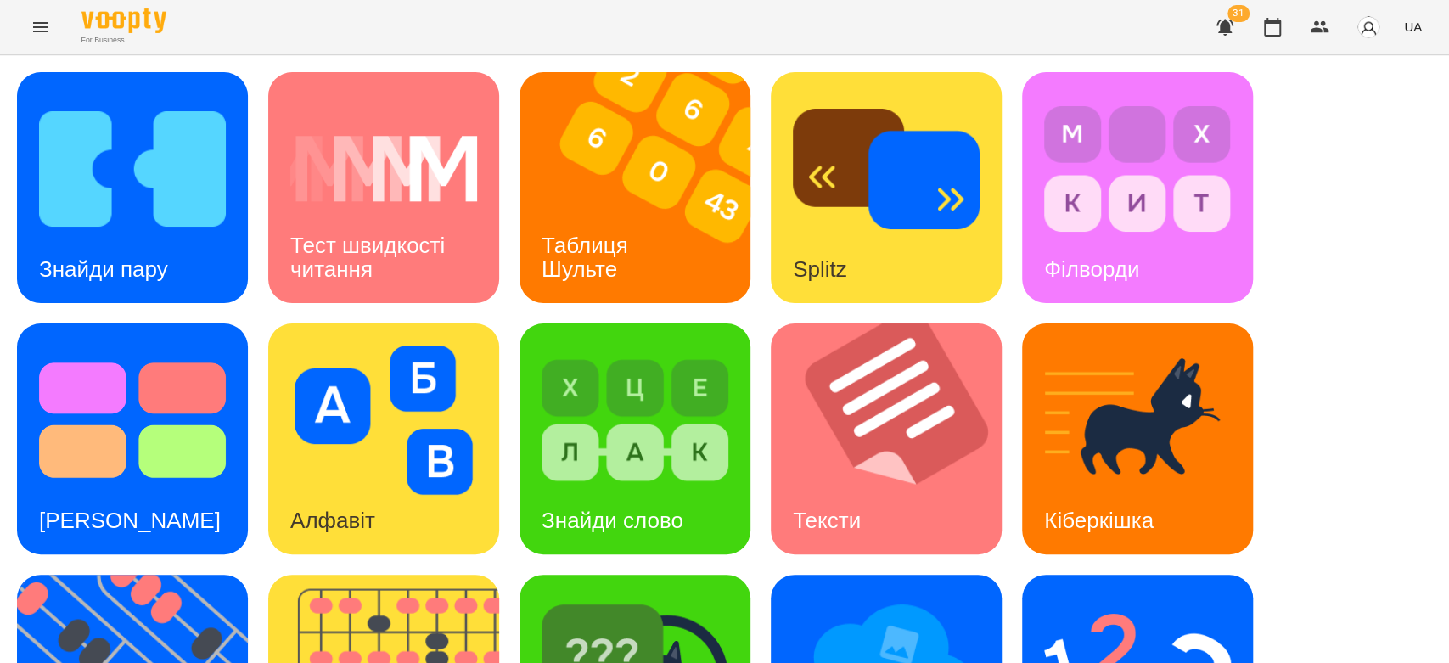
scroll to position [410, 0]
click at [644, 597] on img at bounding box center [635, 671] width 187 height 149
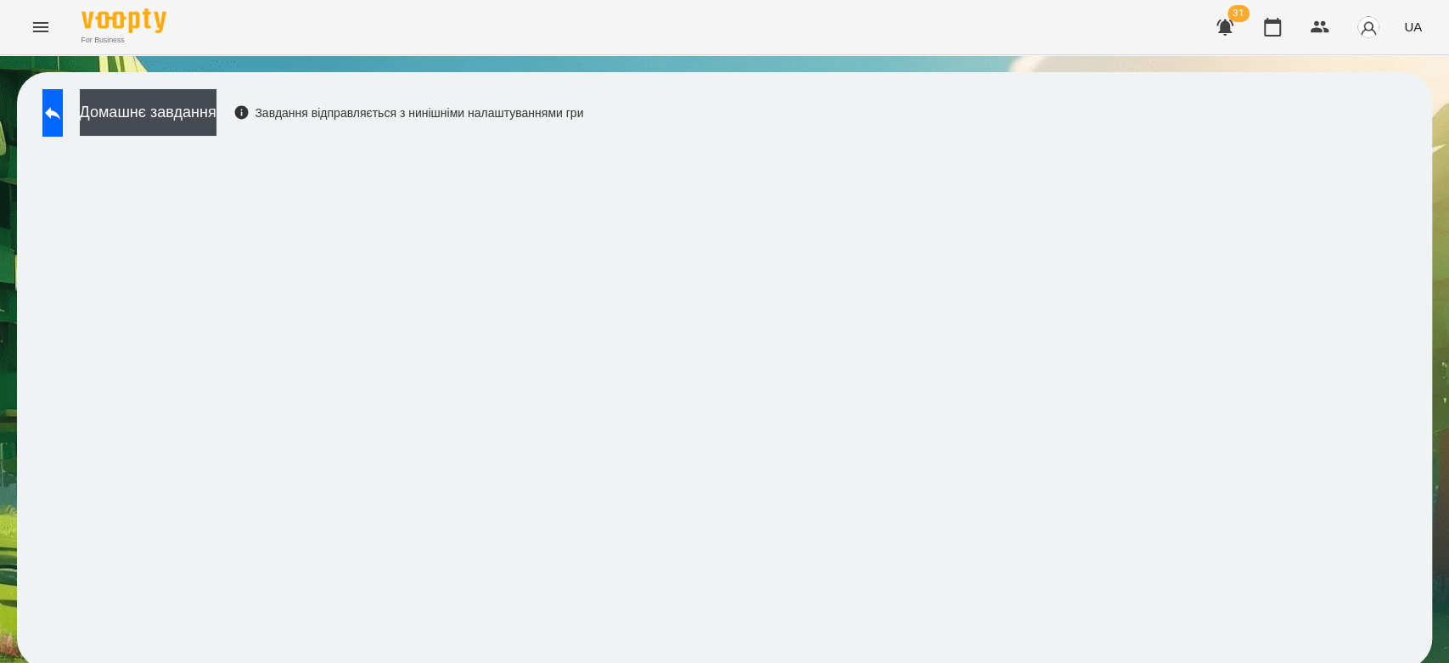
scroll to position [6, 0]
click at [63, 103] on icon at bounding box center [52, 113] width 20 height 20
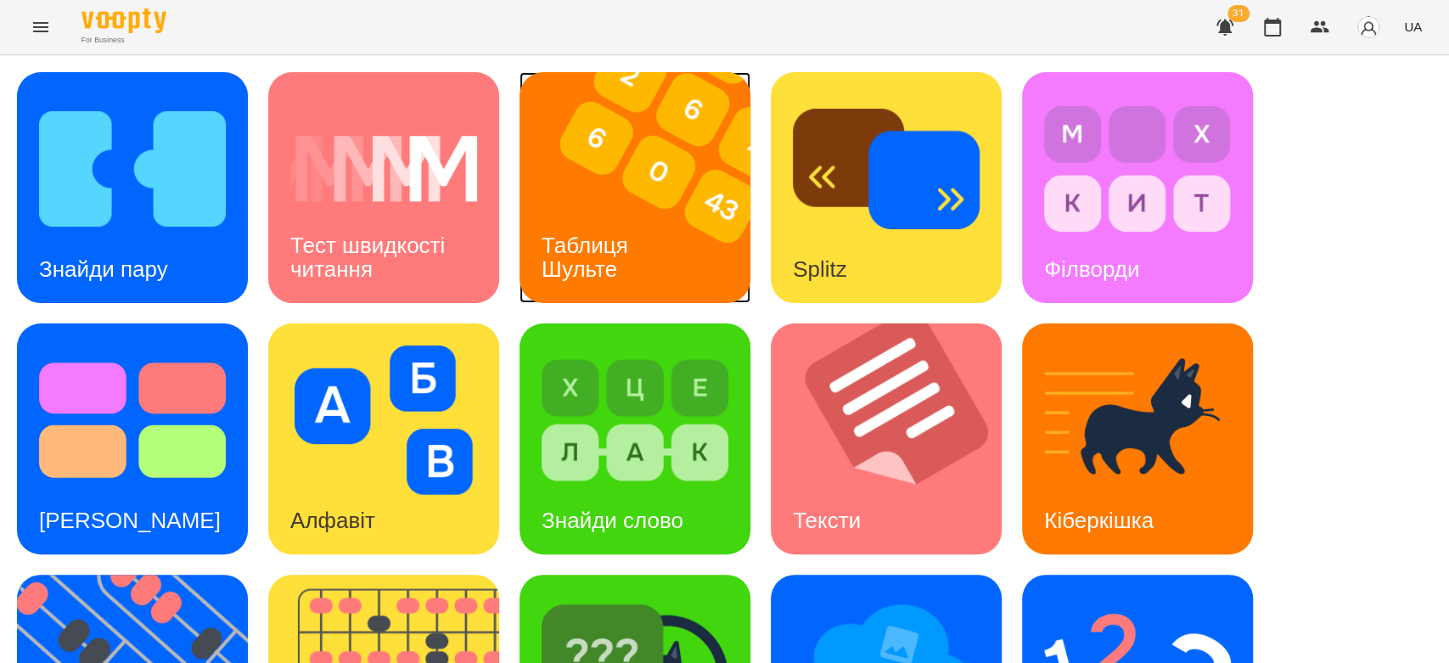
click at [660, 224] on img at bounding box center [646, 187] width 252 height 231
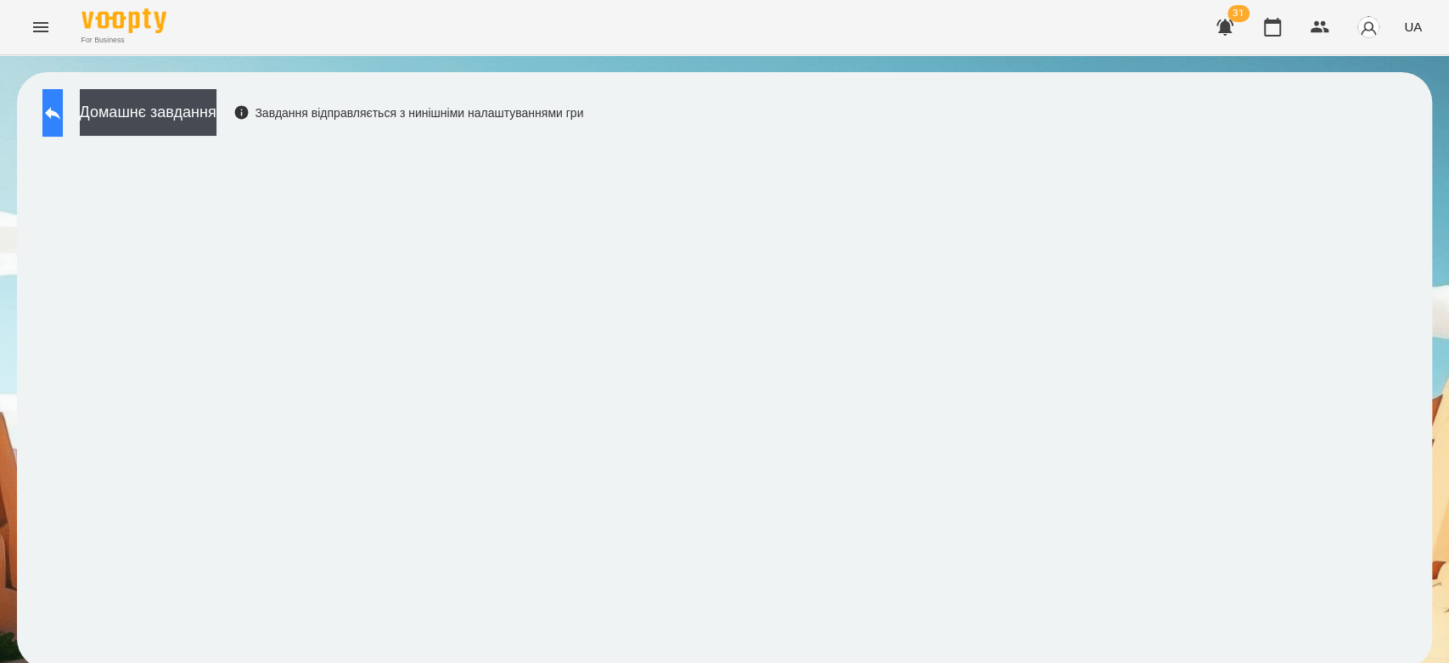
click at [35, 107] on div "Домашнє завдання Завдання відправляється з нинішніми налаштуваннями гри" at bounding box center [308, 117] width 549 height 56
click at [63, 118] on icon at bounding box center [52, 113] width 20 height 20
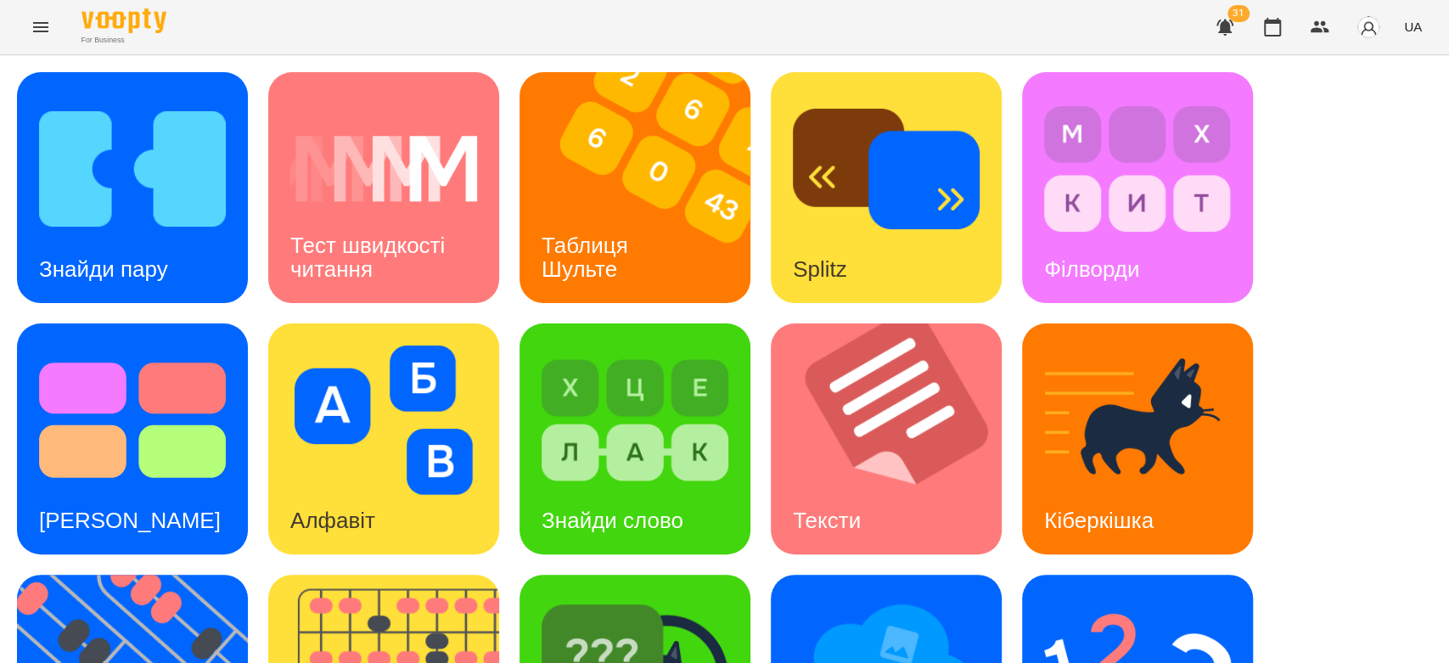
scroll to position [410, 0]
click at [618, 487] on div "Знайди слово" at bounding box center [613, 520] width 186 height 67
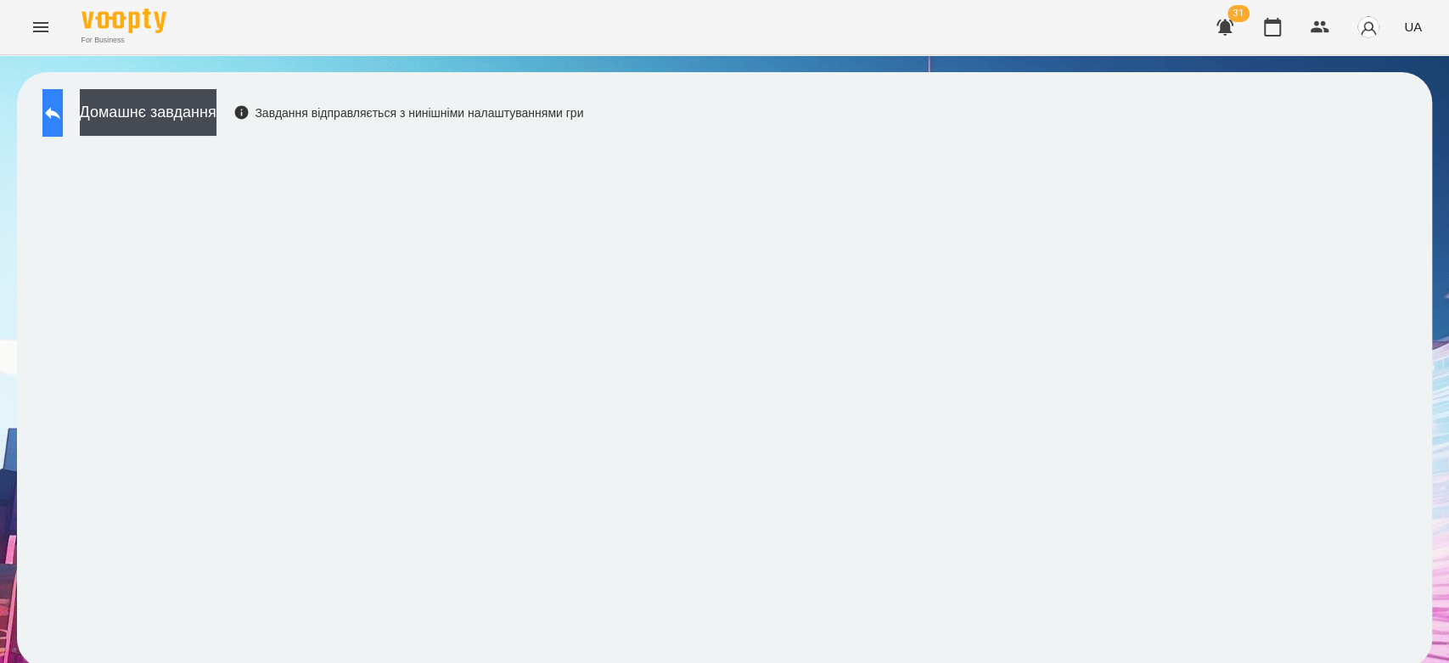
click at [63, 105] on icon at bounding box center [52, 113] width 20 height 20
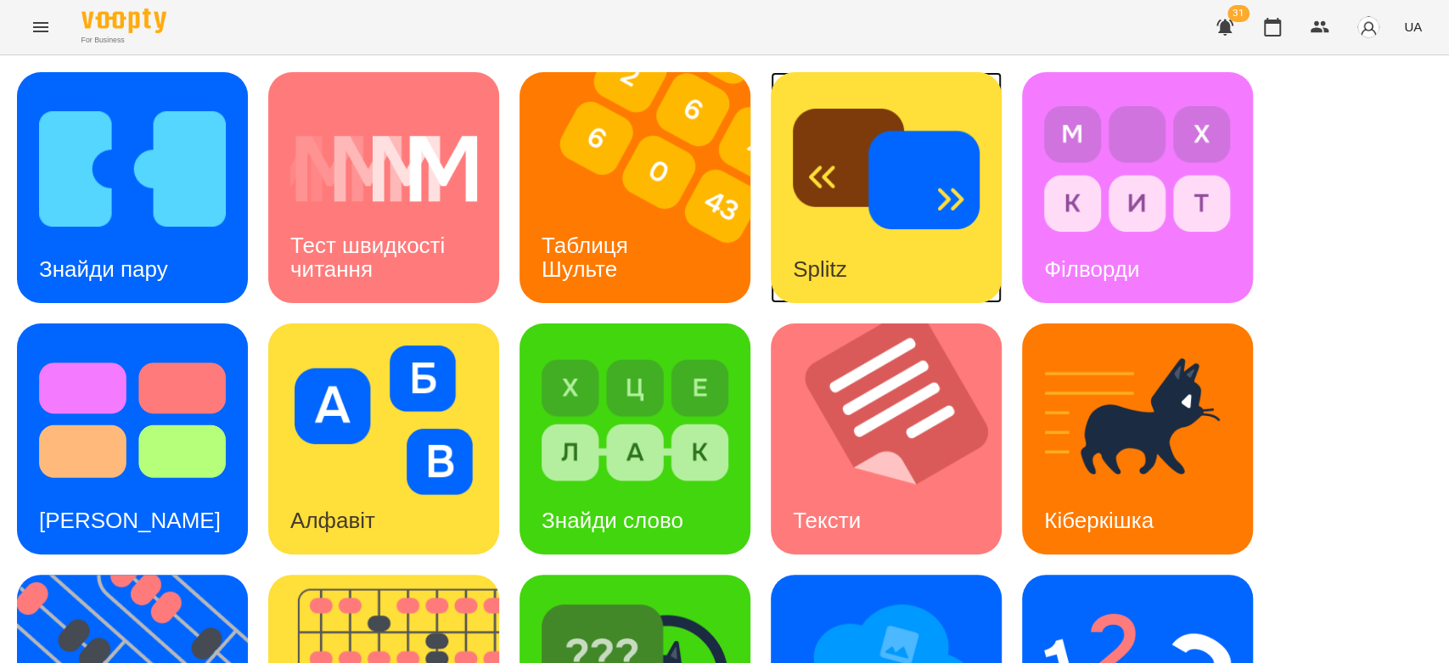
click at [965, 200] on img at bounding box center [886, 168] width 187 height 149
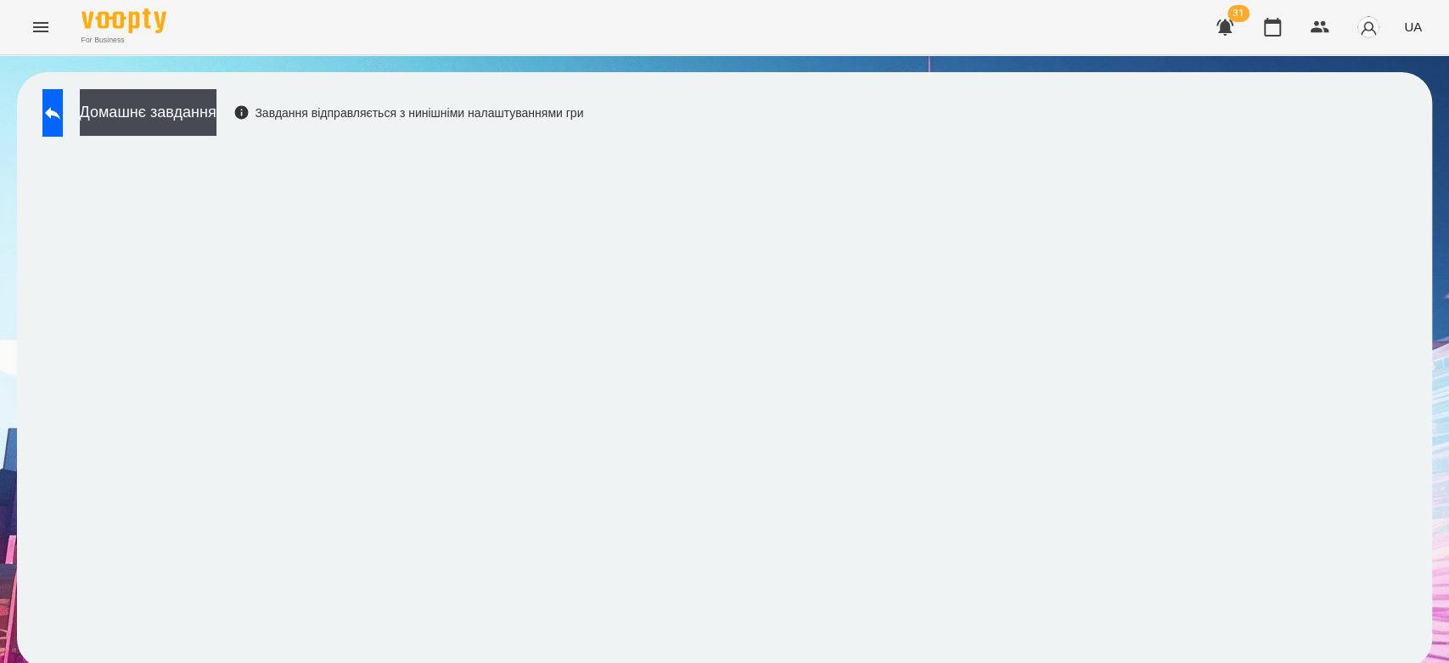
scroll to position [6, 0]
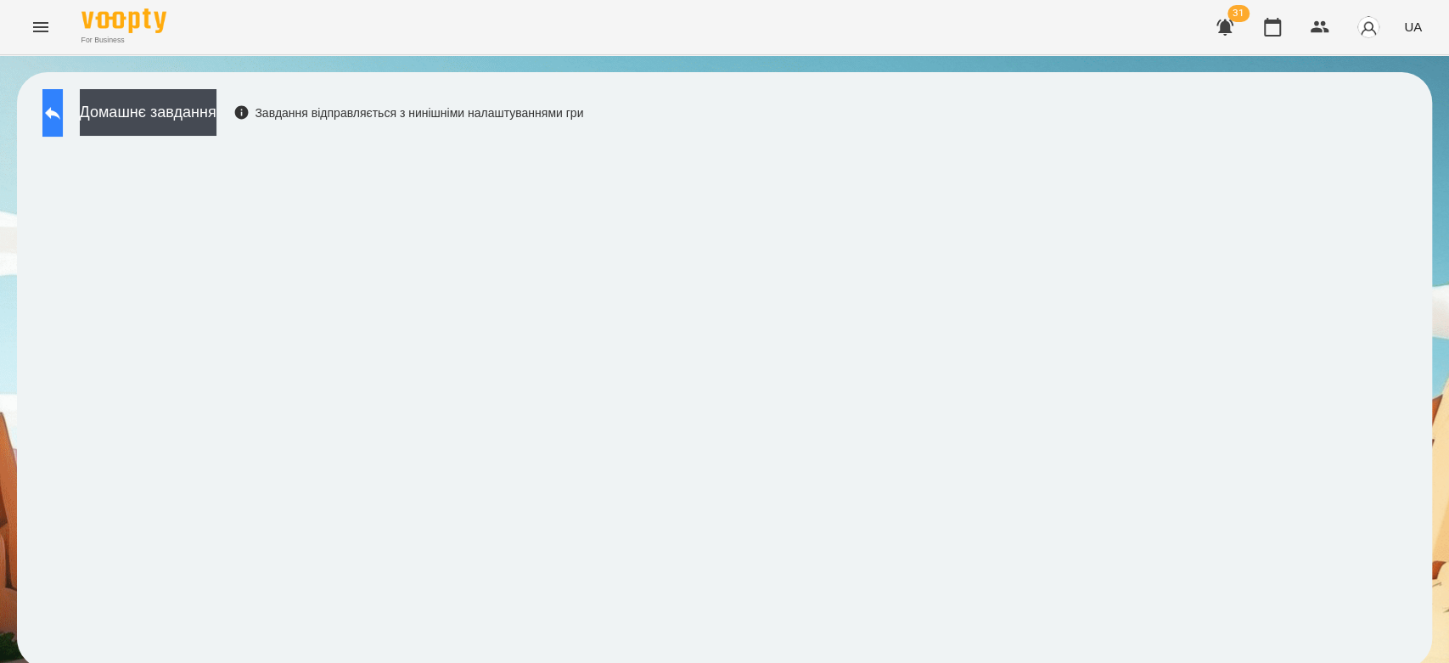
click at [63, 114] on icon at bounding box center [52, 113] width 20 height 20
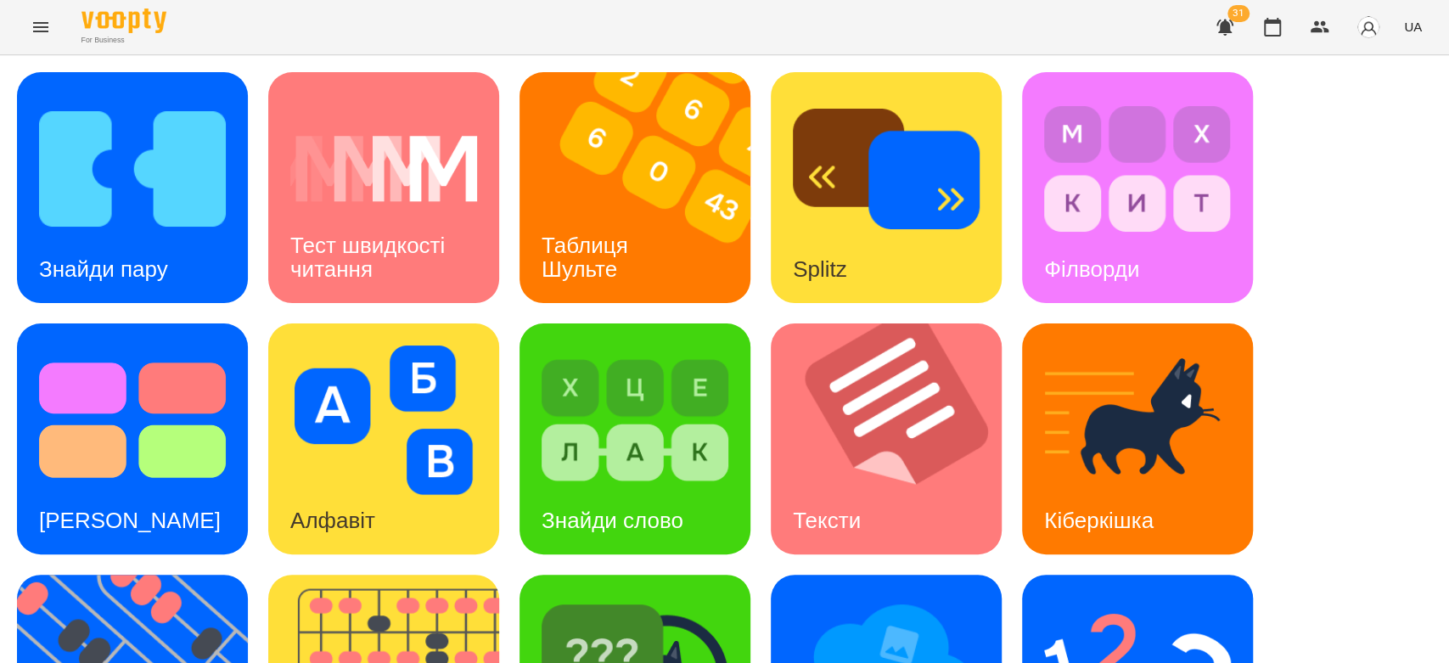
scroll to position [33, 0]
click at [419, 460] on img at bounding box center [383, 420] width 187 height 149
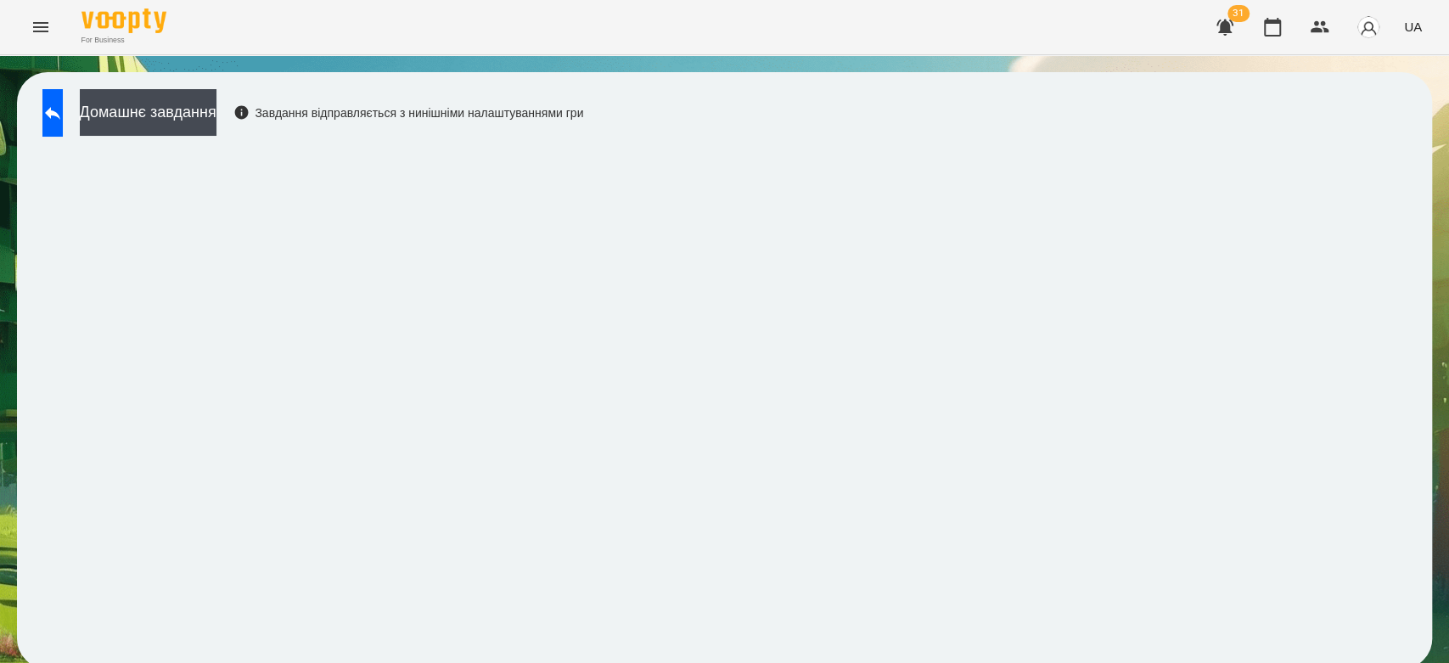
scroll to position [6, 0]
click at [50, 100] on button at bounding box center [52, 113] width 20 height 48
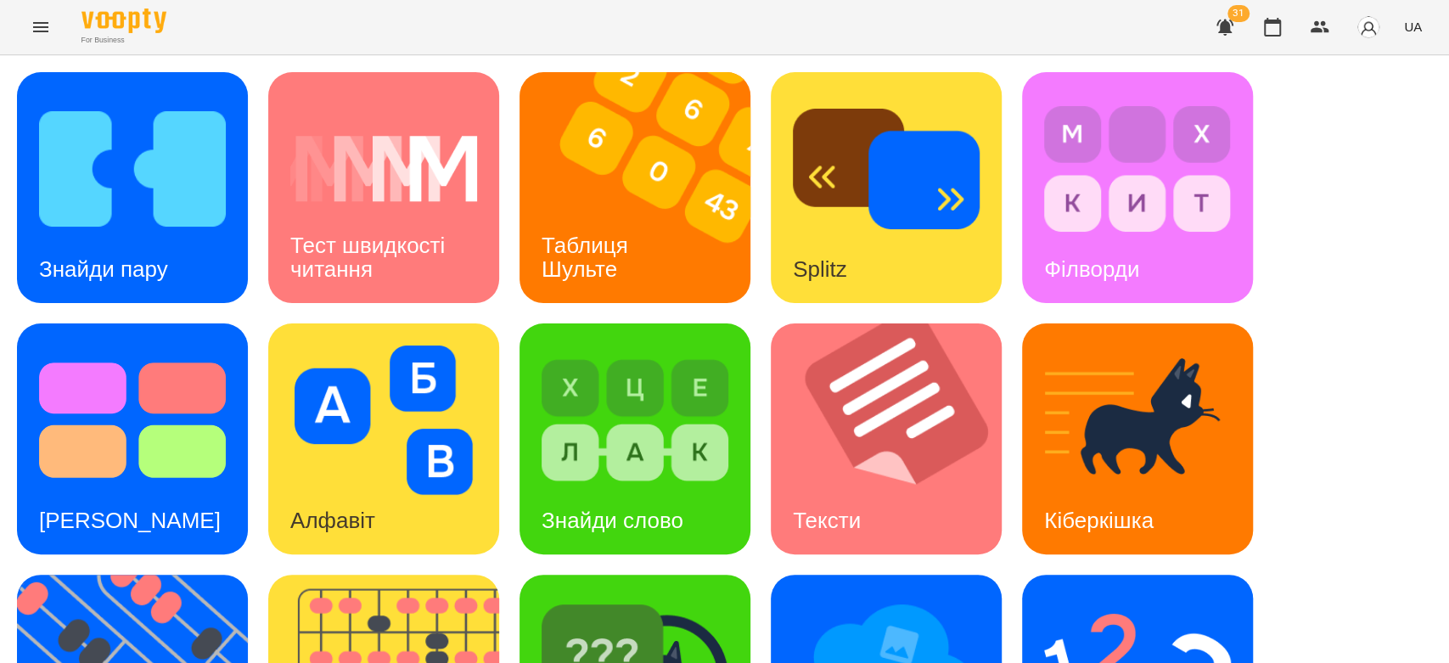
scroll to position [410, 0]
click at [620, 597] on img at bounding box center [635, 671] width 187 height 149
